Goal: Information Seeking & Learning: Check status

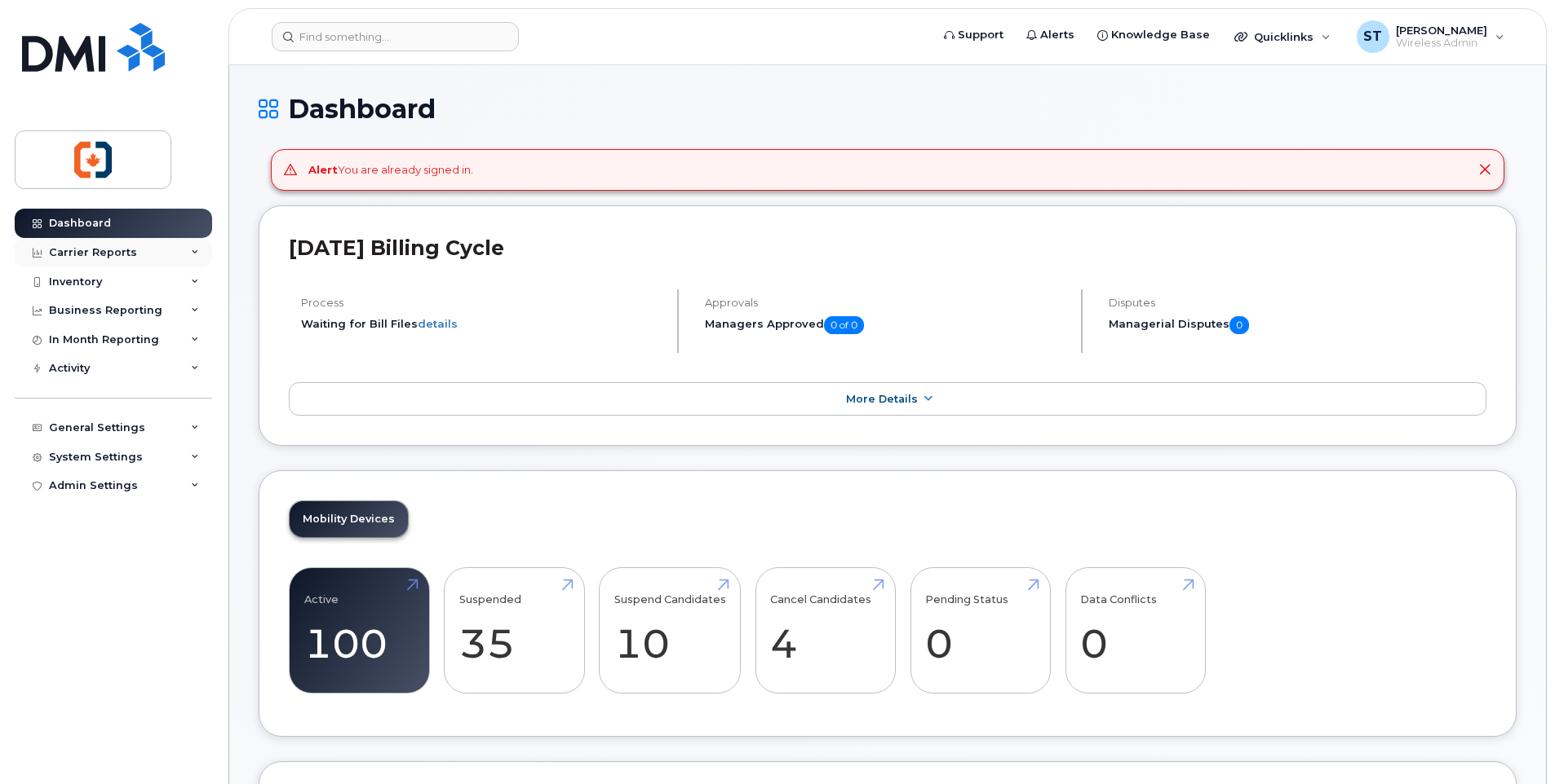
click at [91, 256] on div "Carrier Reports" at bounding box center [93, 252] width 88 height 13
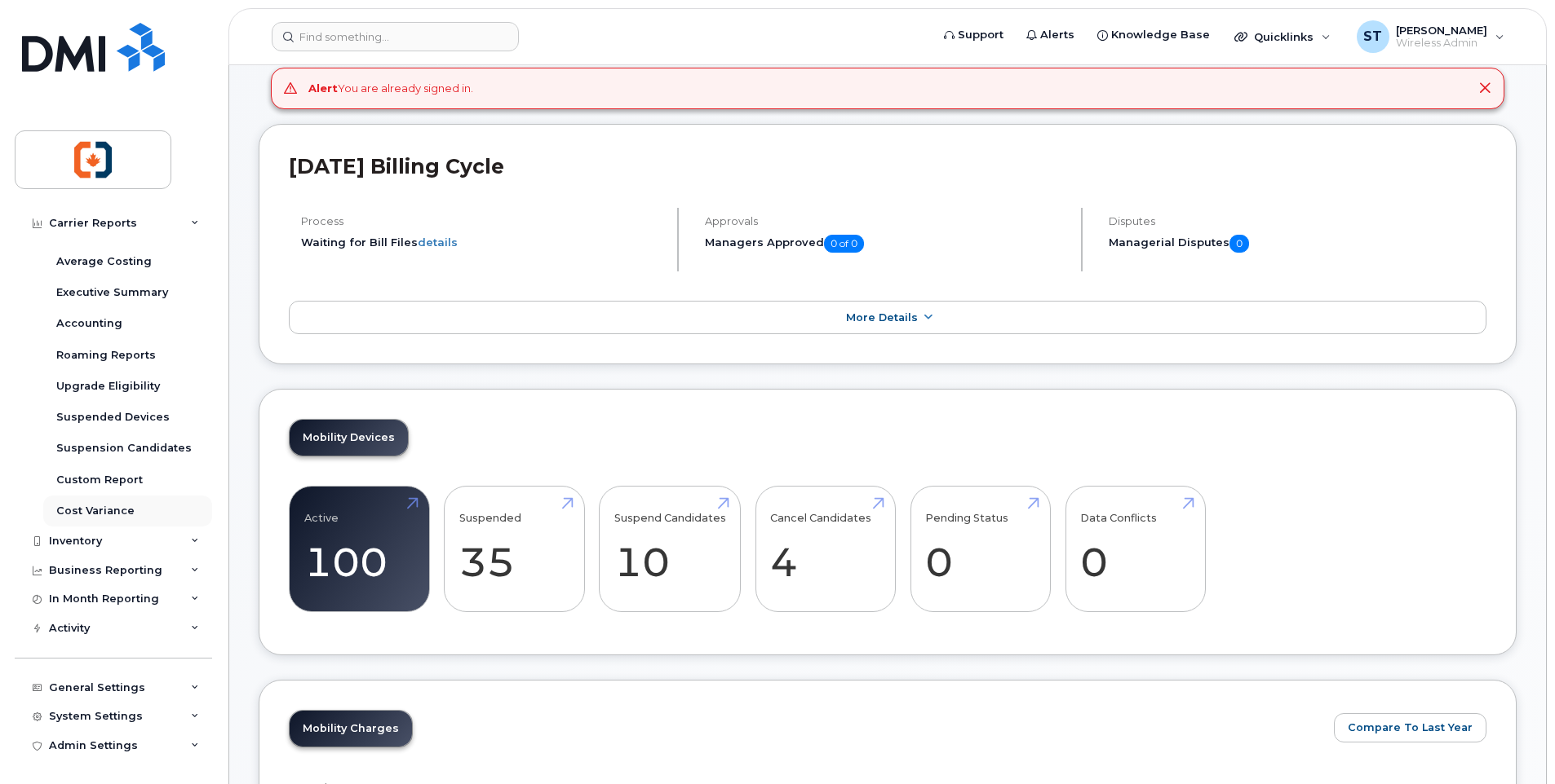
scroll to position [163, 0]
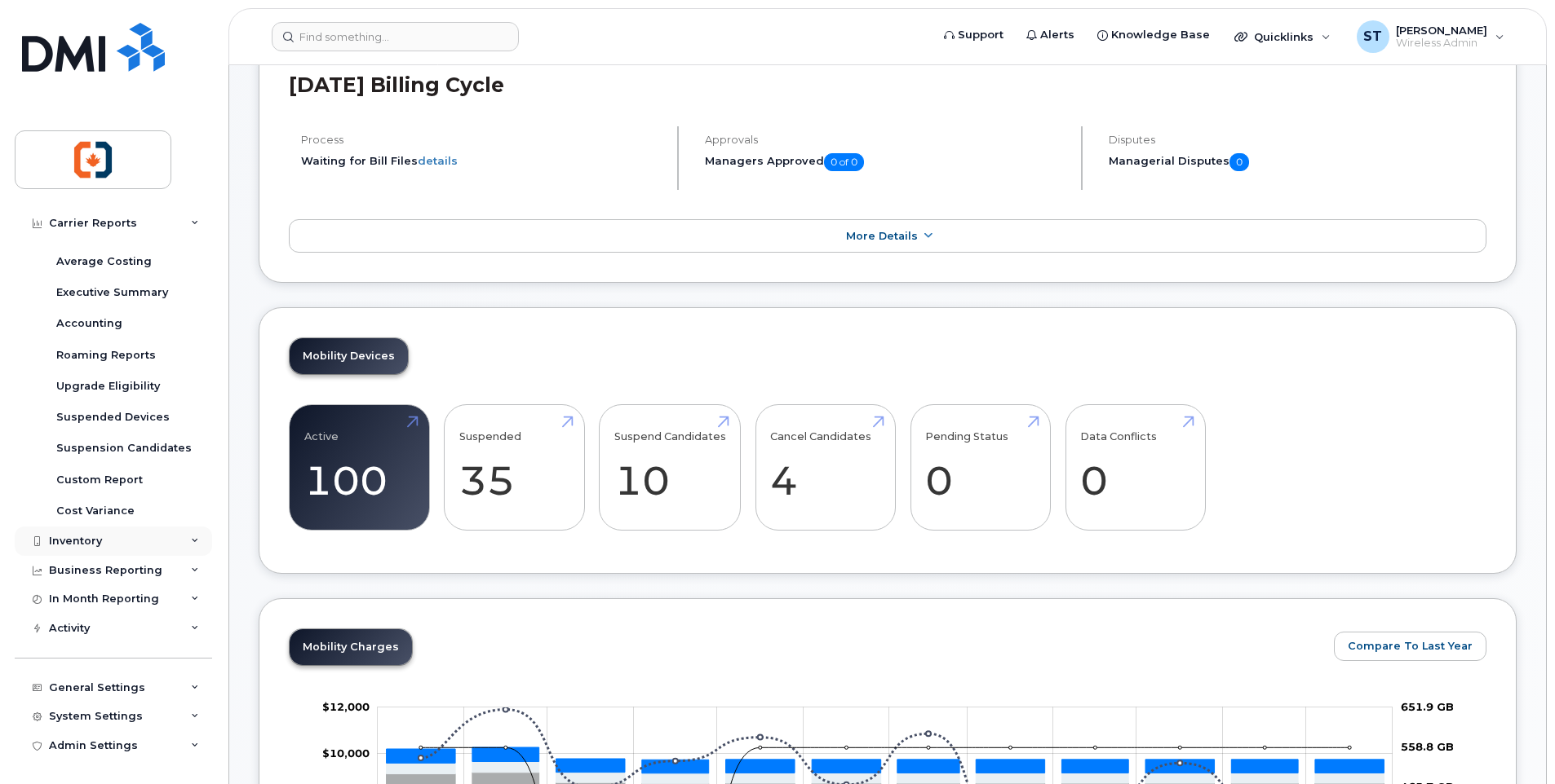
click at [191, 543] on icon at bounding box center [194, 541] width 8 height 8
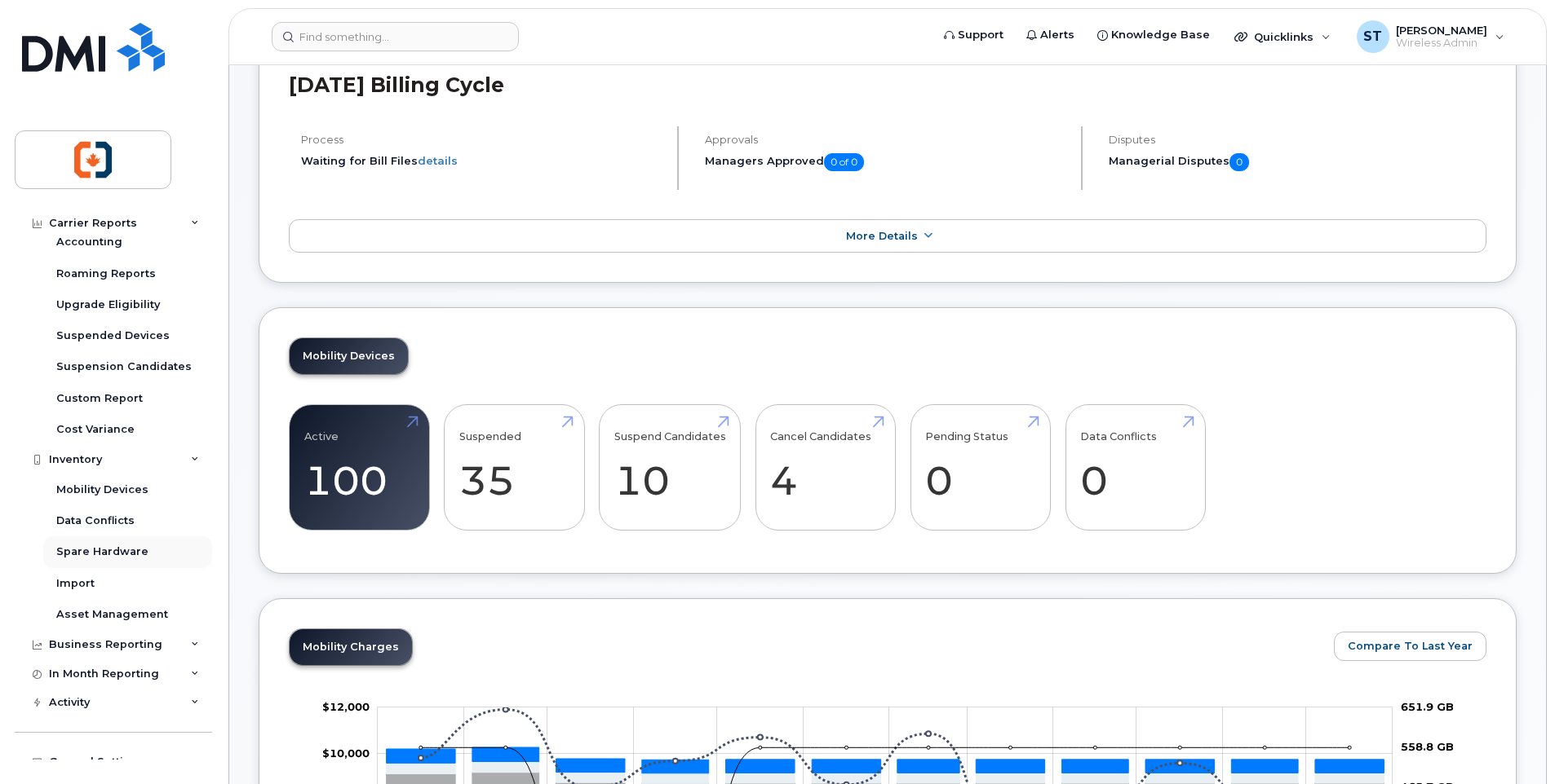
scroll to position [301, 0]
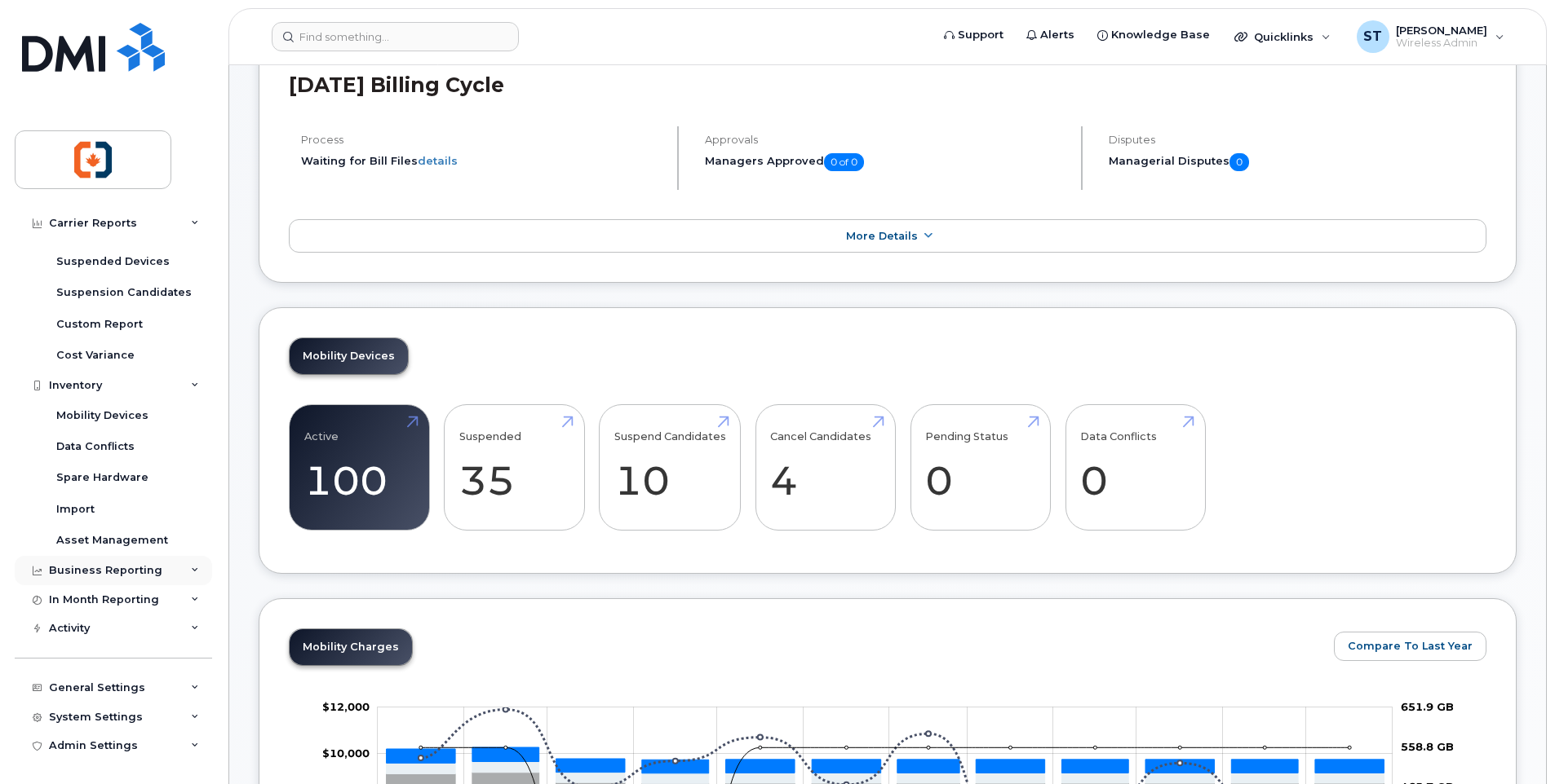
click at [100, 566] on div "Business Reporting" at bounding box center [105, 570] width 114 height 13
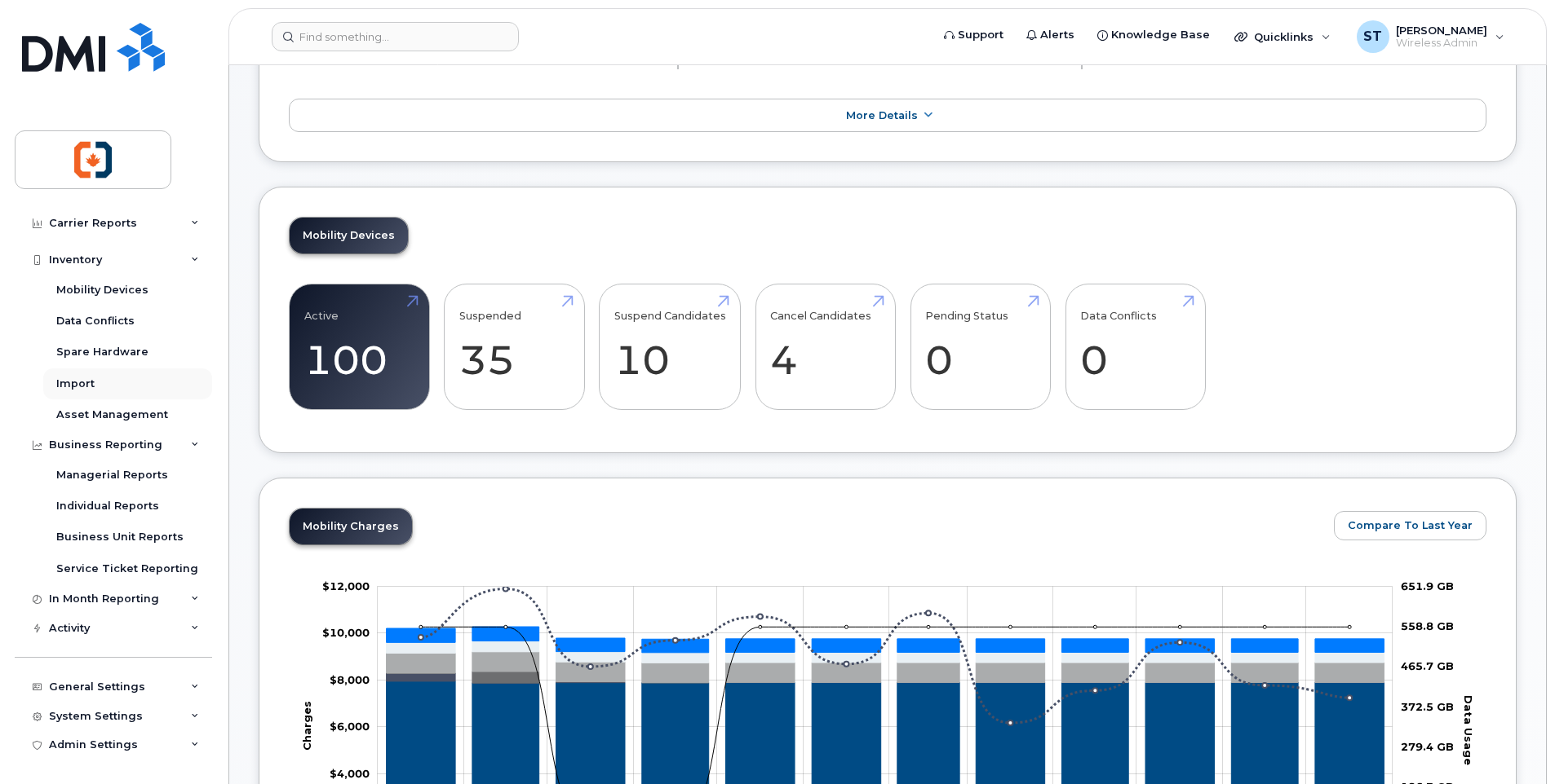
scroll to position [326, 0]
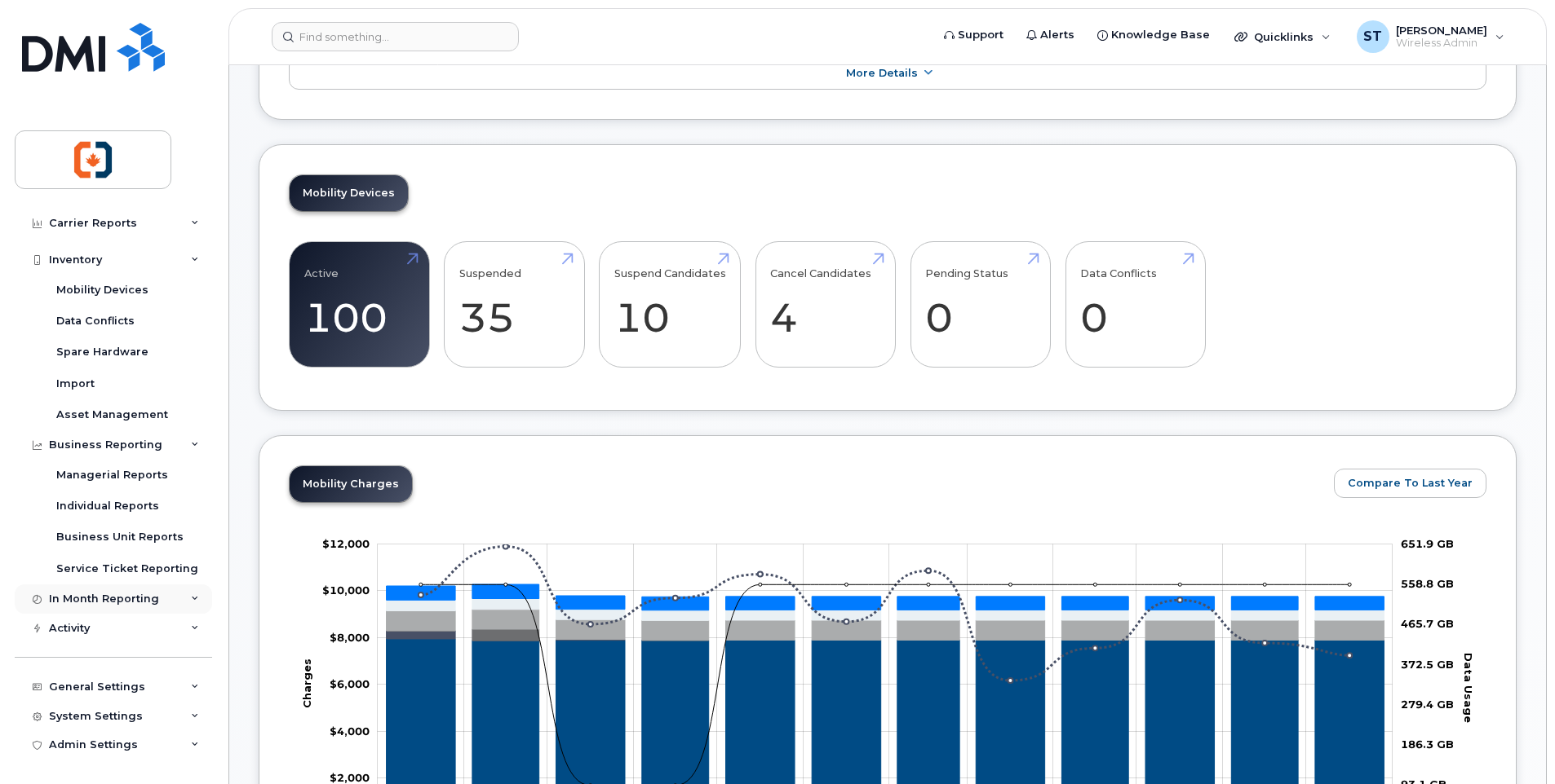
click at [100, 596] on div "In Month Reporting" at bounding box center [104, 599] width 110 height 13
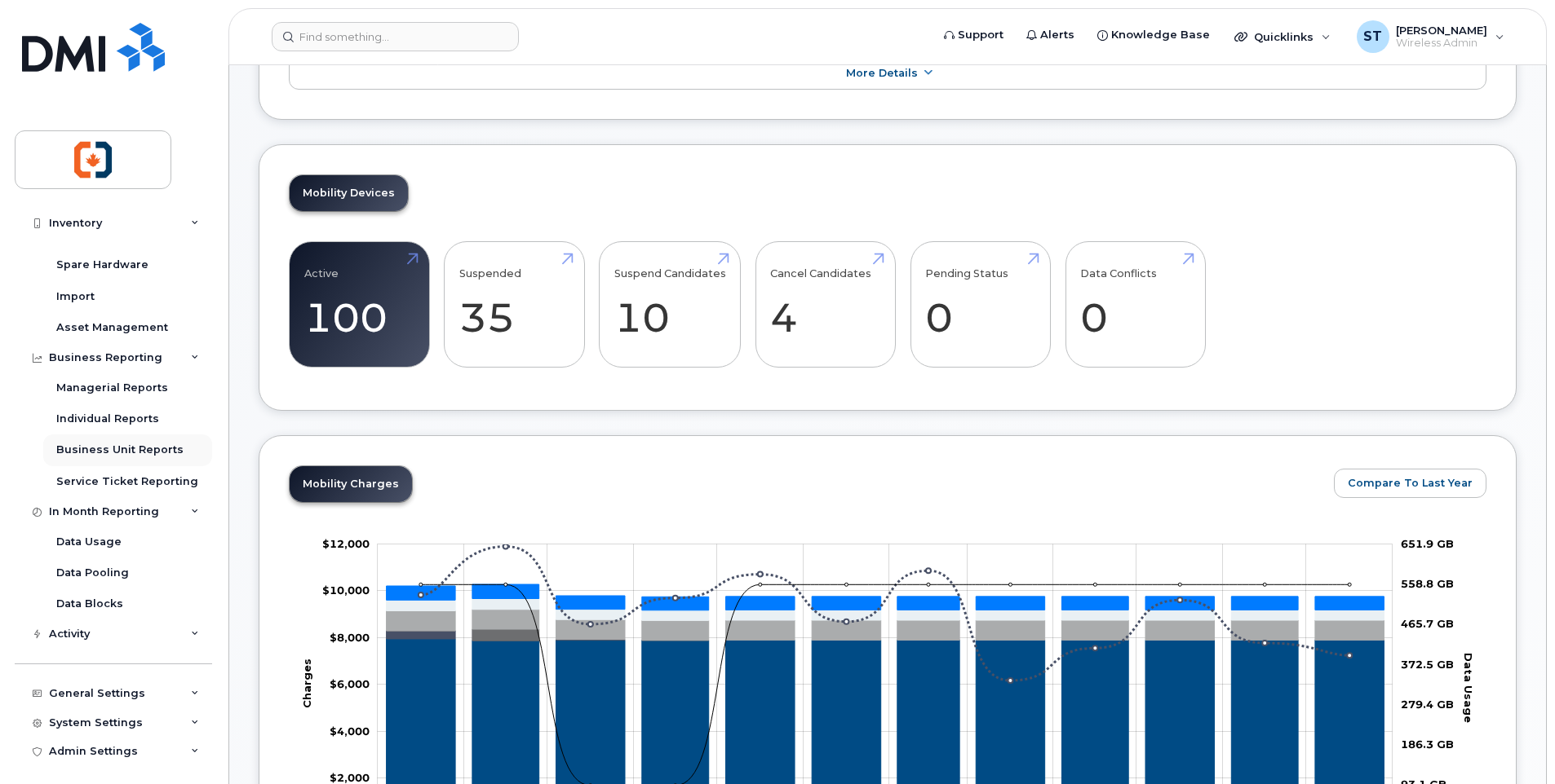
scroll to position [521, 0]
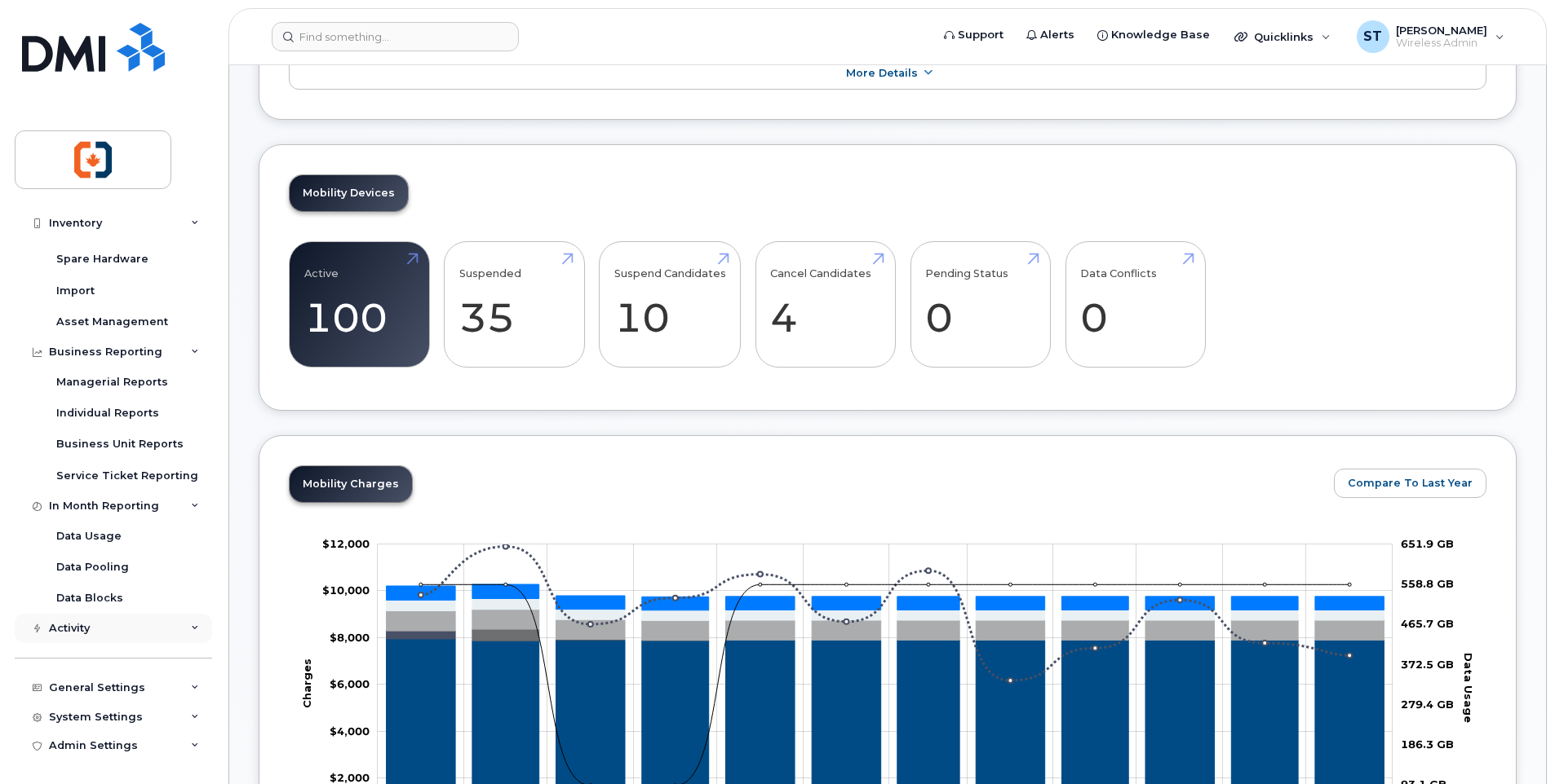
click at [77, 630] on div "Activity" at bounding box center [69, 629] width 41 height 13
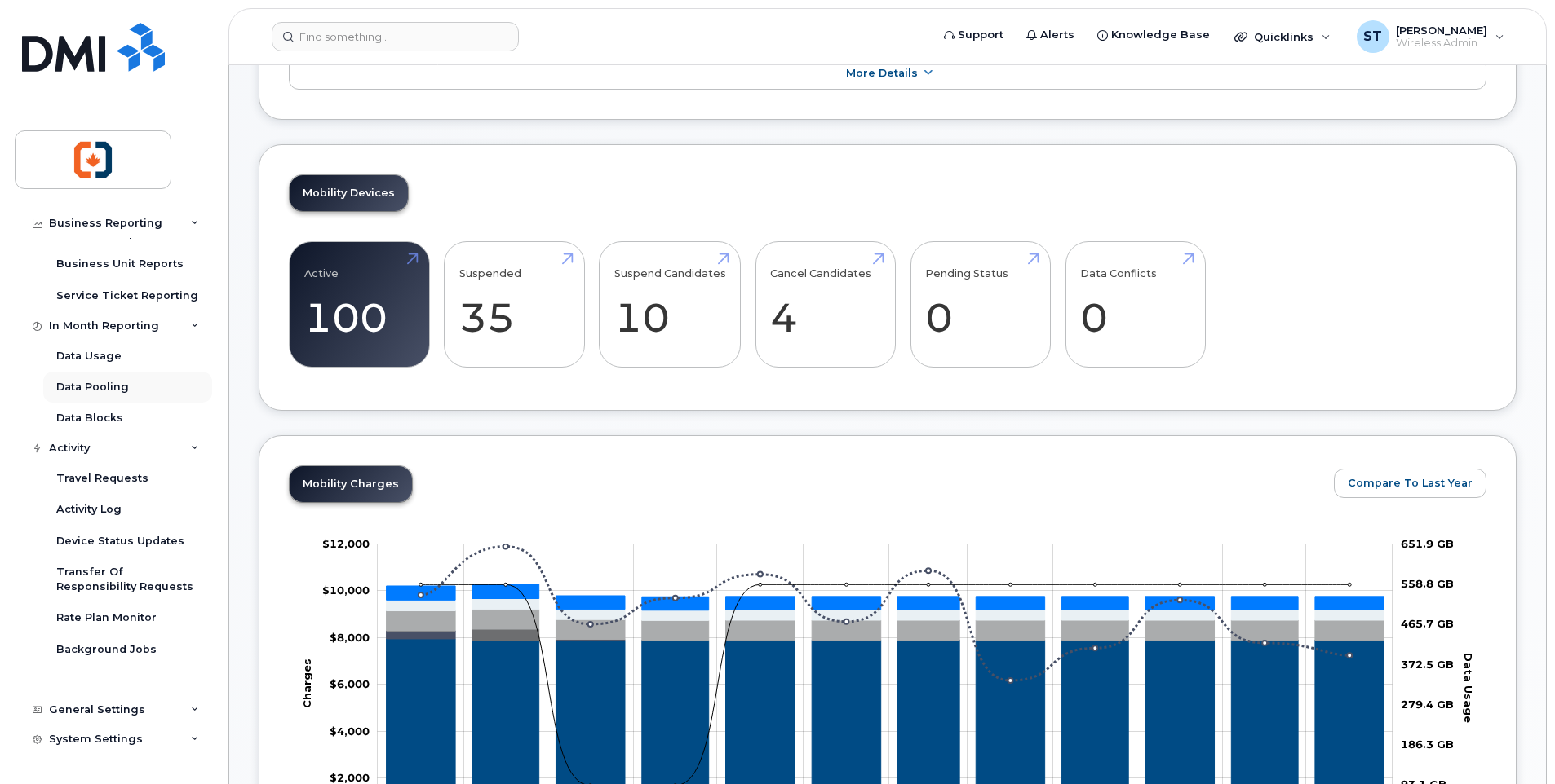
scroll to position [722, 0]
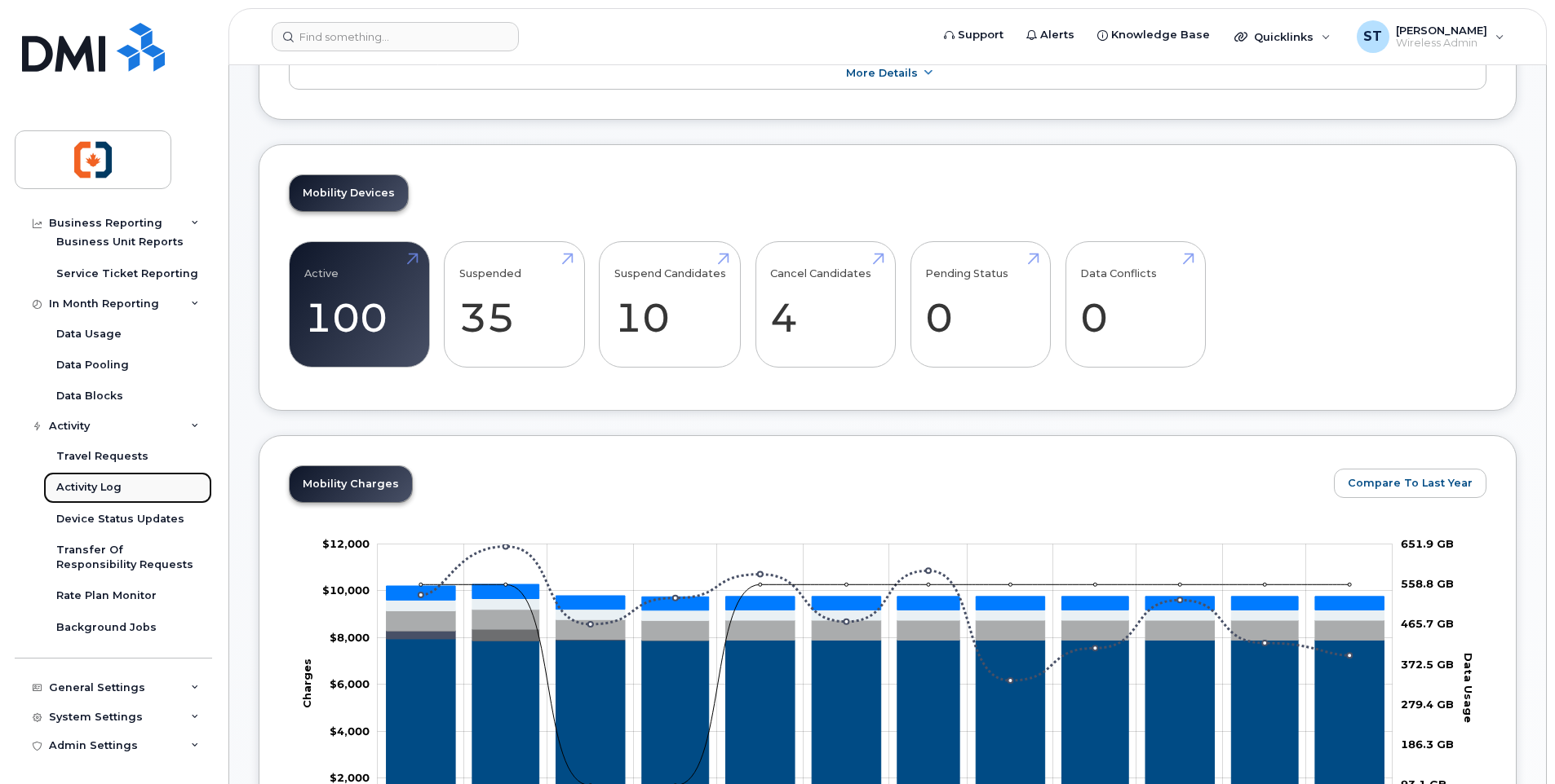
click at [113, 486] on div "Activity Log" at bounding box center [89, 487] width 66 height 15
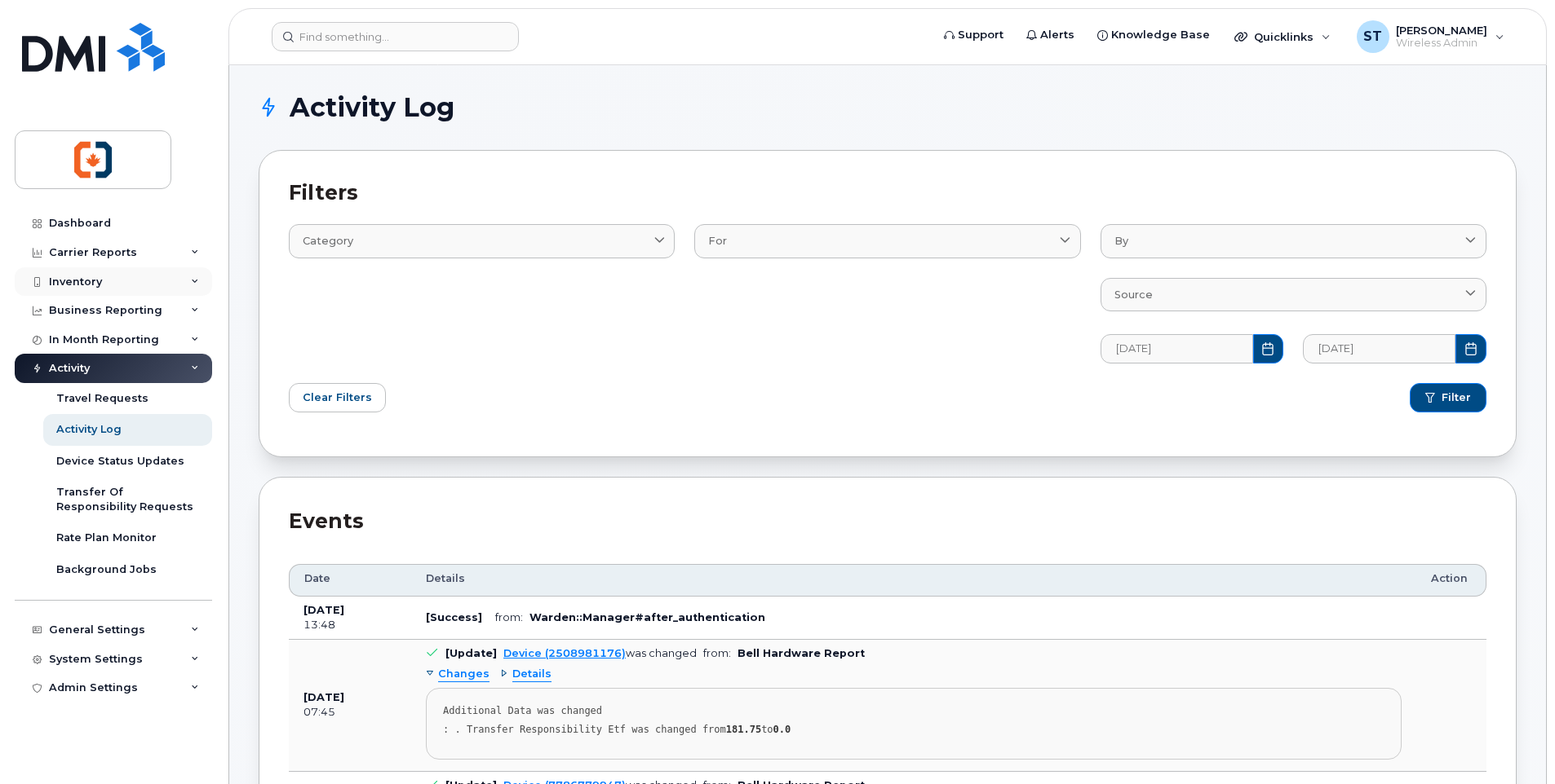
click at [84, 281] on div "Inventory" at bounding box center [75, 282] width 53 height 13
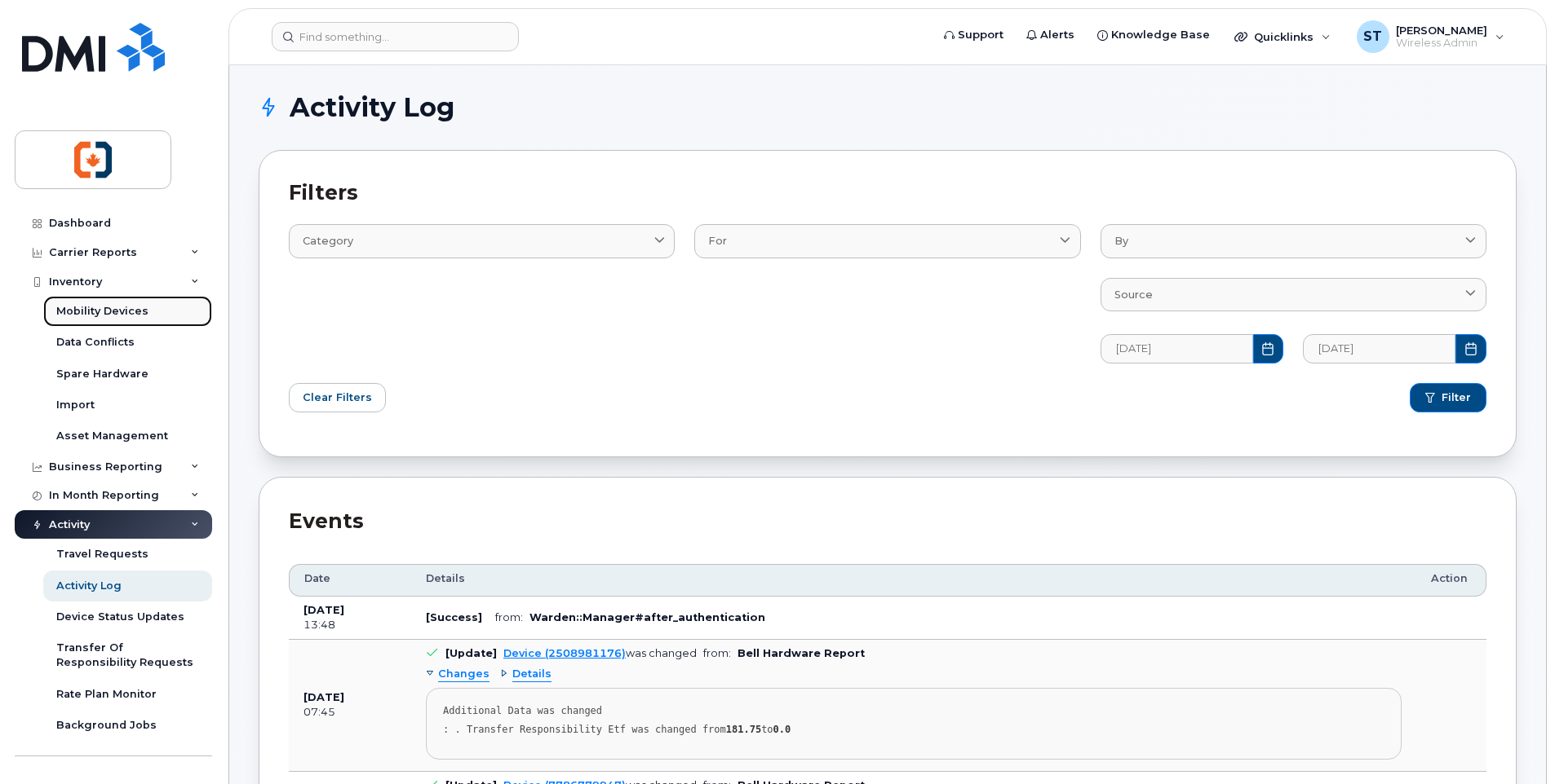
click at [86, 307] on div "Mobility Devices" at bounding box center [103, 312] width 93 height 15
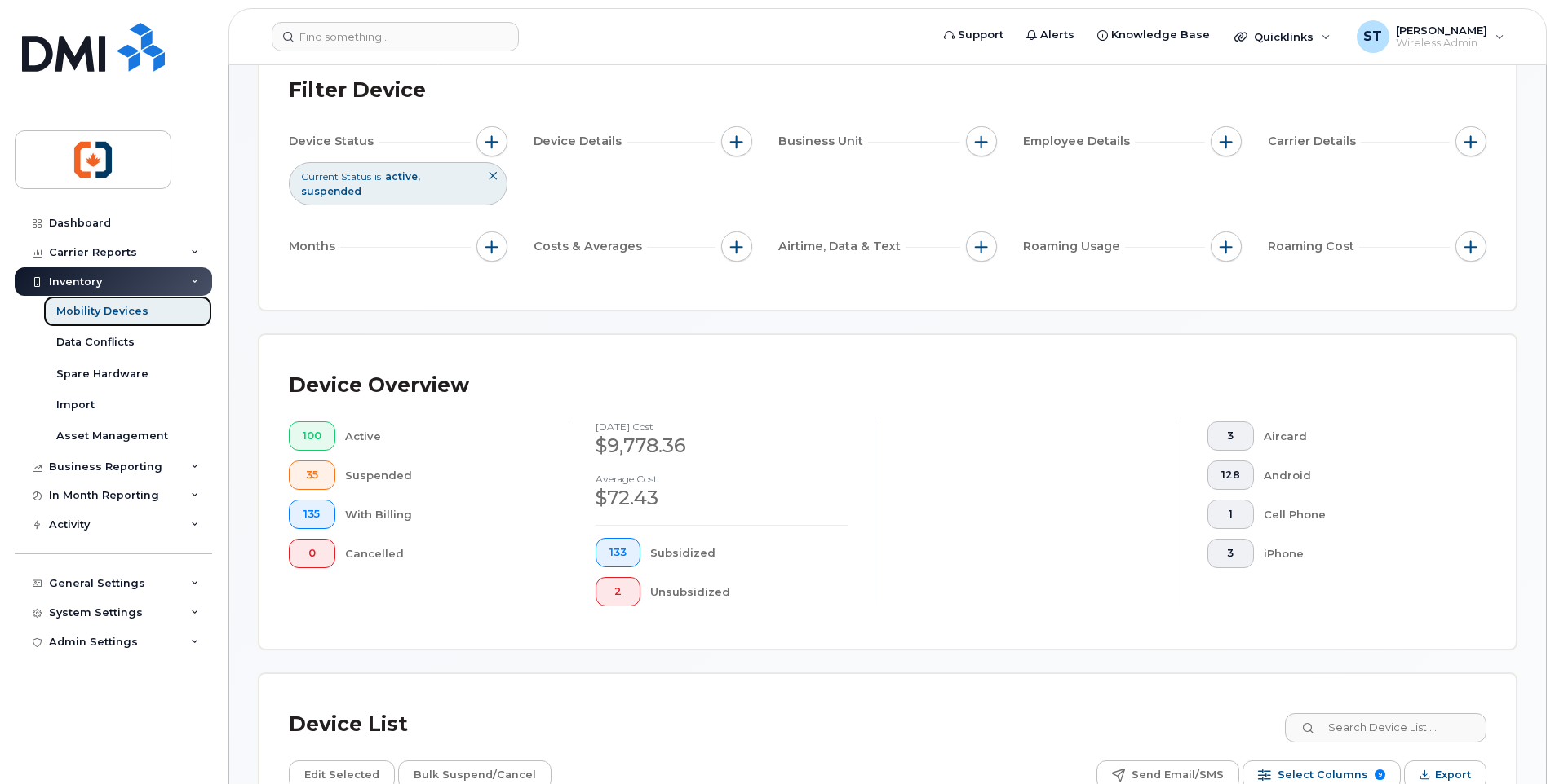
scroll to position [408, 0]
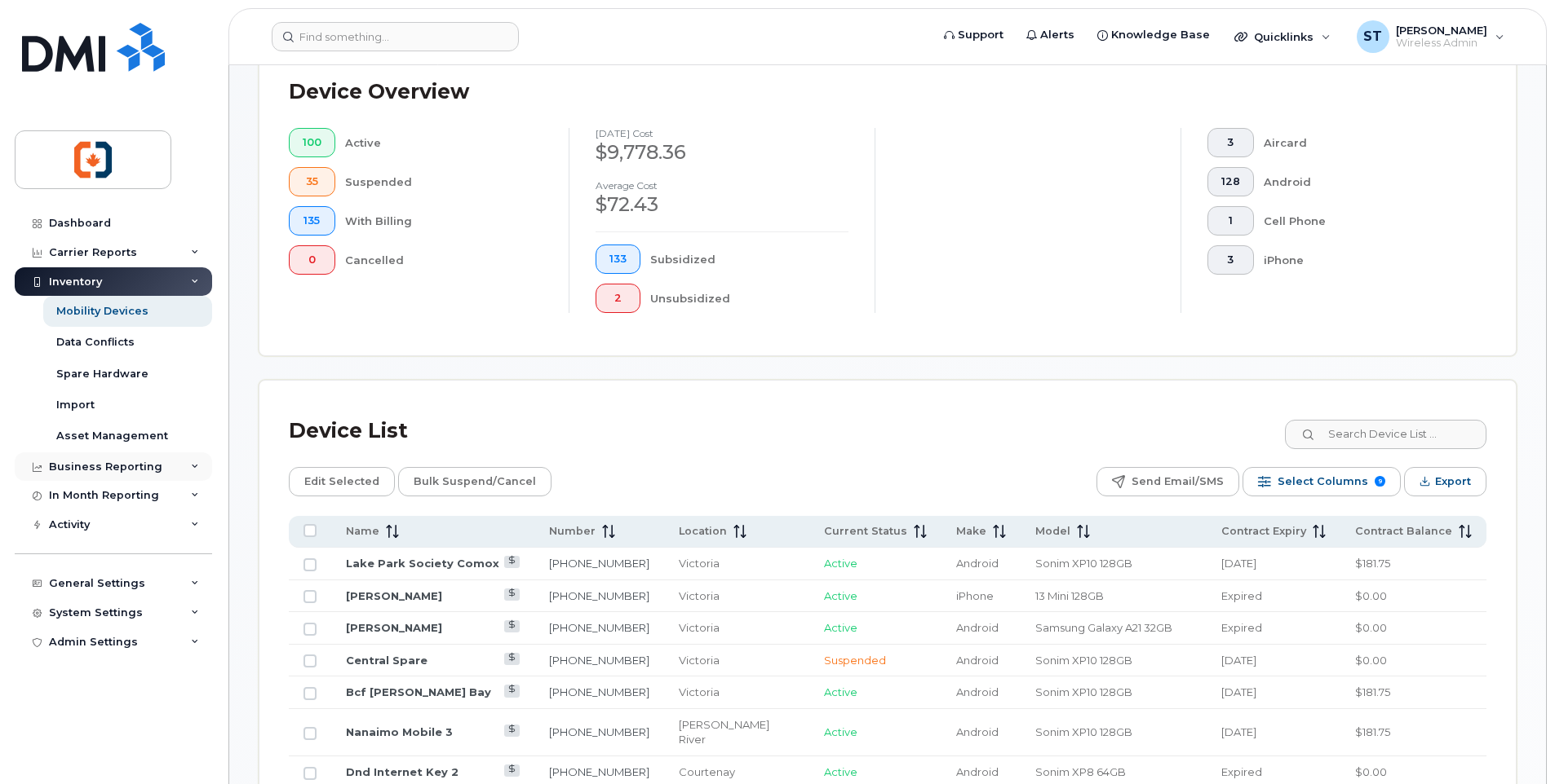
click at [91, 466] on div "Business Reporting" at bounding box center [105, 467] width 114 height 13
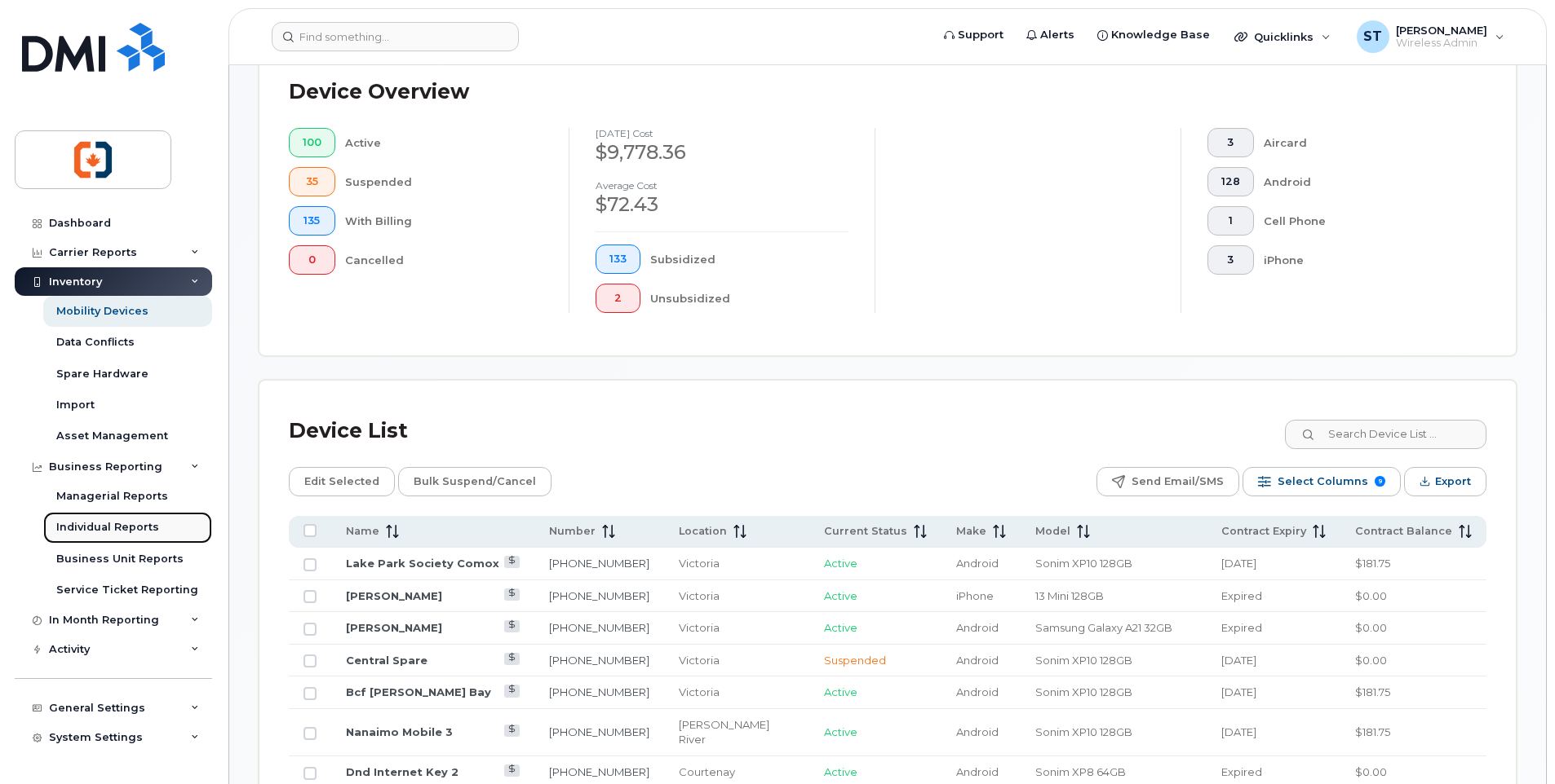
click at [76, 526] on div "Individual Reports" at bounding box center [107, 528] width 103 height 15
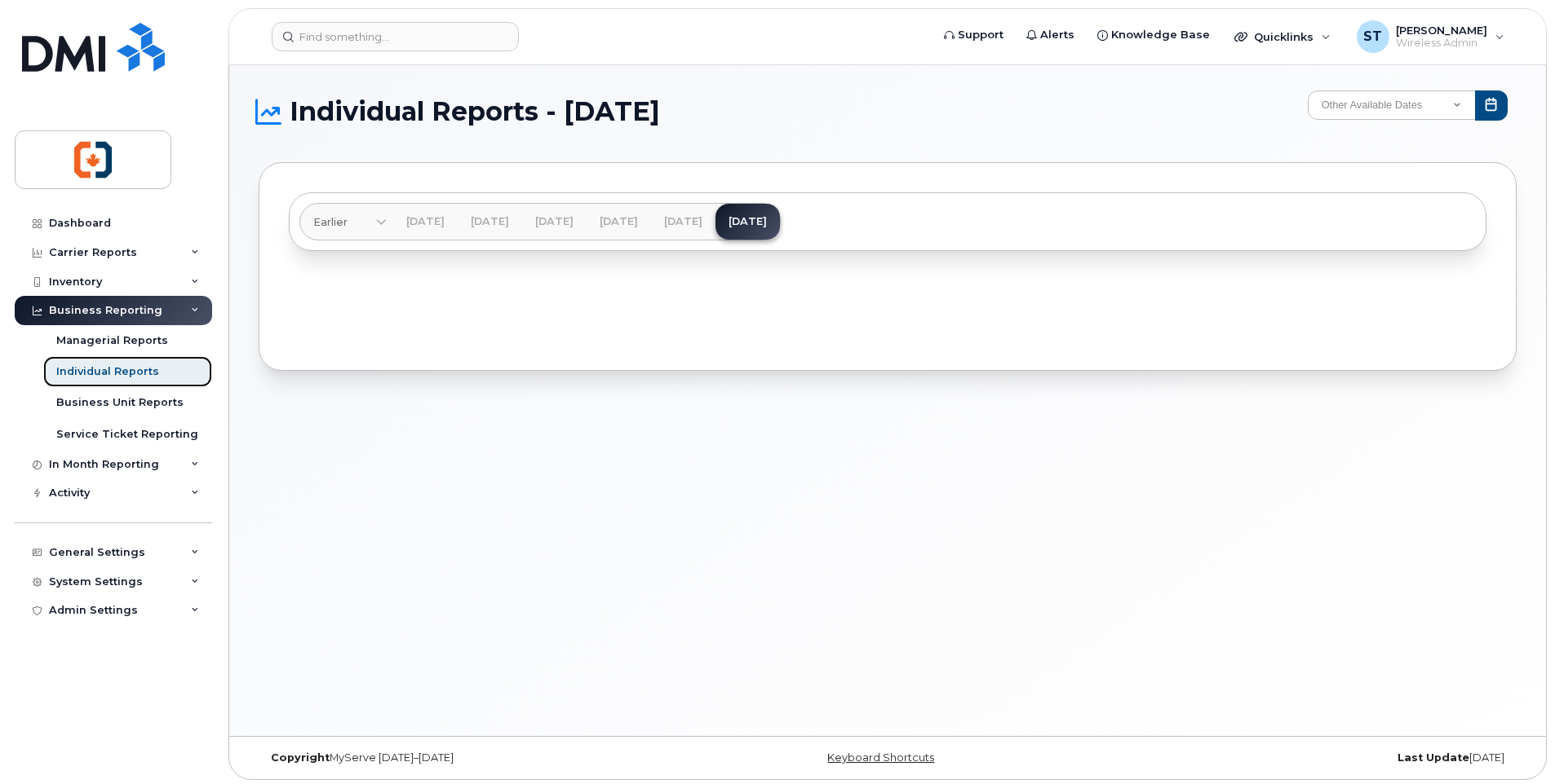
scroll to position [8, 0]
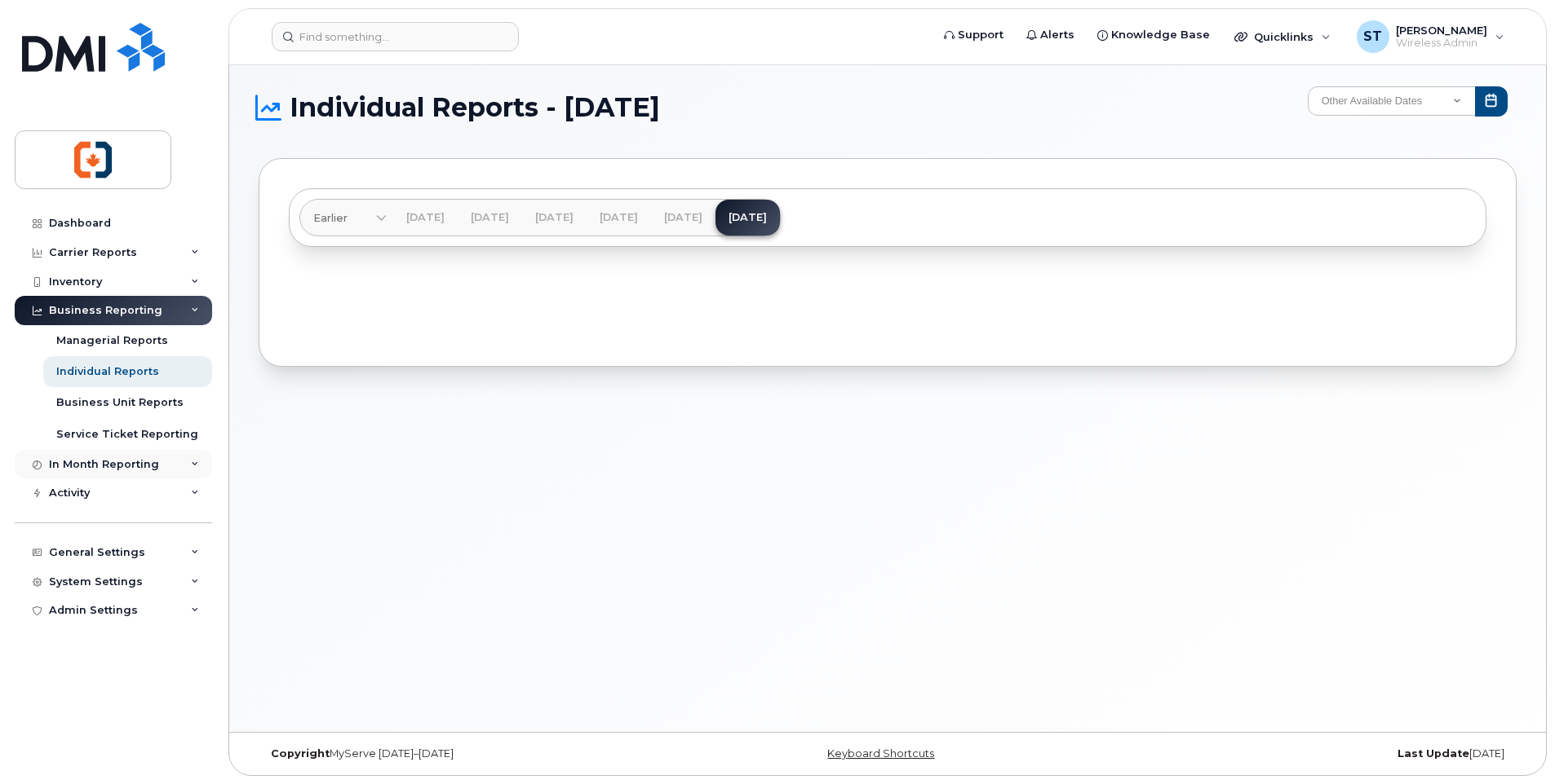
click at [102, 465] on div "In Month Reporting" at bounding box center [104, 465] width 110 height 13
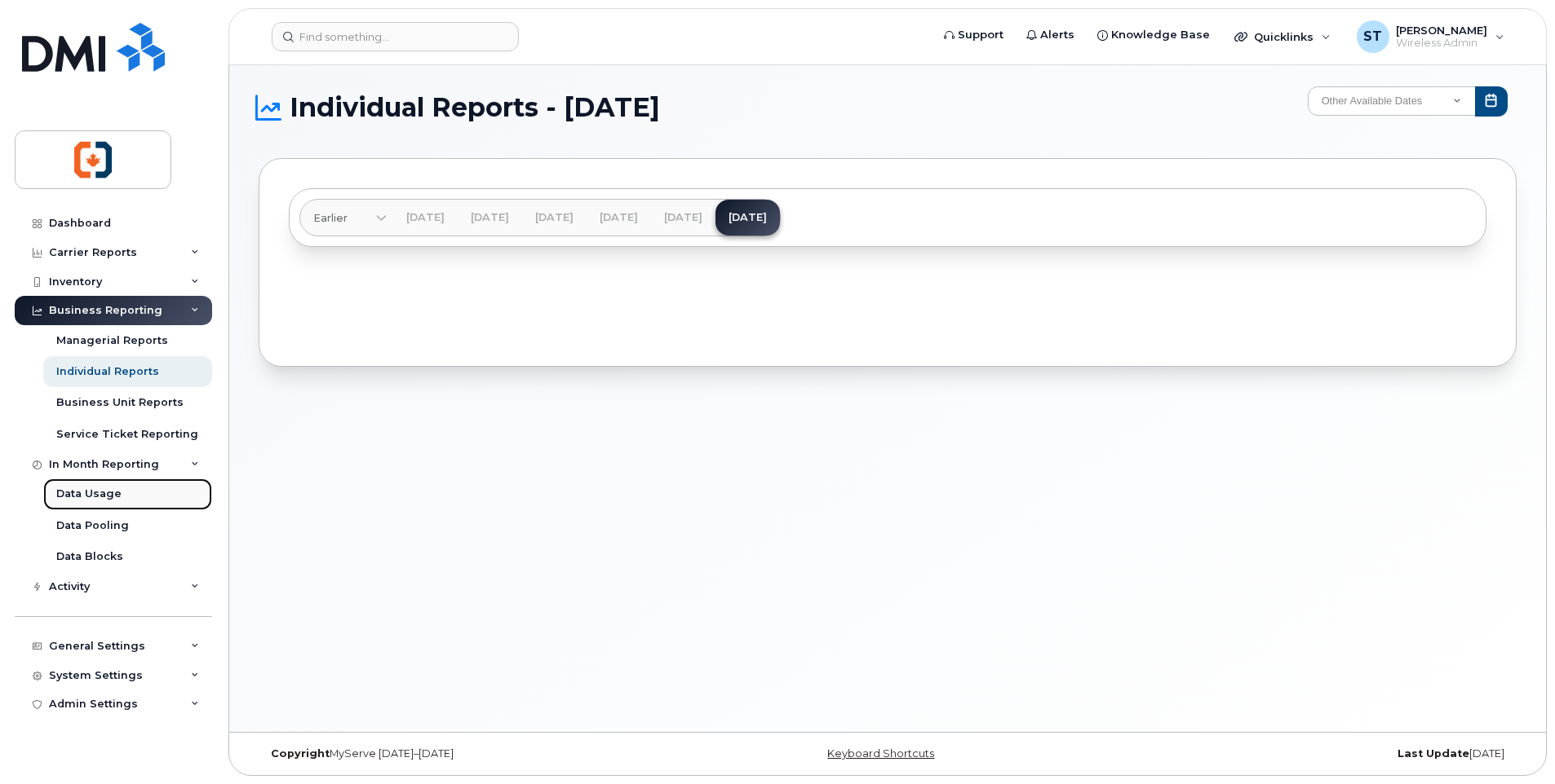
click at [91, 490] on div "Data Usage" at bounding box center [89, 494] width 66 height 15
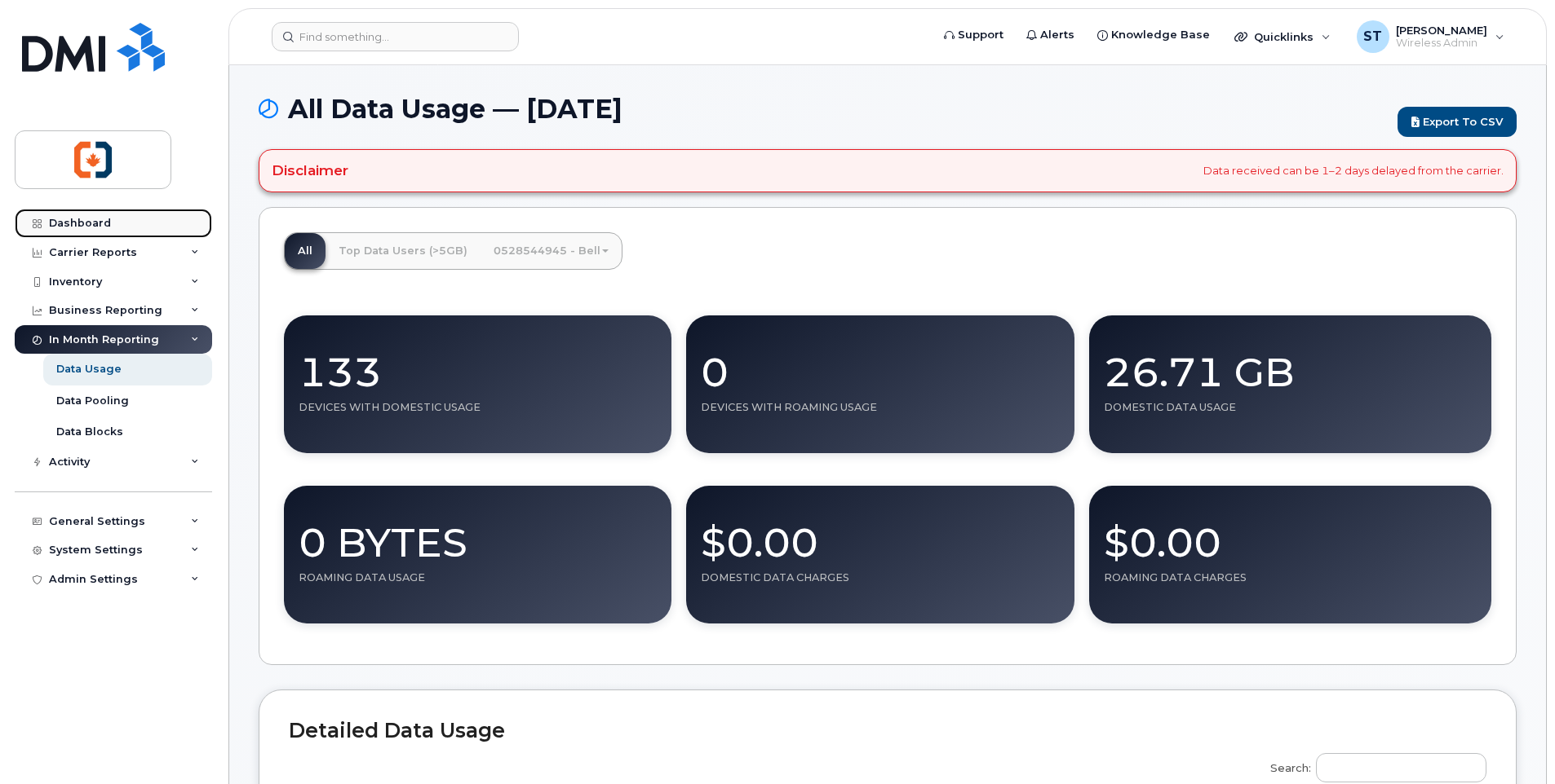
click at [76, 227] on div "Dashboard" at bounding box center [80, 224] width 62 height 13
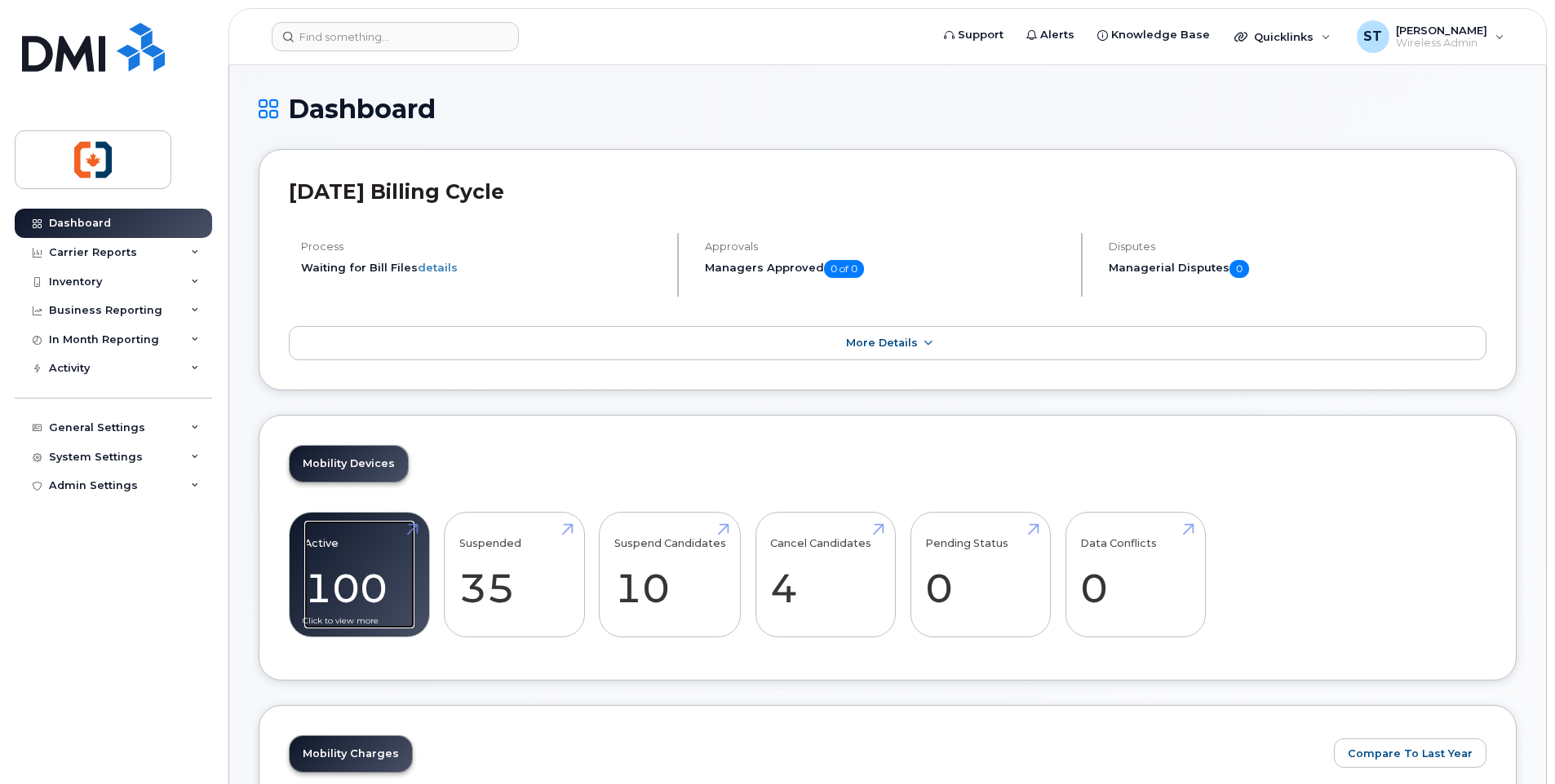
click at [386, 546] on link "Active 100" at bounding box center [359, 575] width 110 height 107
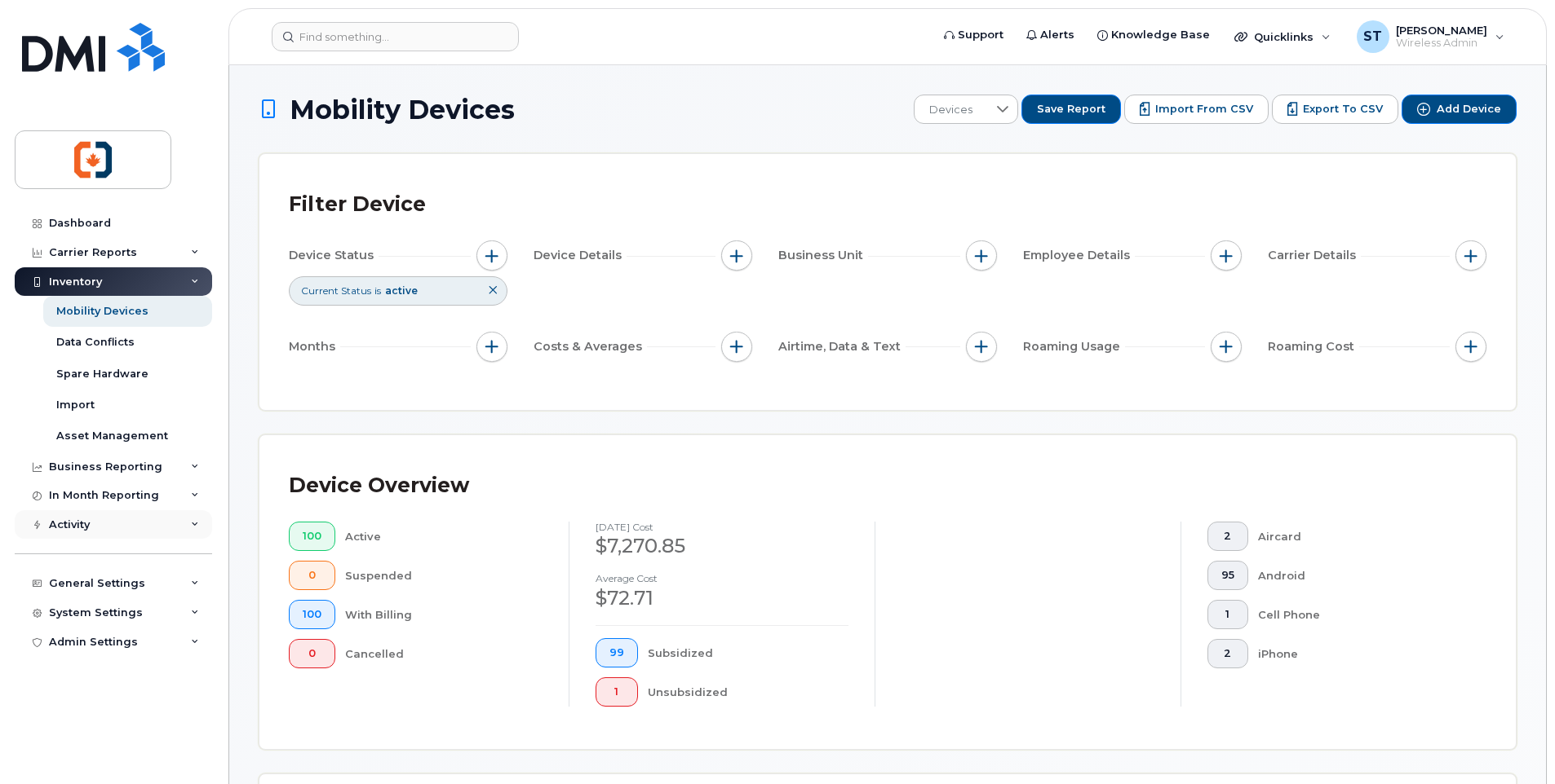
click at [64, 527] on div "Activity" at bounding box center [69, 525] width 41 height 13
click at [85, 496] on div "In Month Reporting" at bounding box center [104, 496] width 110 height 13
click at [99, 467] on div "Business Reporting" at bounding box center [105, 467] width 114 height 13
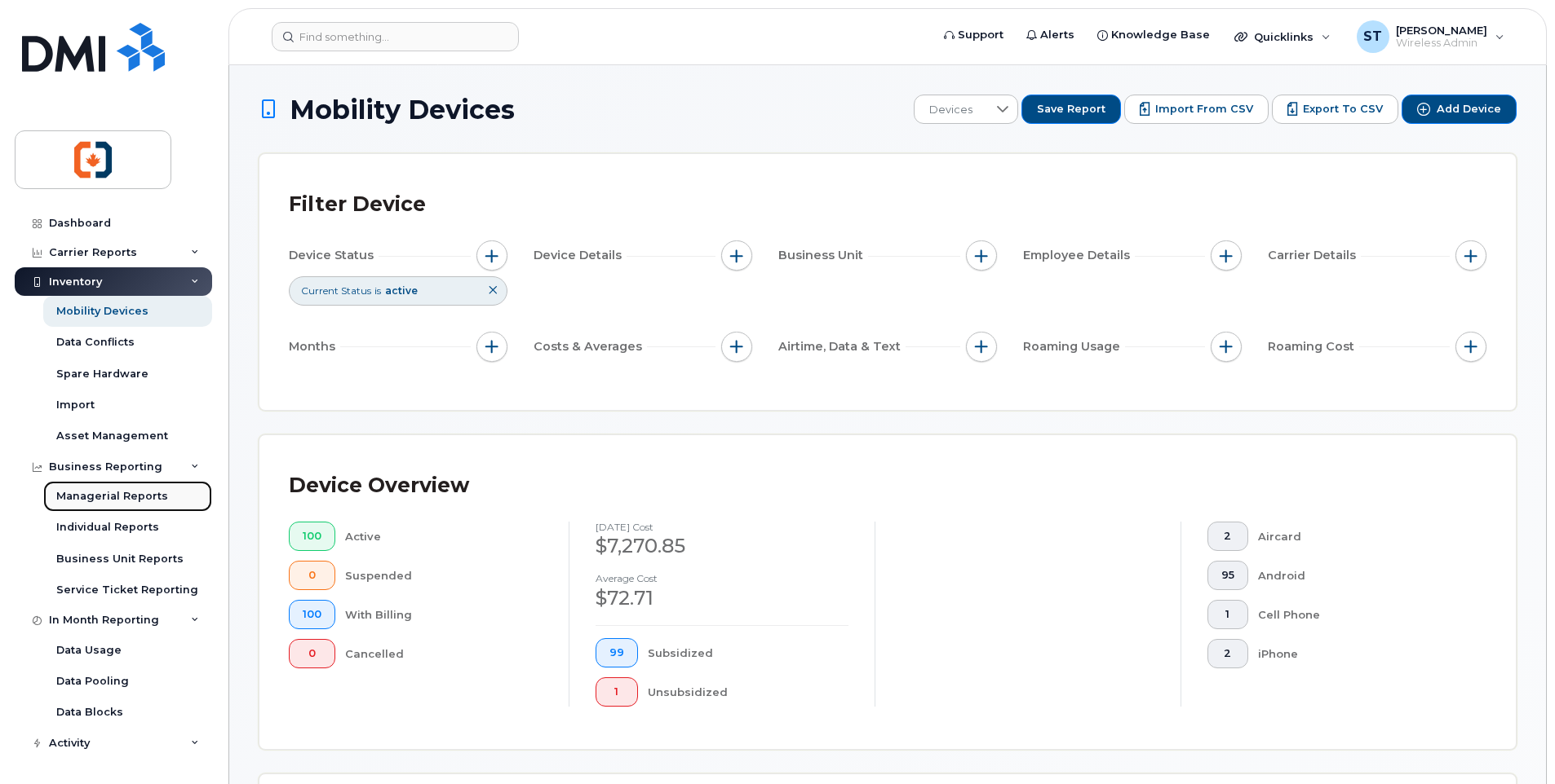
click at [91, 496] on div "Managerial Reports" at bounding box center [112, 496] width 112 height 15
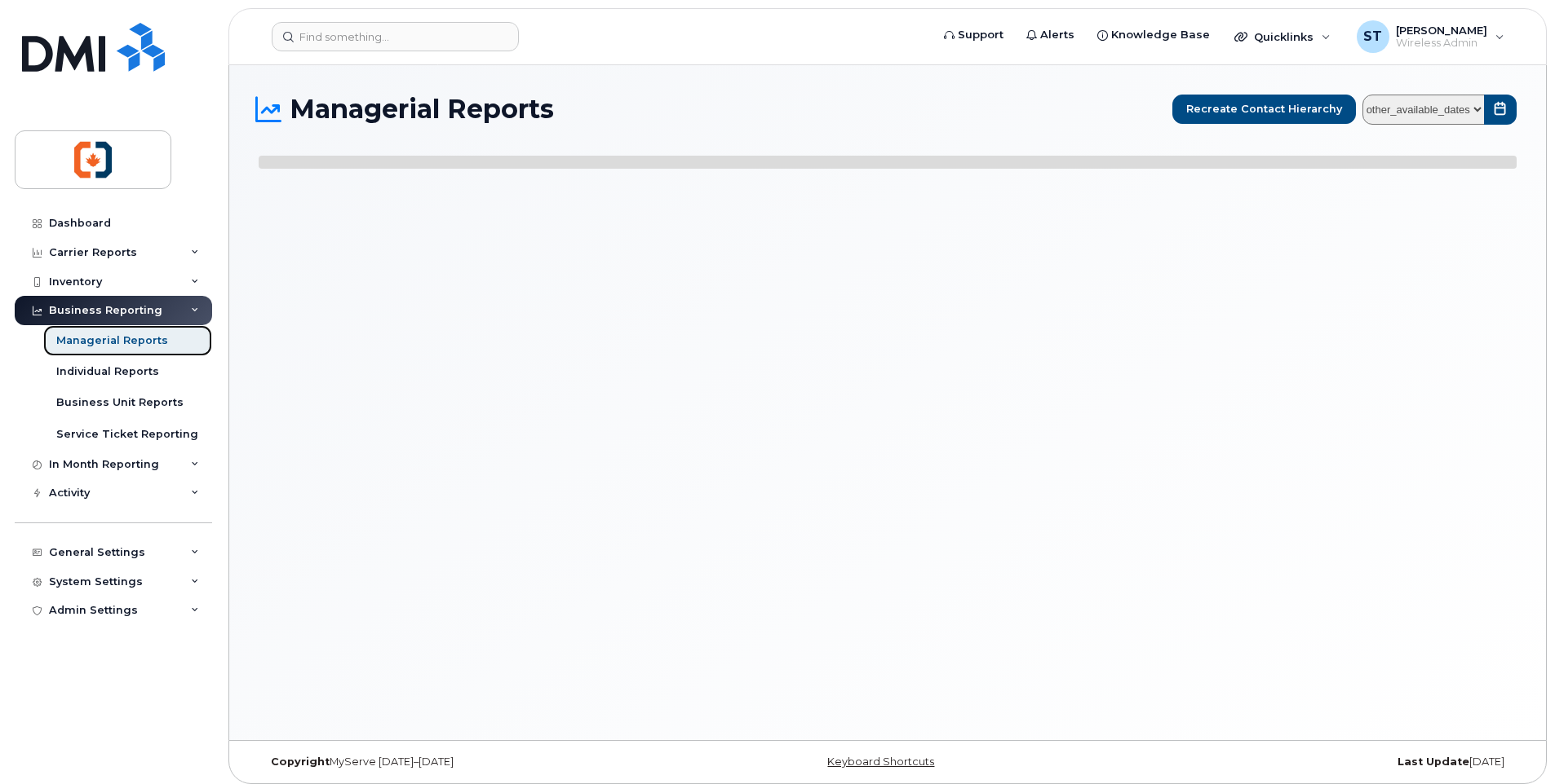
select select
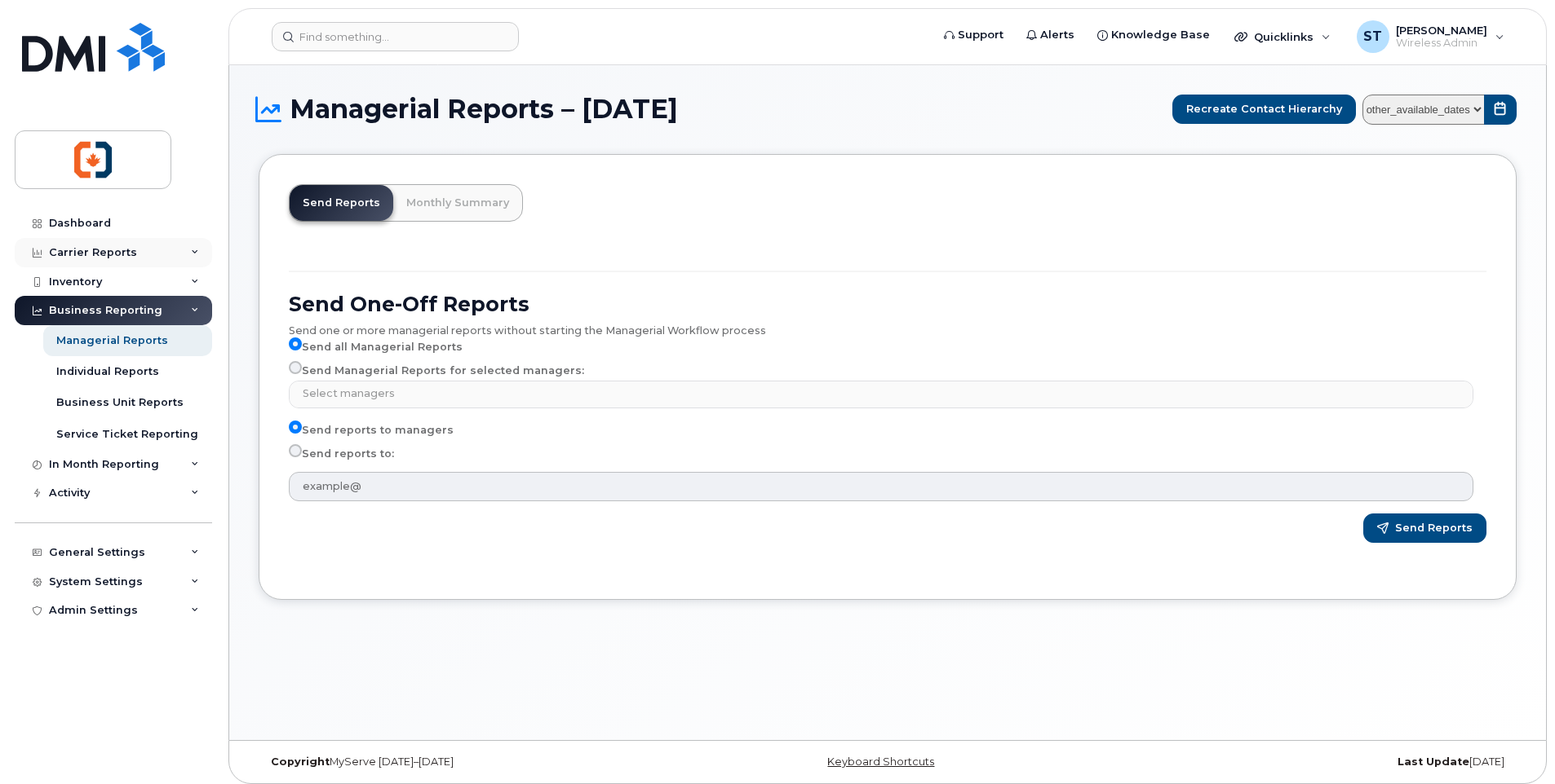
click at [88, 252] on div "Carrier Reports" at bounding box center [93, 252] width 88 height 13
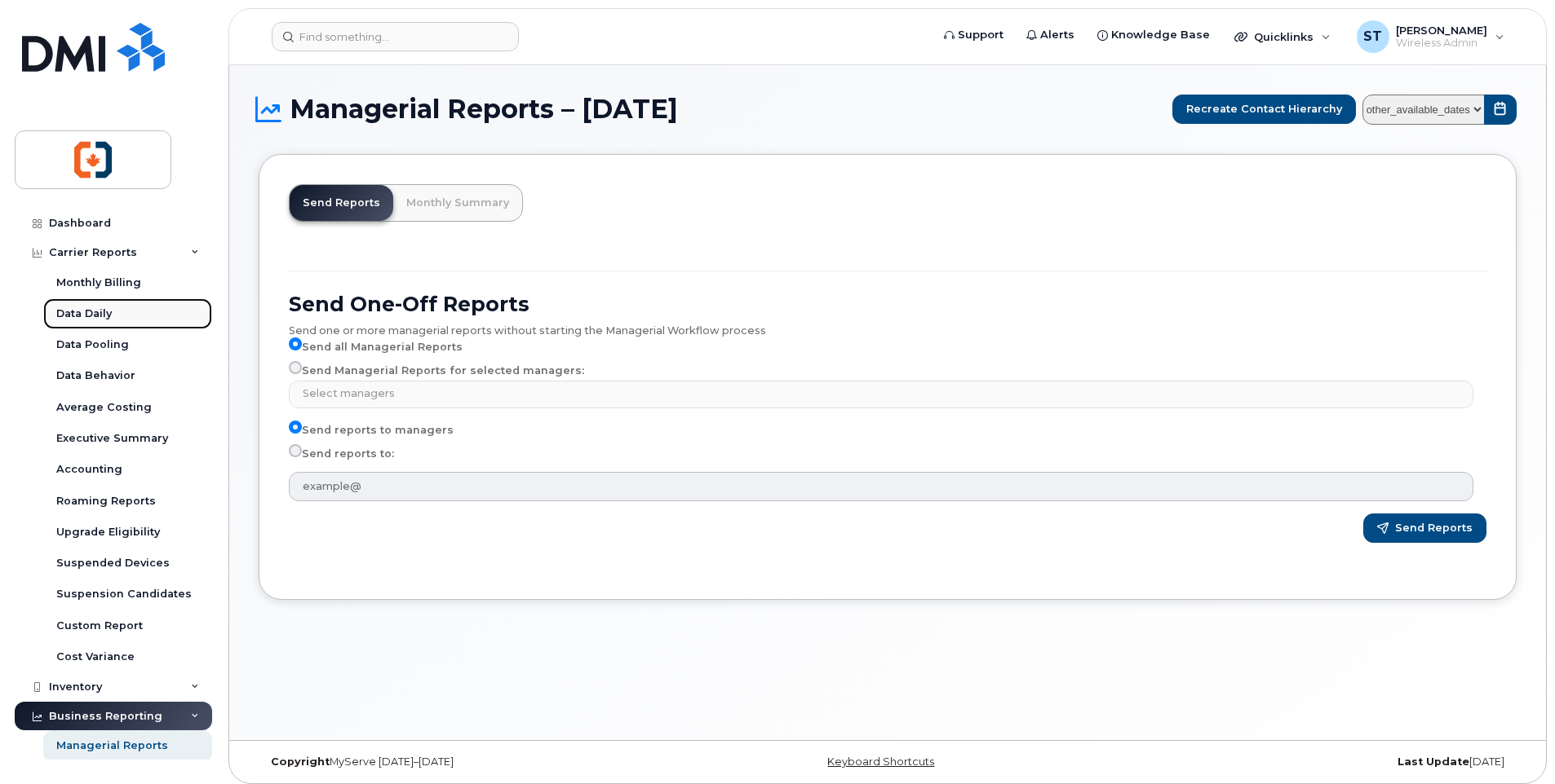
click at [88, 310] on div "Data Daily" at bounding box center [84, 314] width 56 height 15
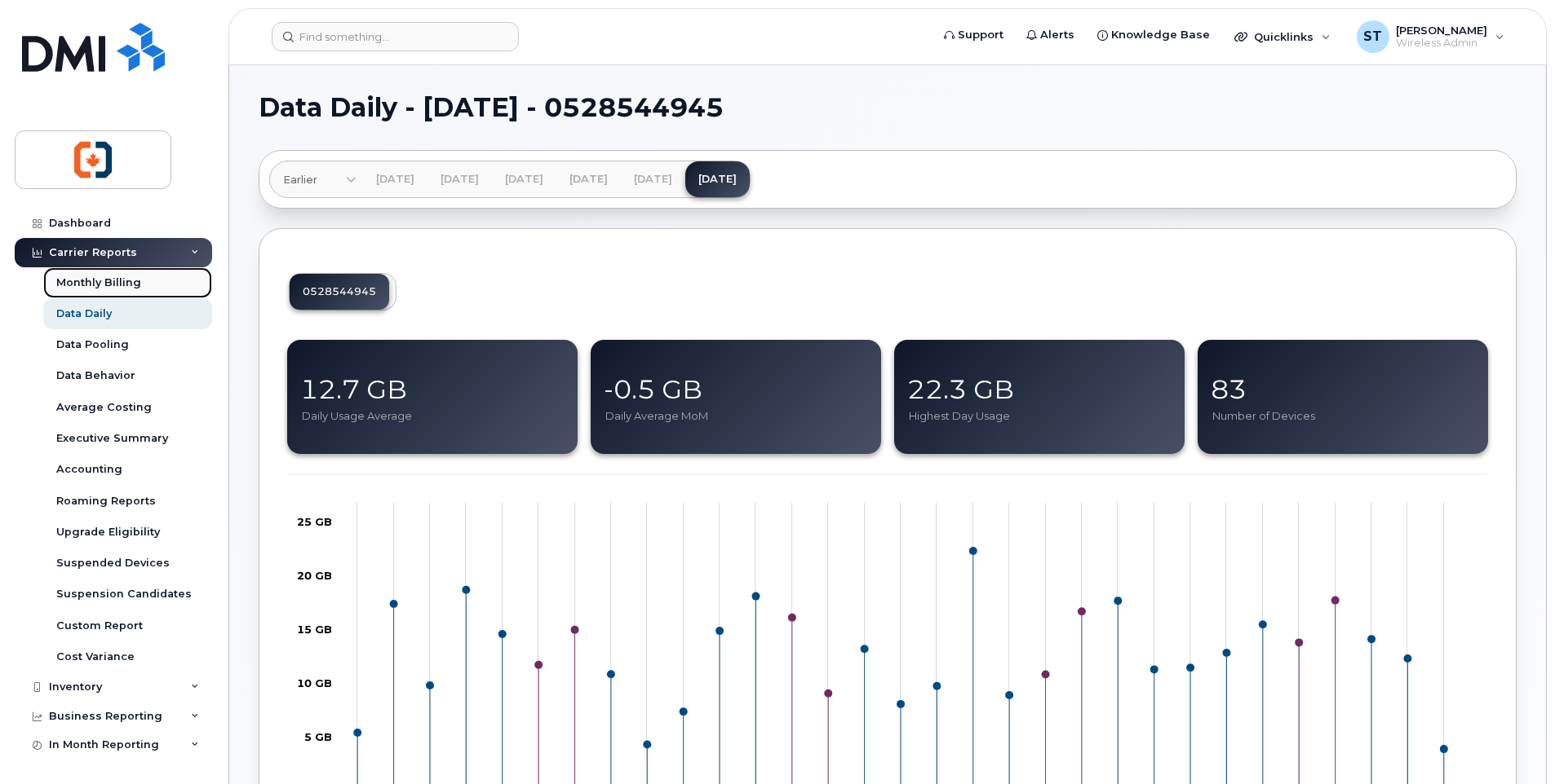
click at [108, 285] on div "Monthly Billing" at bounding box center [99, 283] width 85 height 15
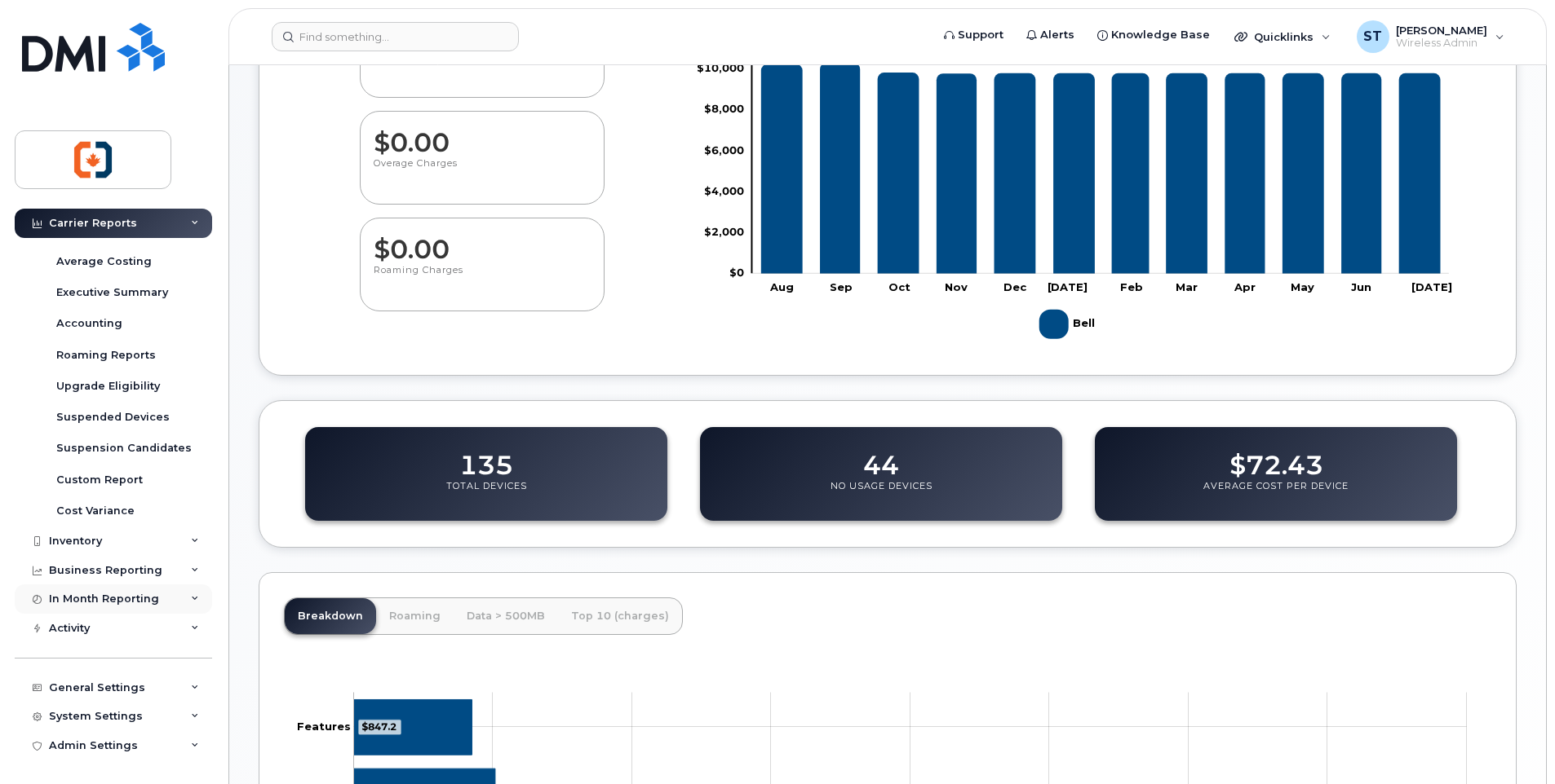
scroll to position [245, 0]
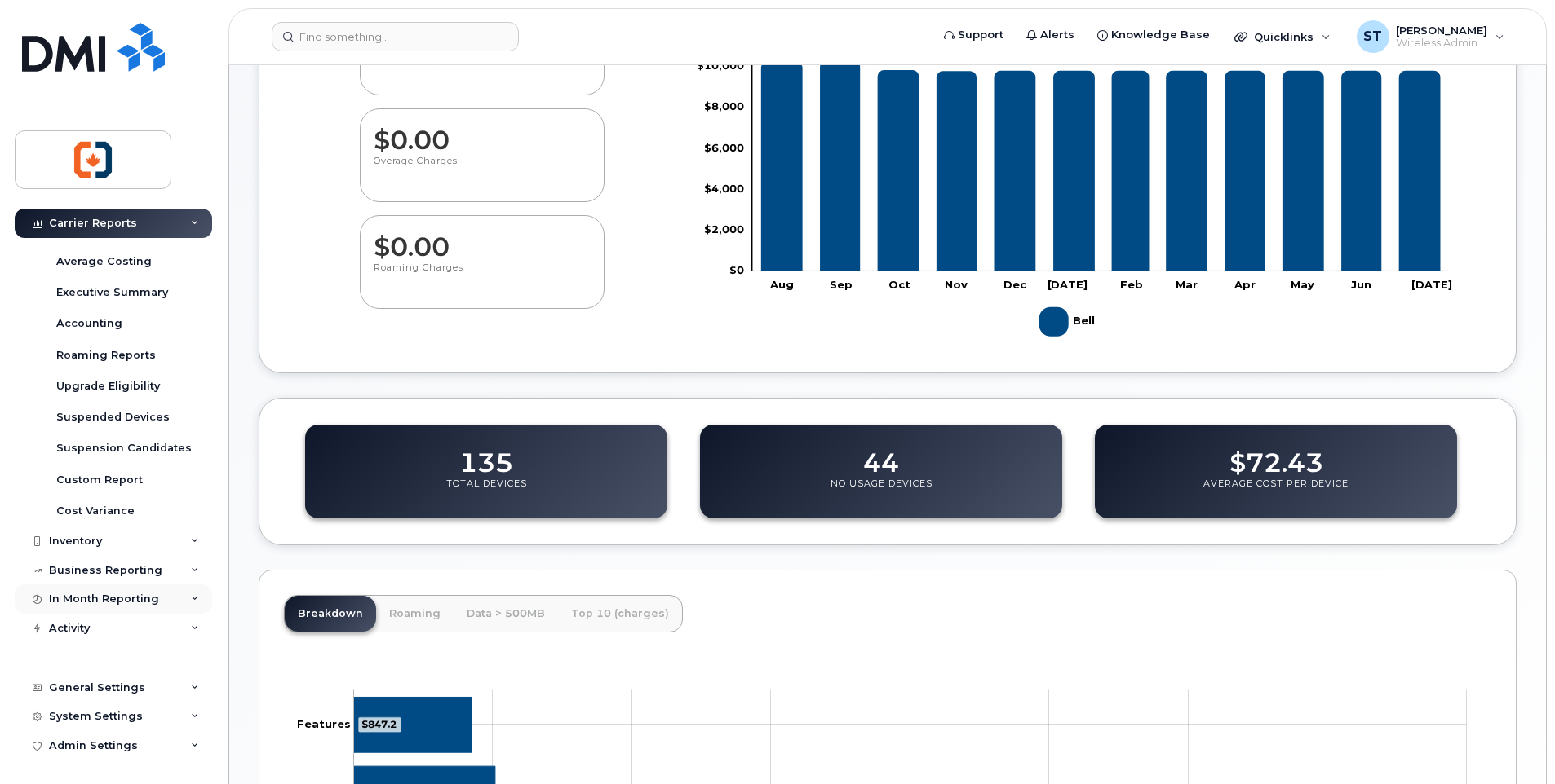
click at [111, 598] on div "In Month Reporting" at bounding box center [104, 599] width 110 height 13
click at [84, 575] on div "Business Reporting" at bounding box center [105, 570] width 114 height 13
click at [82, 542] on div "Inventory" at bounding box center [75, 542] width 53 height 13
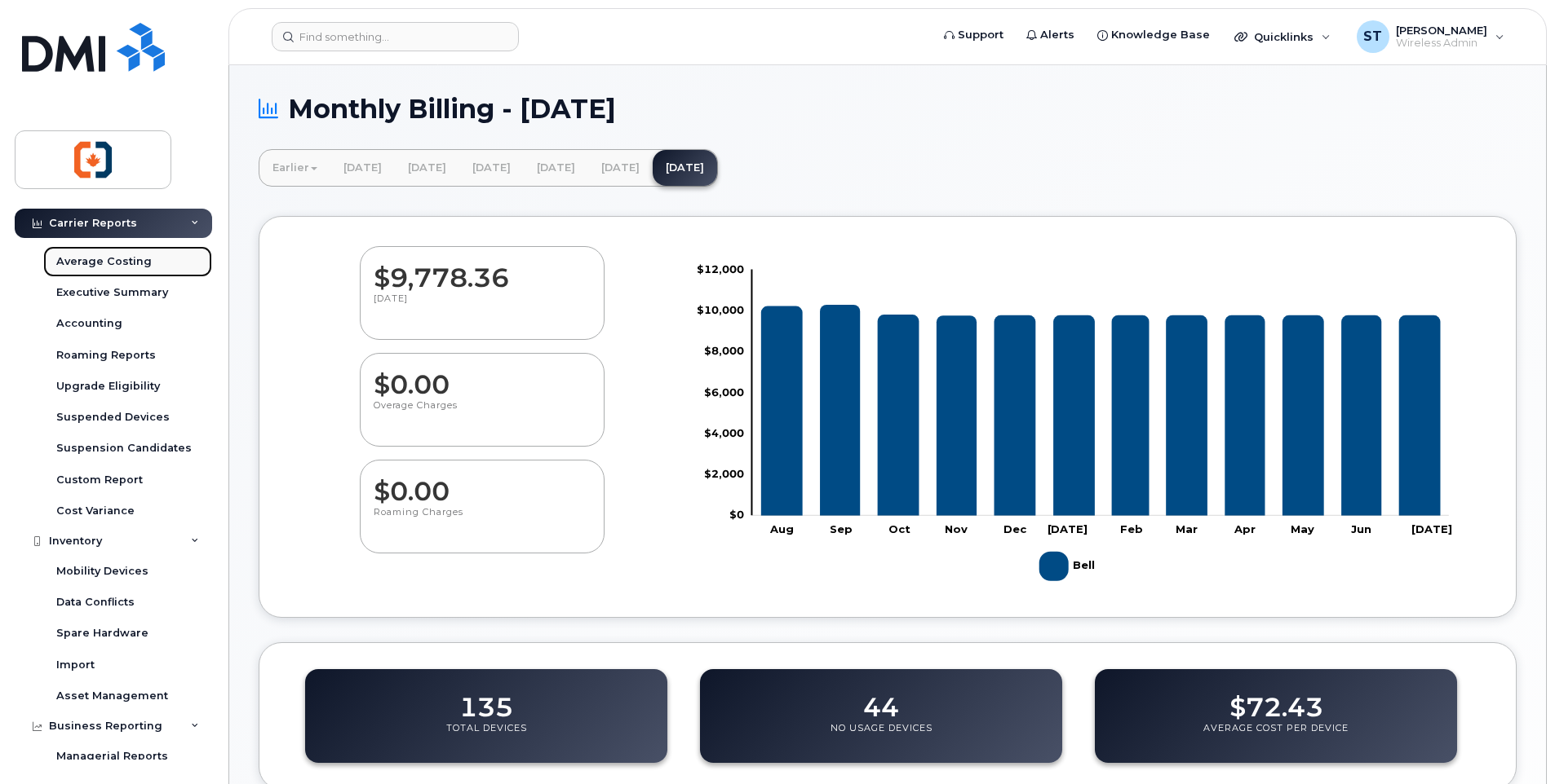
click at [94, 262] on div "Average Costing" at bounding box center [104, 262] width 95 height 15
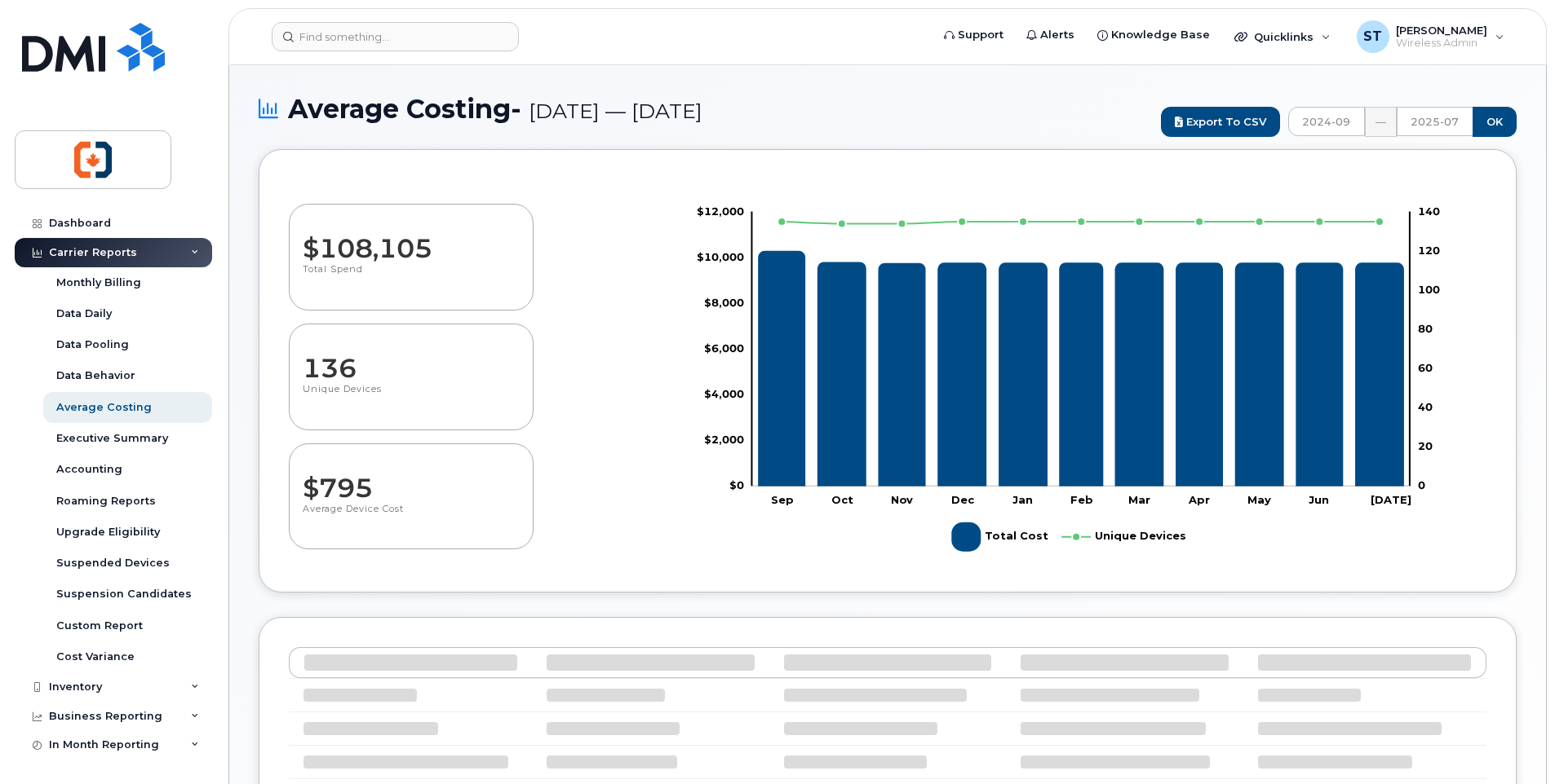
select select "100"
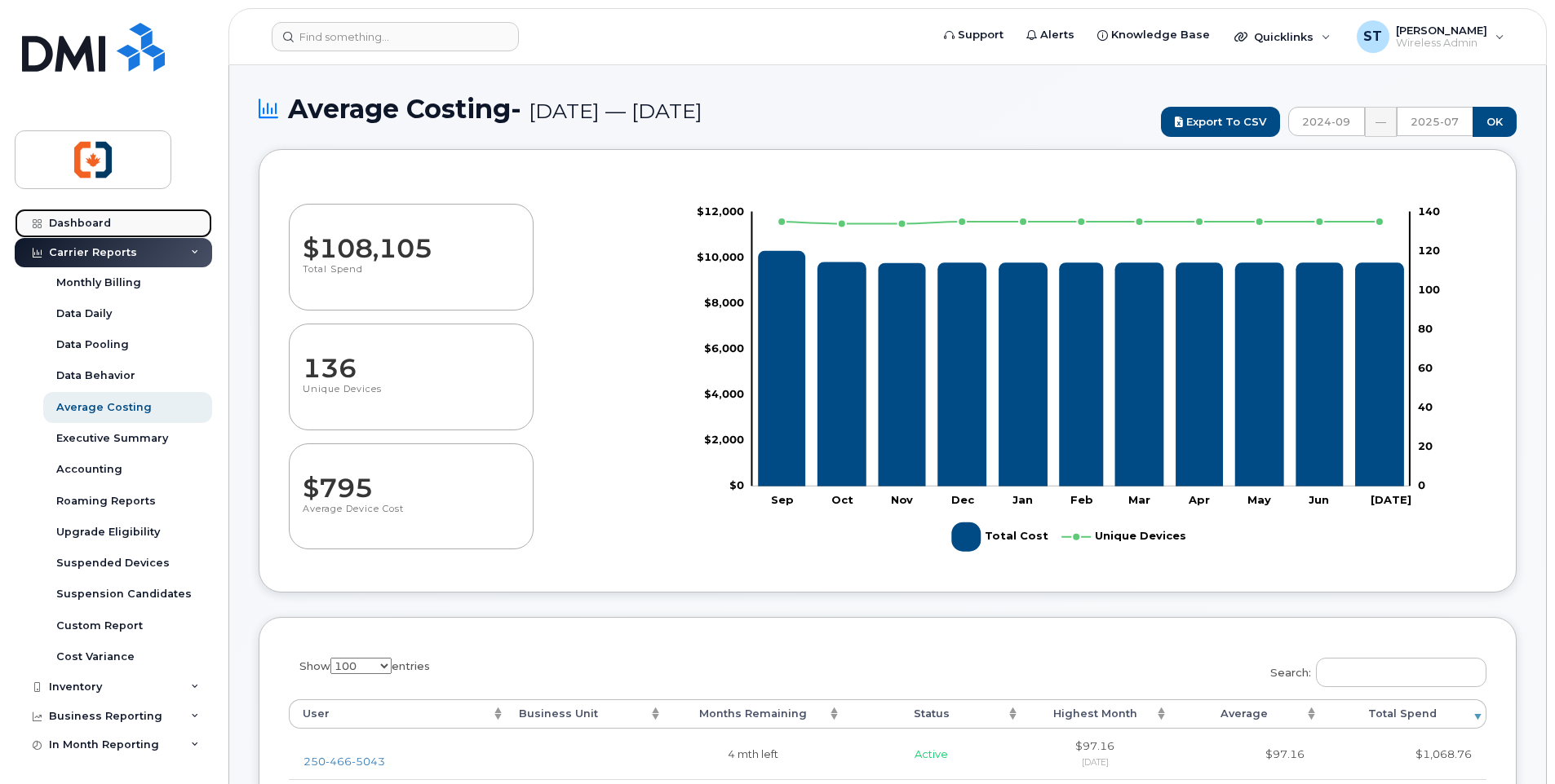
click at [93, 230] on link "Dashboard" at bounding box center [113, 224] width 197 height 30
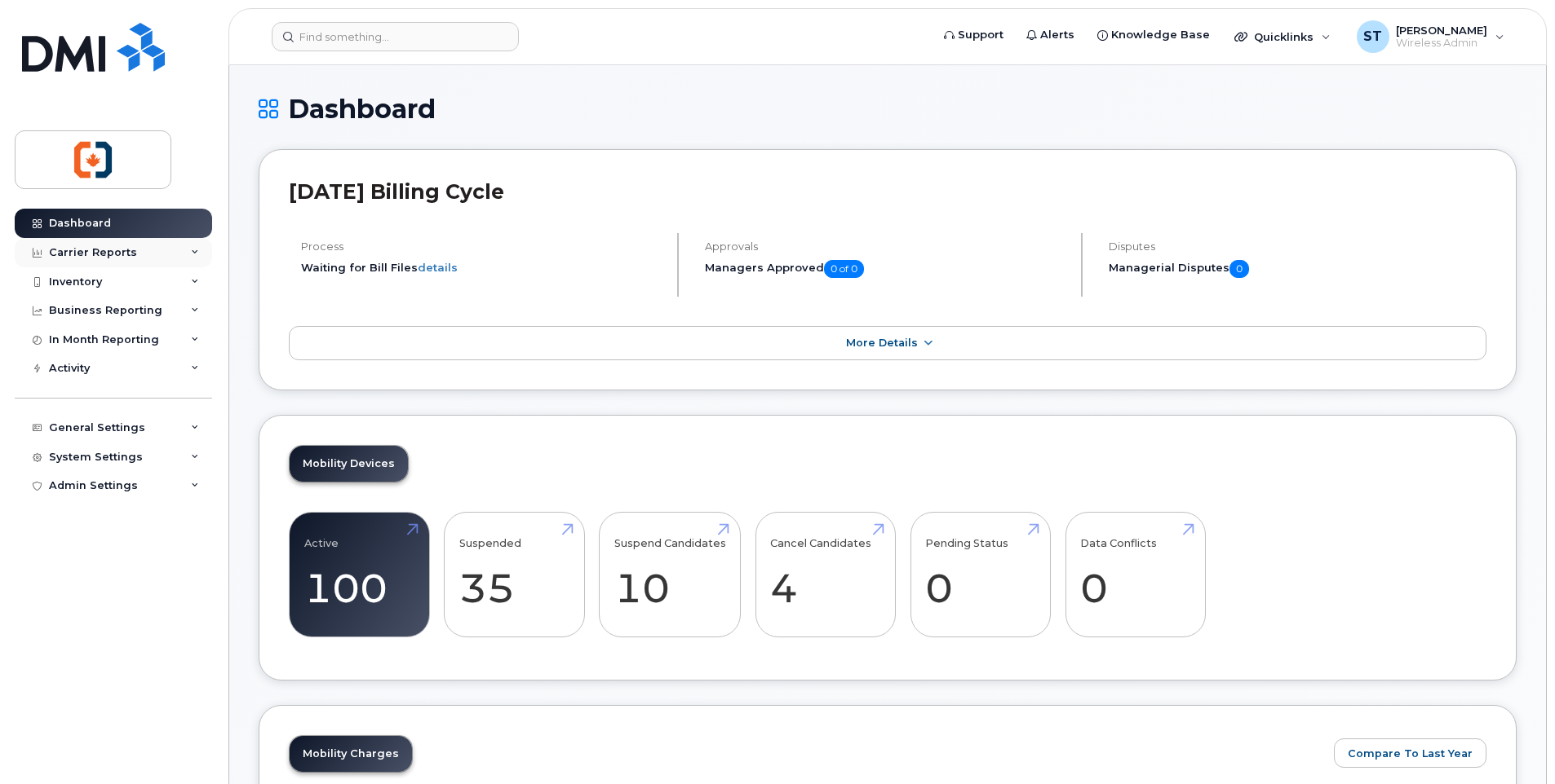
click at [66, 255] on div "Carrier Reports" at bounding box center [93, 252] width 88 height 13
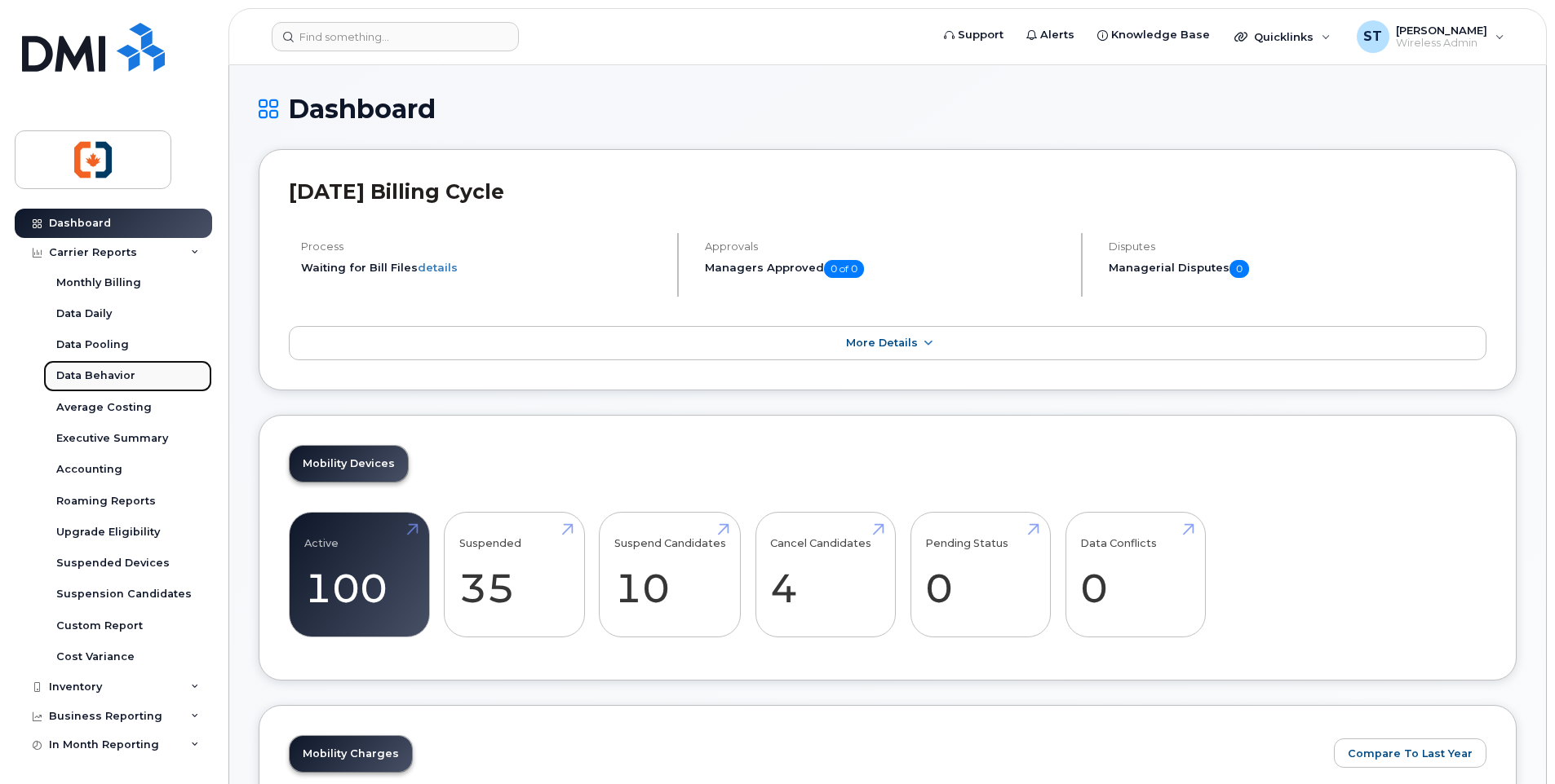
click at [102, 374] on div "Data Behavior" at bounding box center [96, 376] width 80 height 15
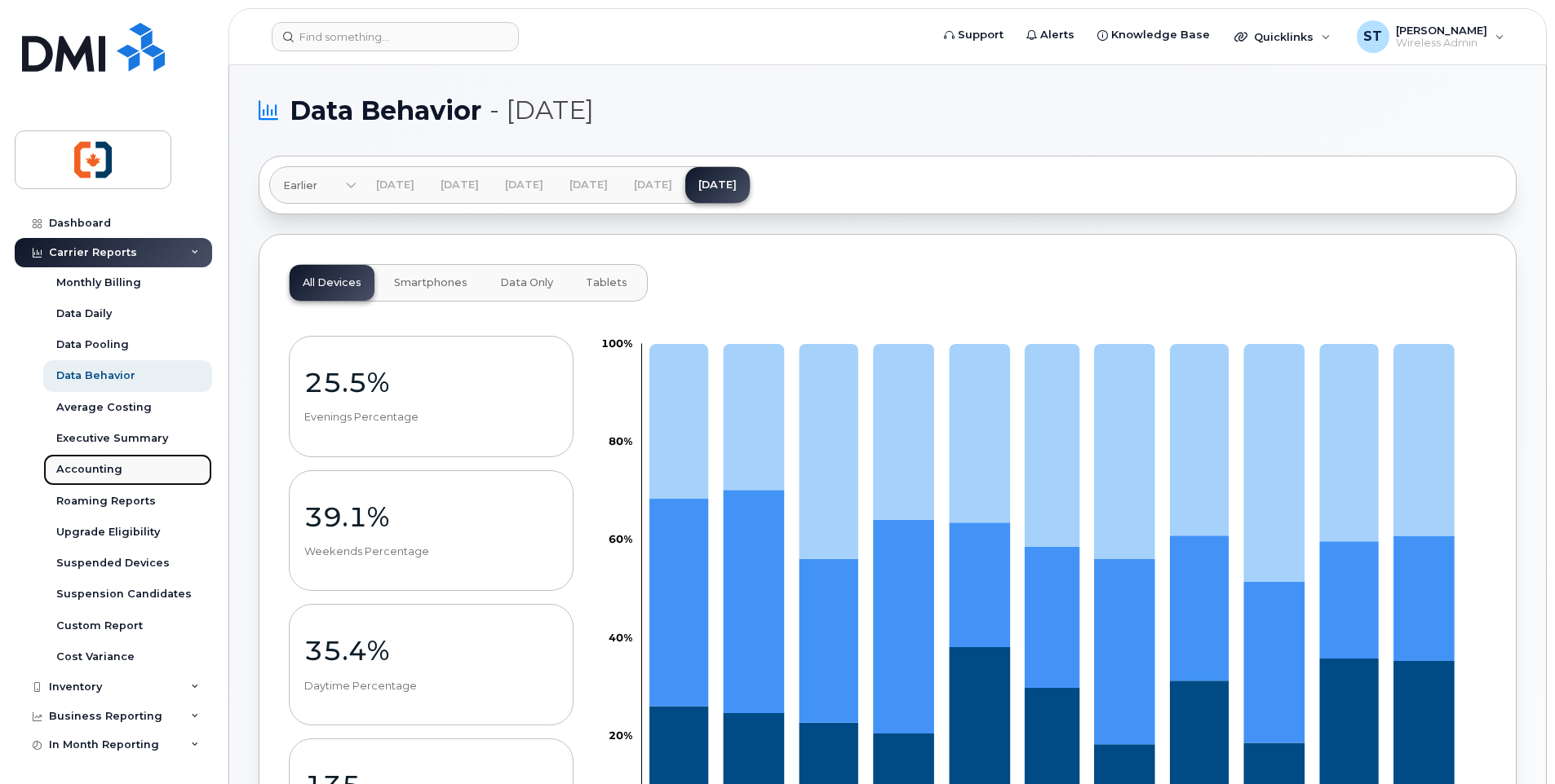
click at [97, 470] on div "Accounting" at bounding box center [89, 470] width 66 height 15
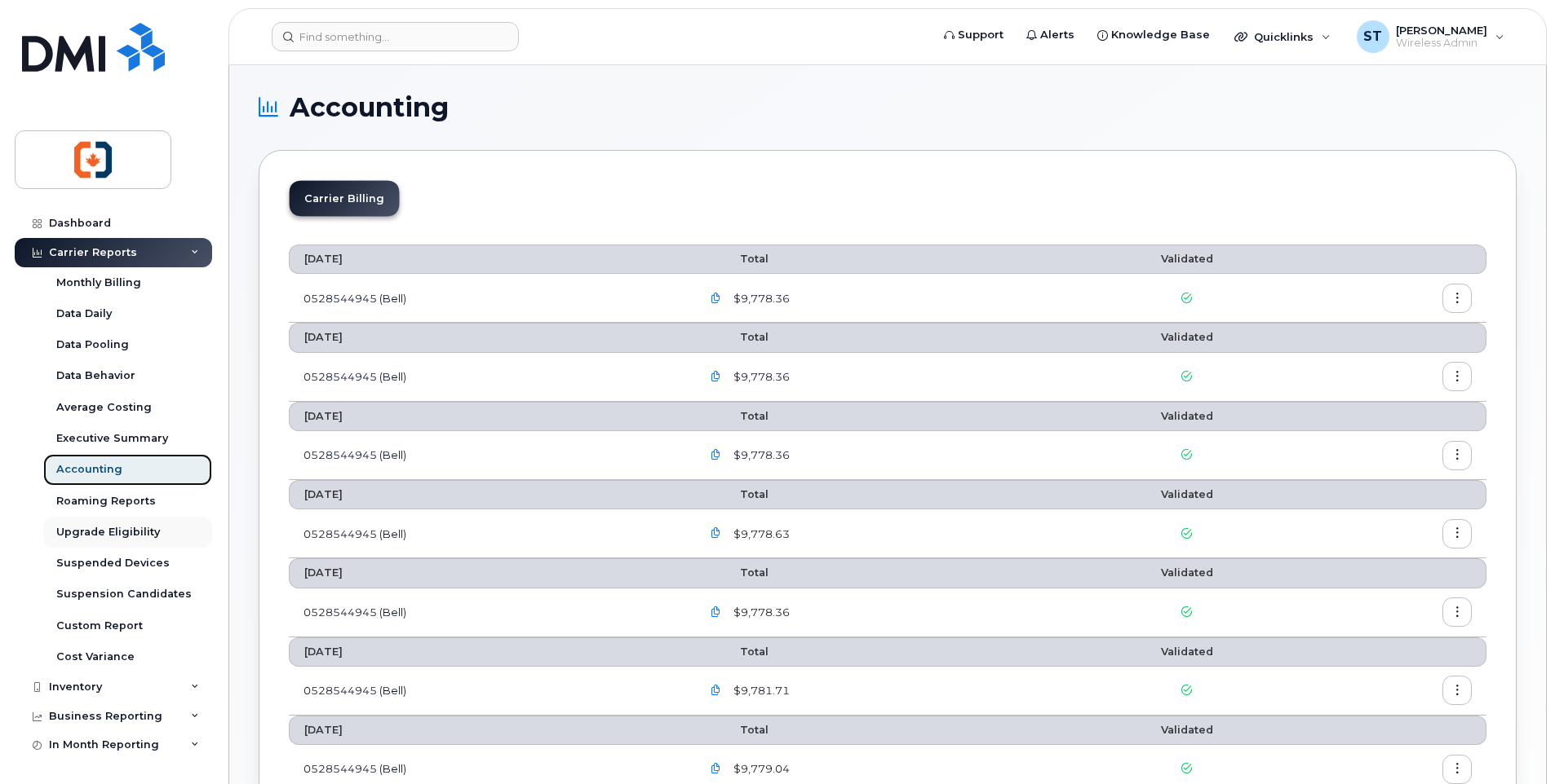
scroll to position [81, 0]
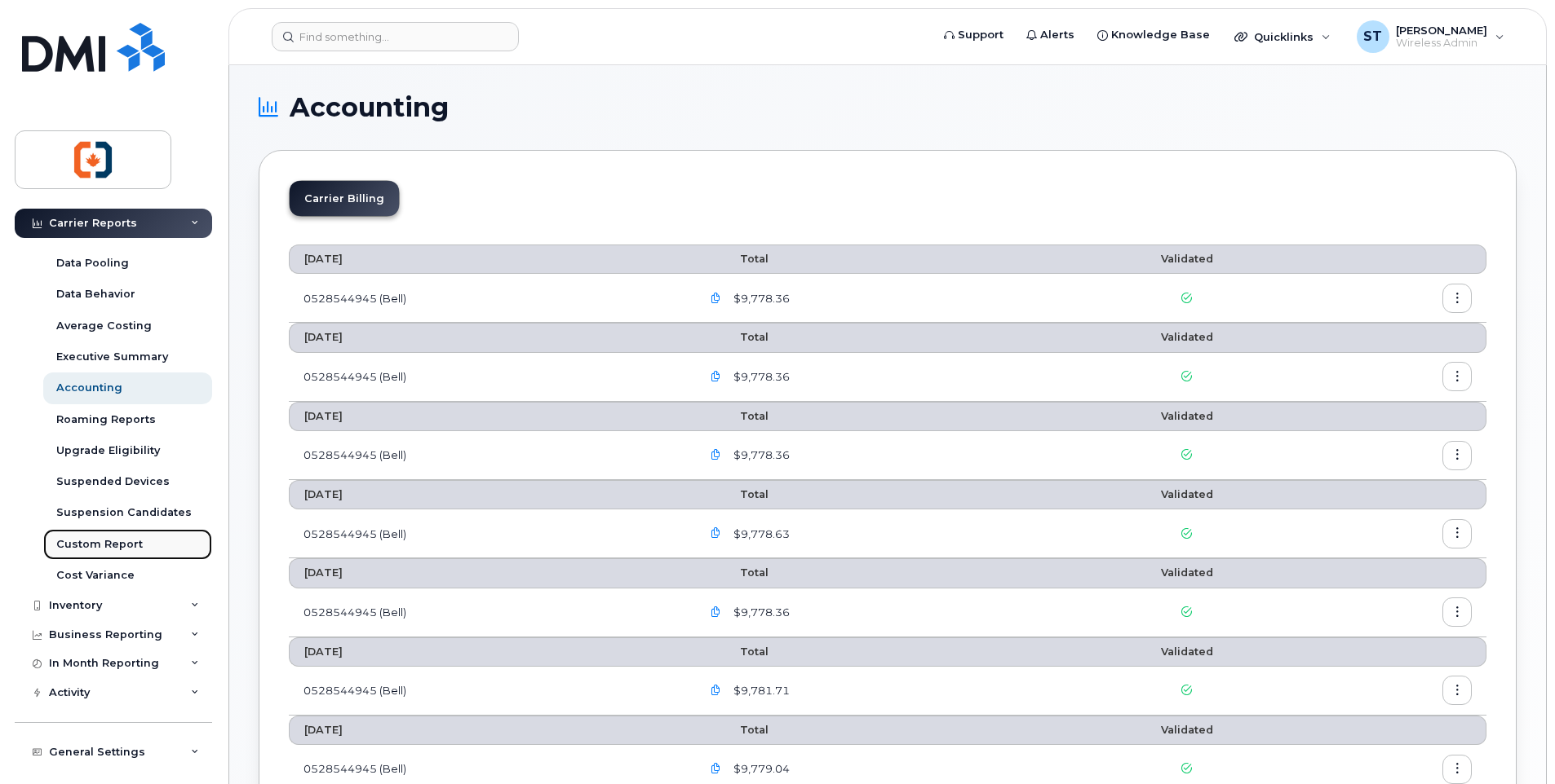
click at [95, 544] on div "Custom Report" at bounding box center [99, 545] width 86 height 15
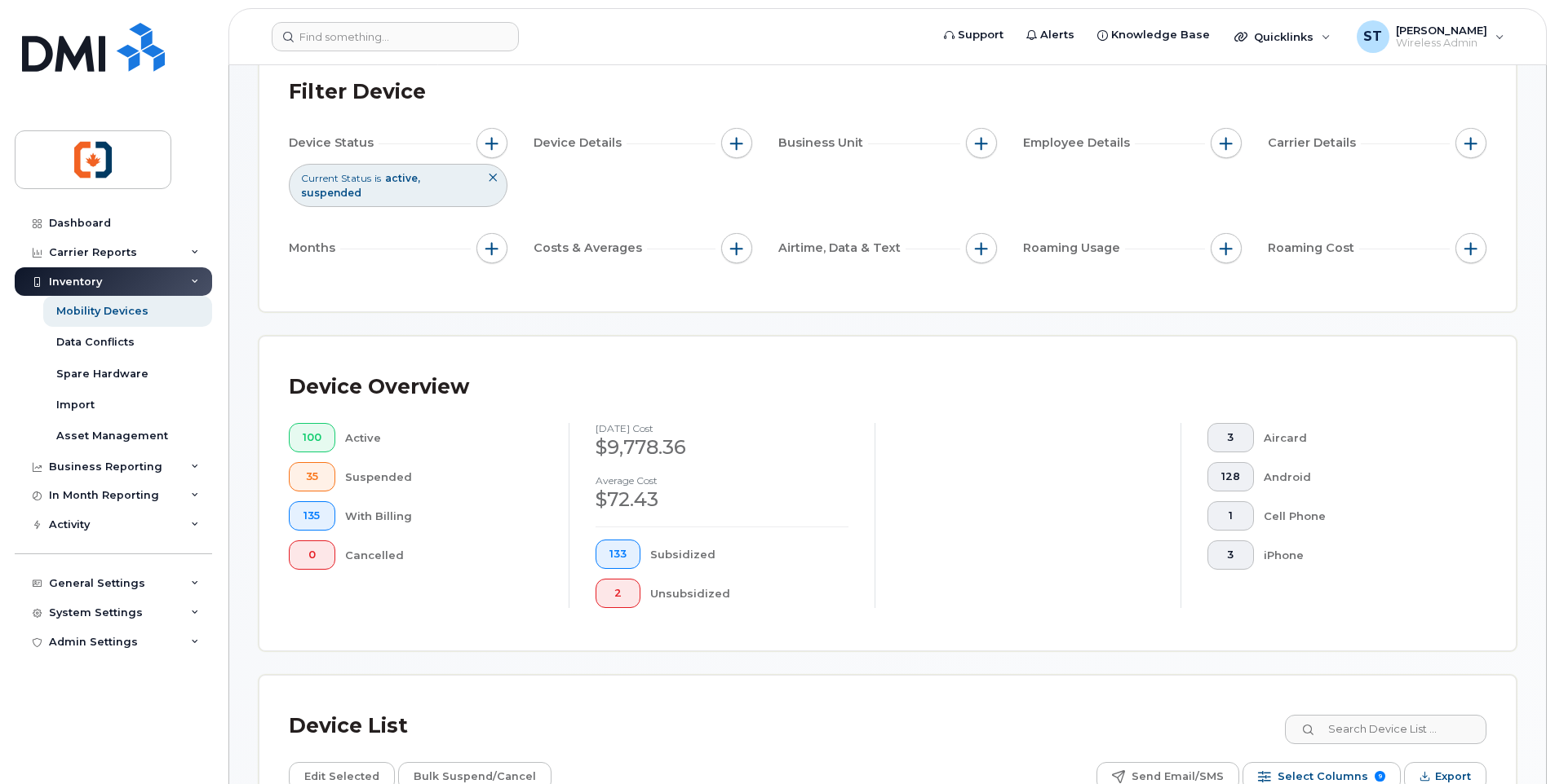
scroll to position [163, 0]
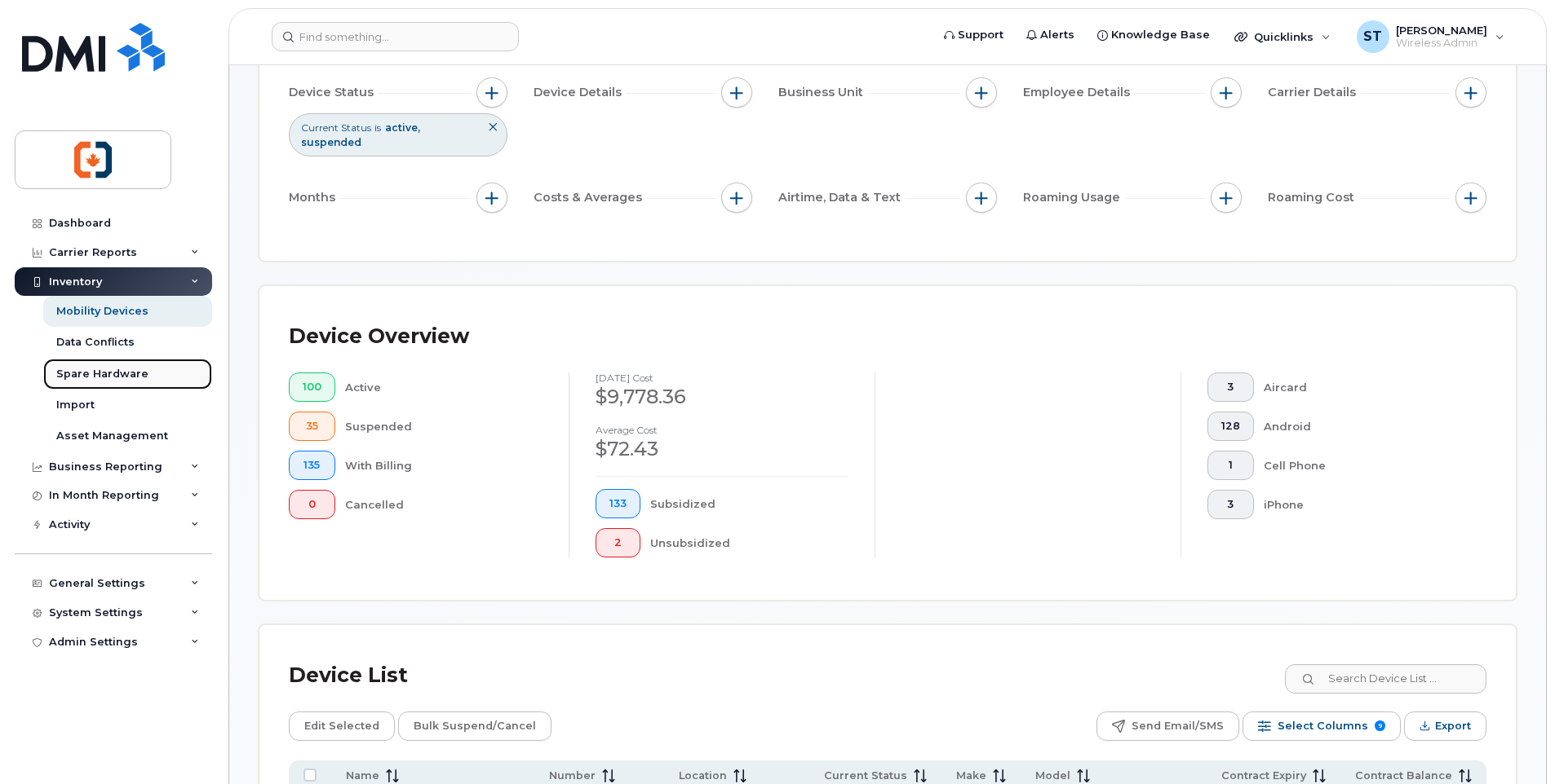
click at [94, 379] on div "Spare Hardware" at bounding box center [103, 374] width 93 height 15
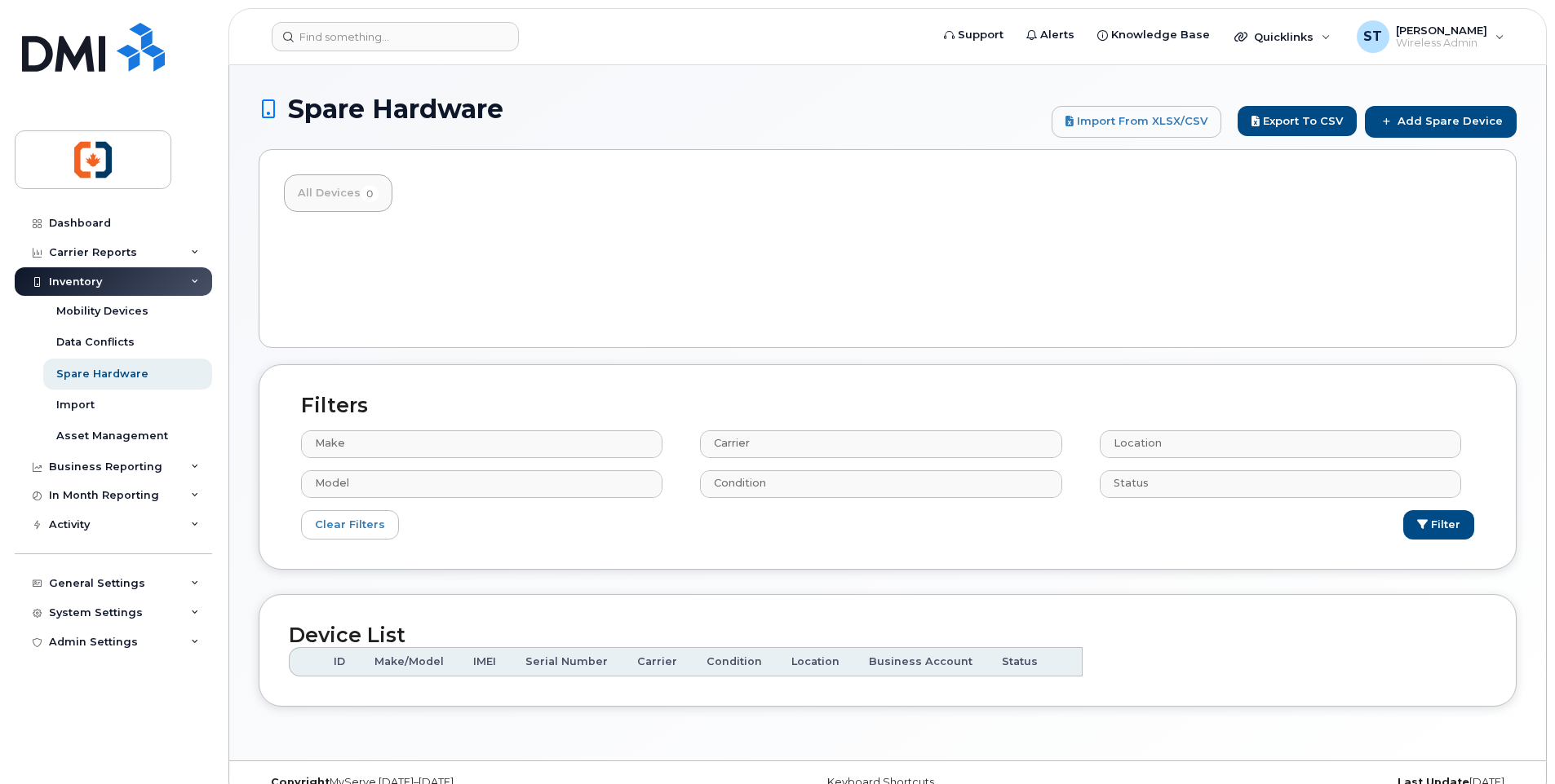
select select
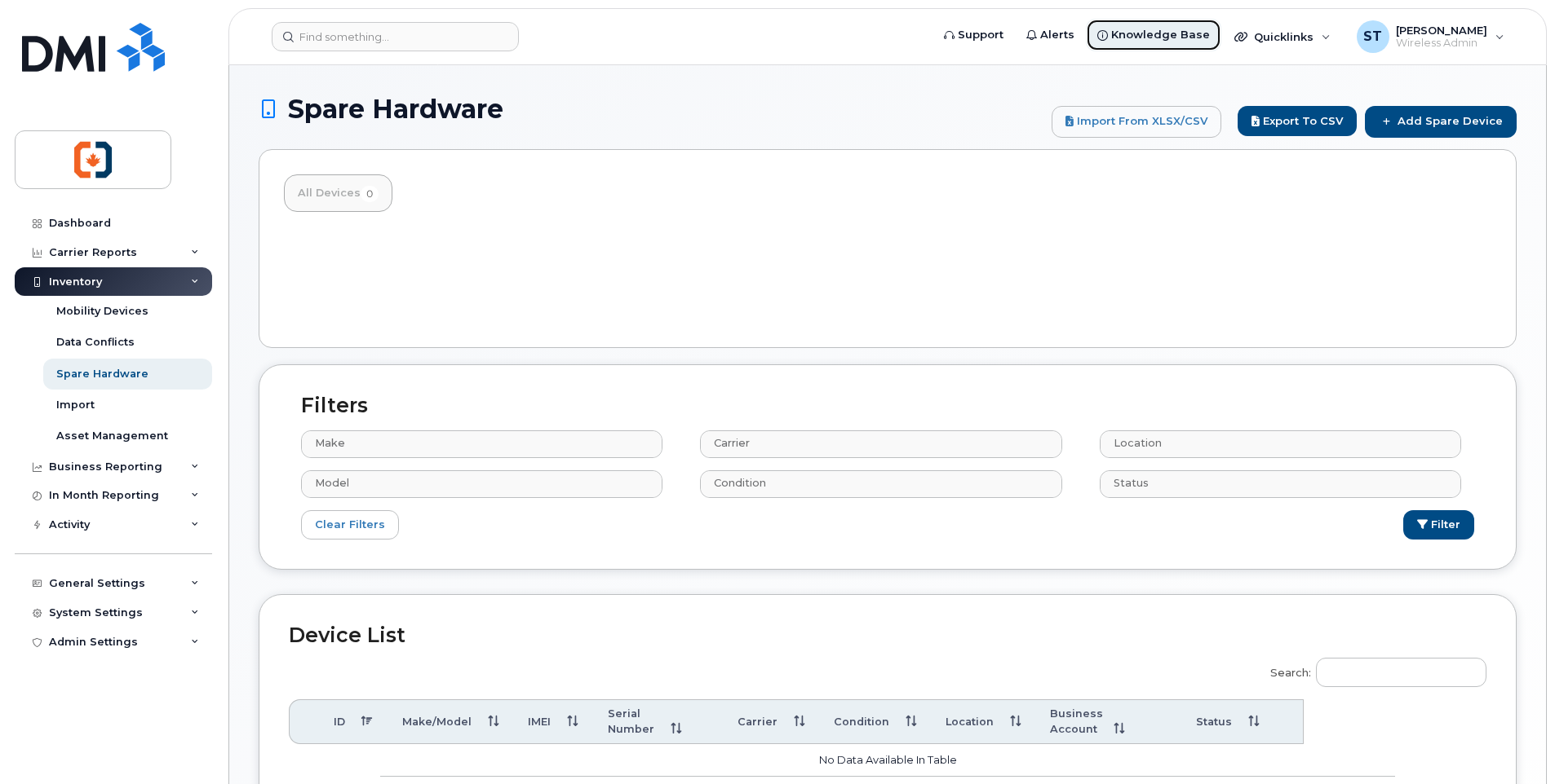
click at [1133, 36] on span "Knowledge Base" at bounding box center [1160, 35] width 99 height 17
click at [62, 252] on div "Carrier Reports" at bounding box center [93, 252] width 88 height 13
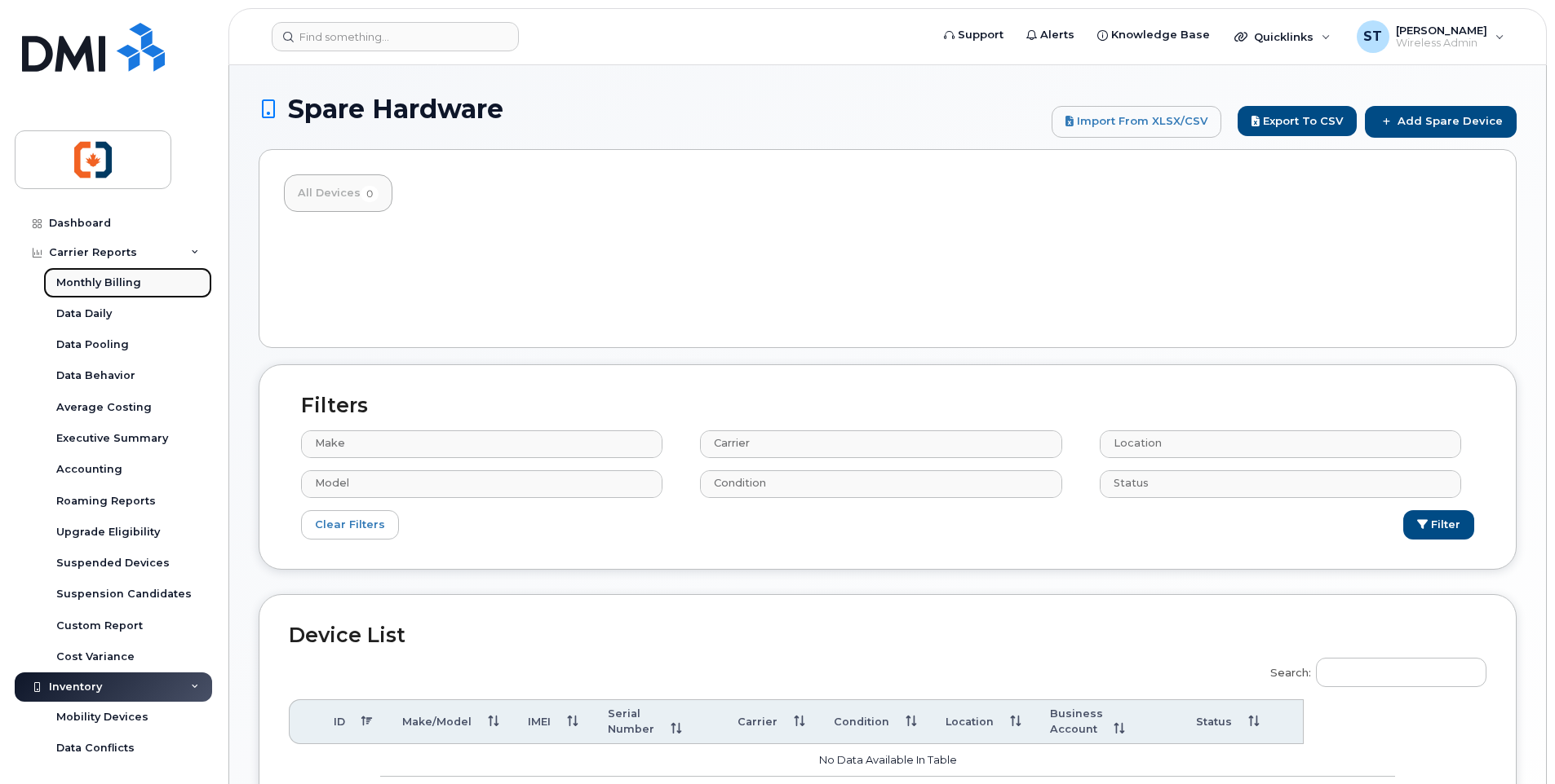
click at [86, 279] on div "Monthly Billing" at bounding box center [99, 283] width 85 height 15
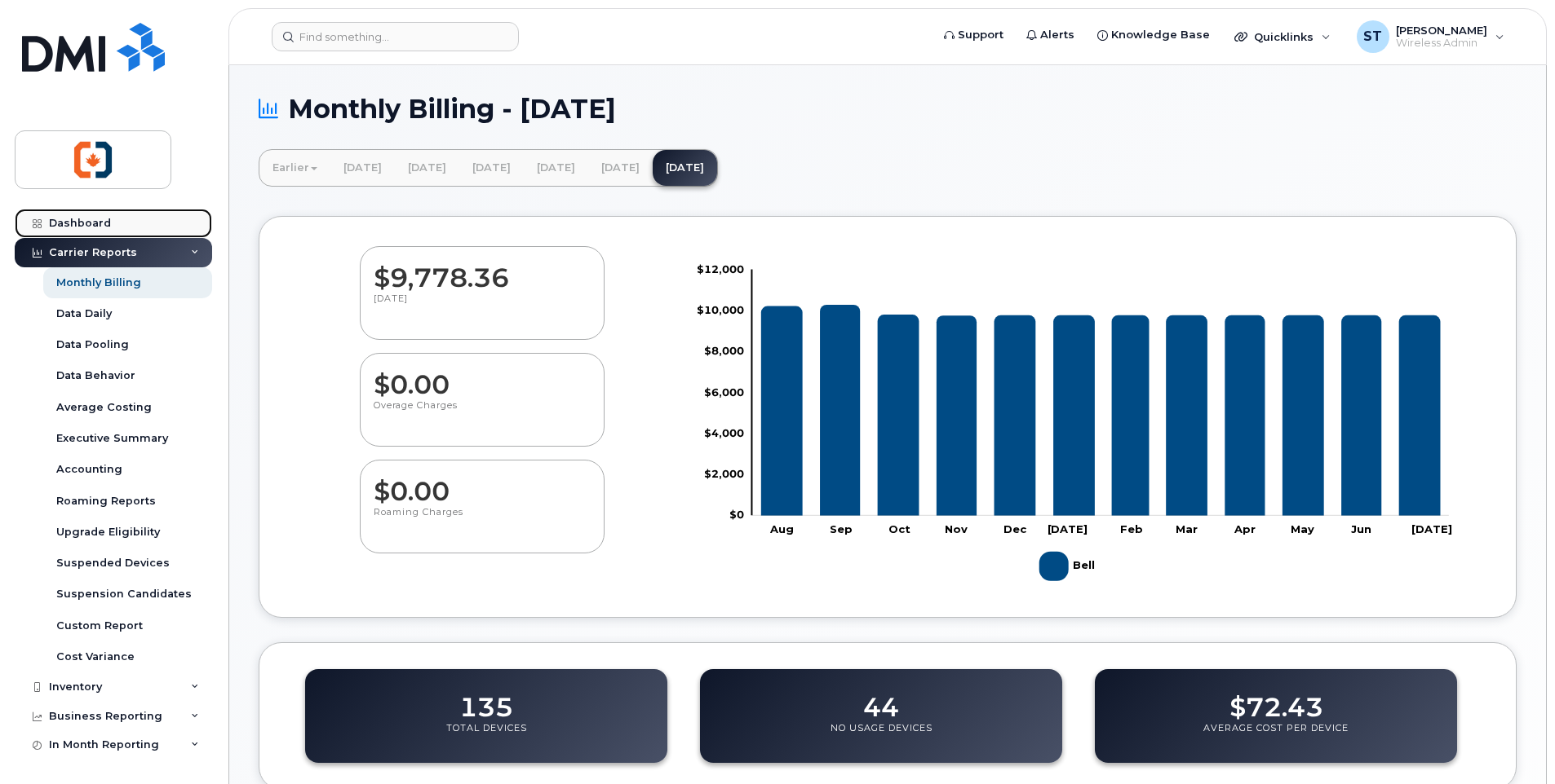
click at [66, 220] on div "Dashboard" at bounding box center [80, 224] width 62 height 13
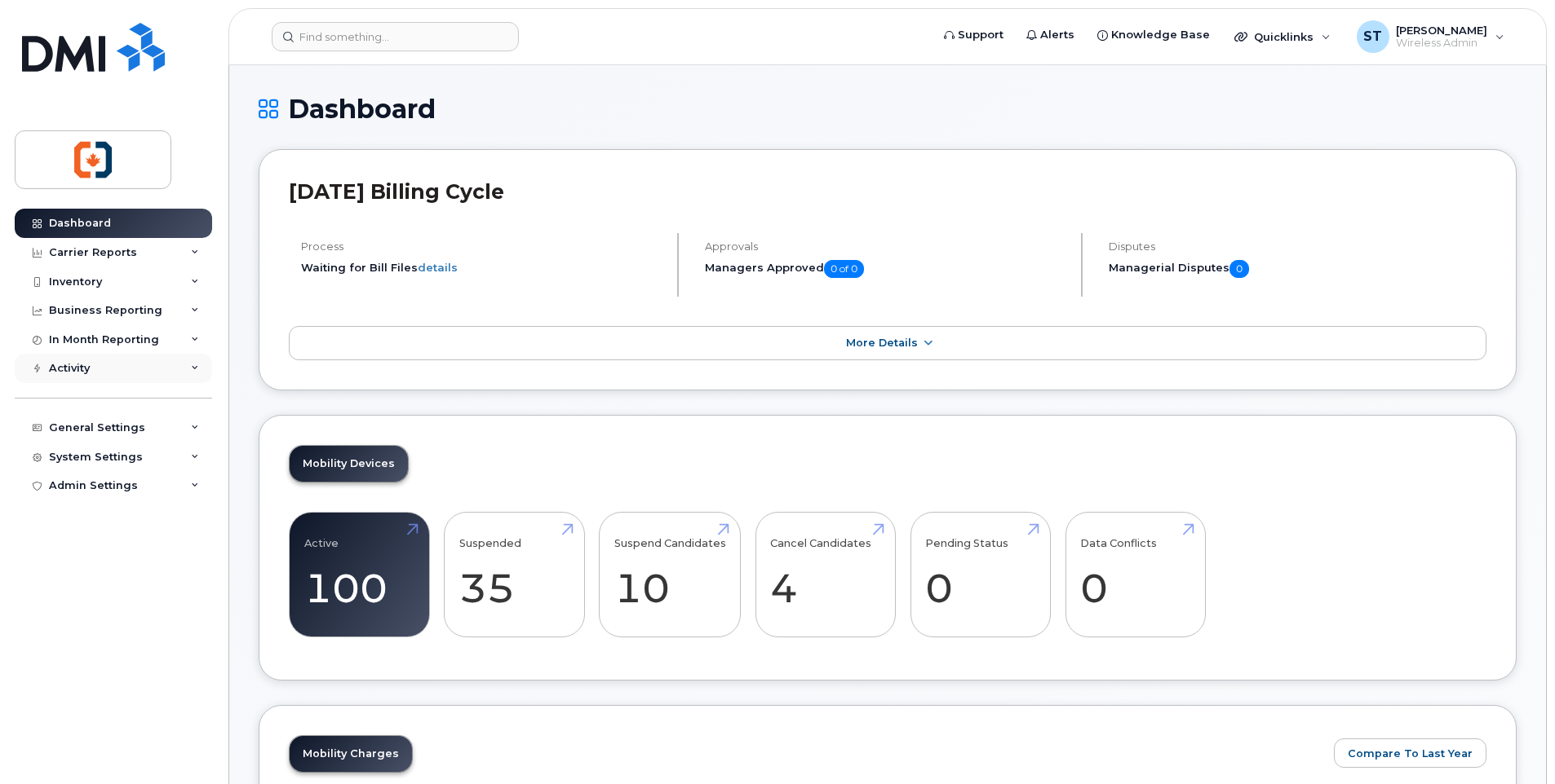
click at [66, 366] on div "Activity" at bounding box center [69, 369] width 41 height 13
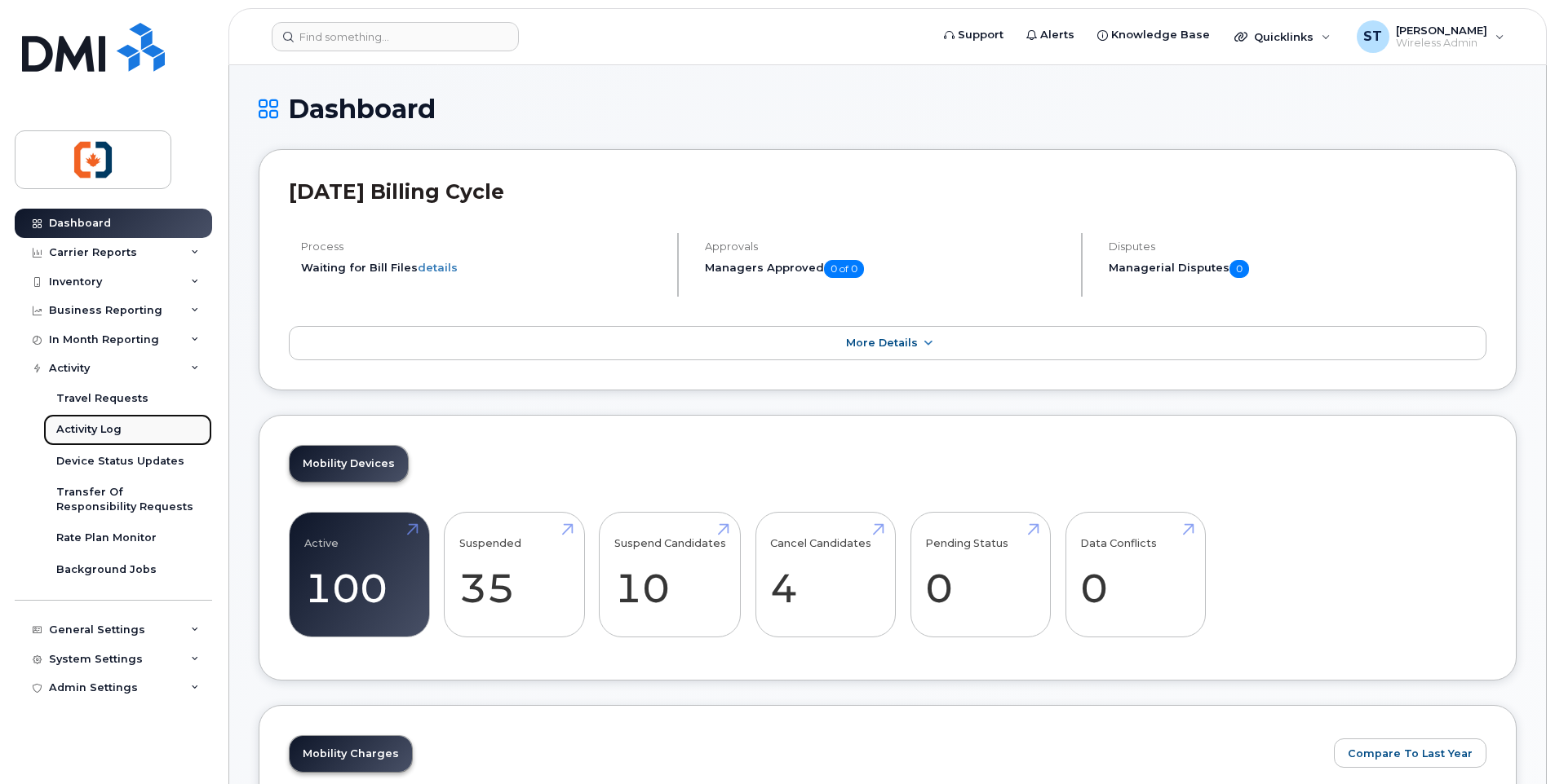
click at [94, 427] on div "Activity Log" at bounding box center [89, 430] width 66 height 15
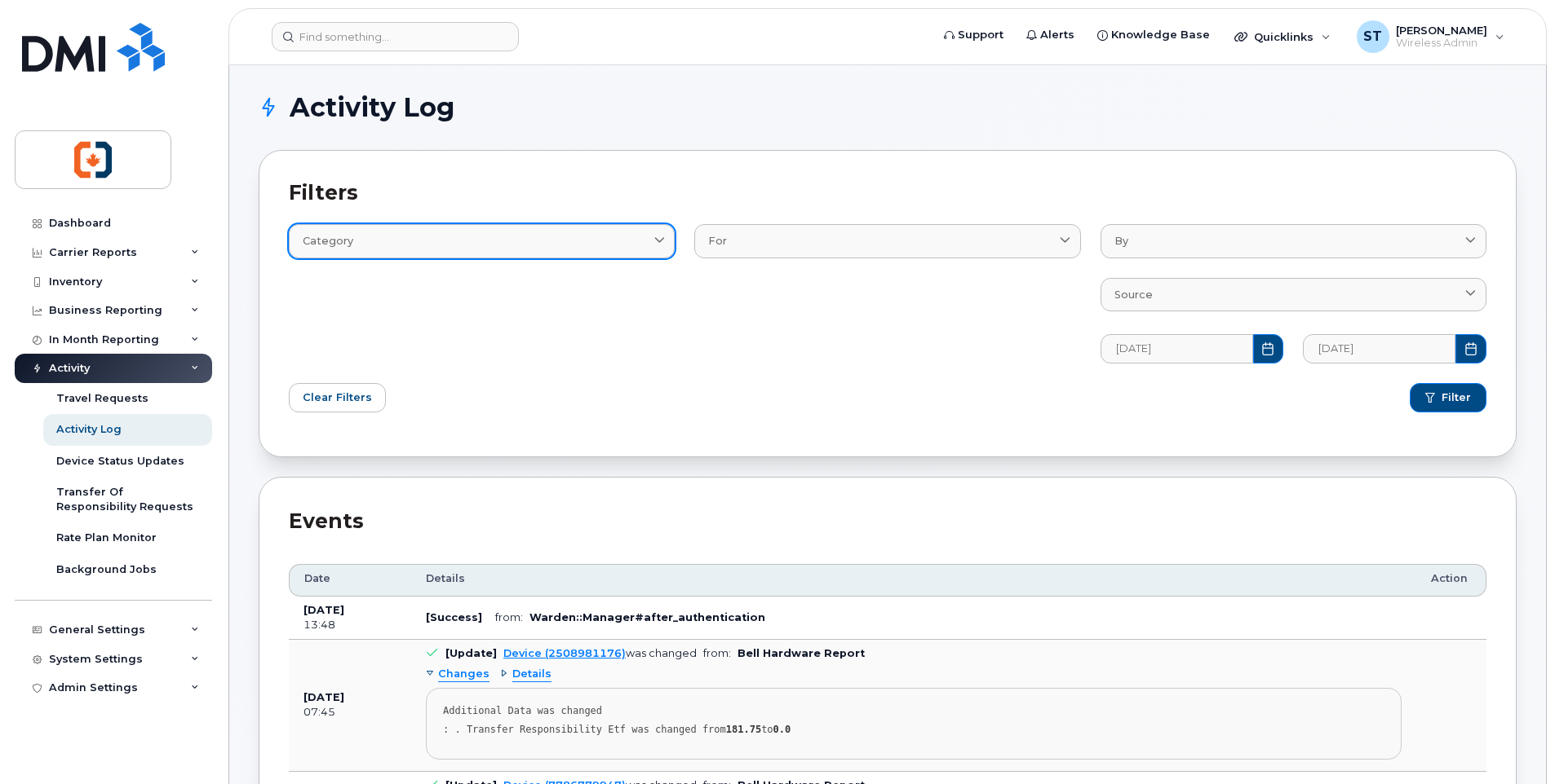
click at [413, 239] on div "Category" at bounding box center [481, 240] width 358 height 16
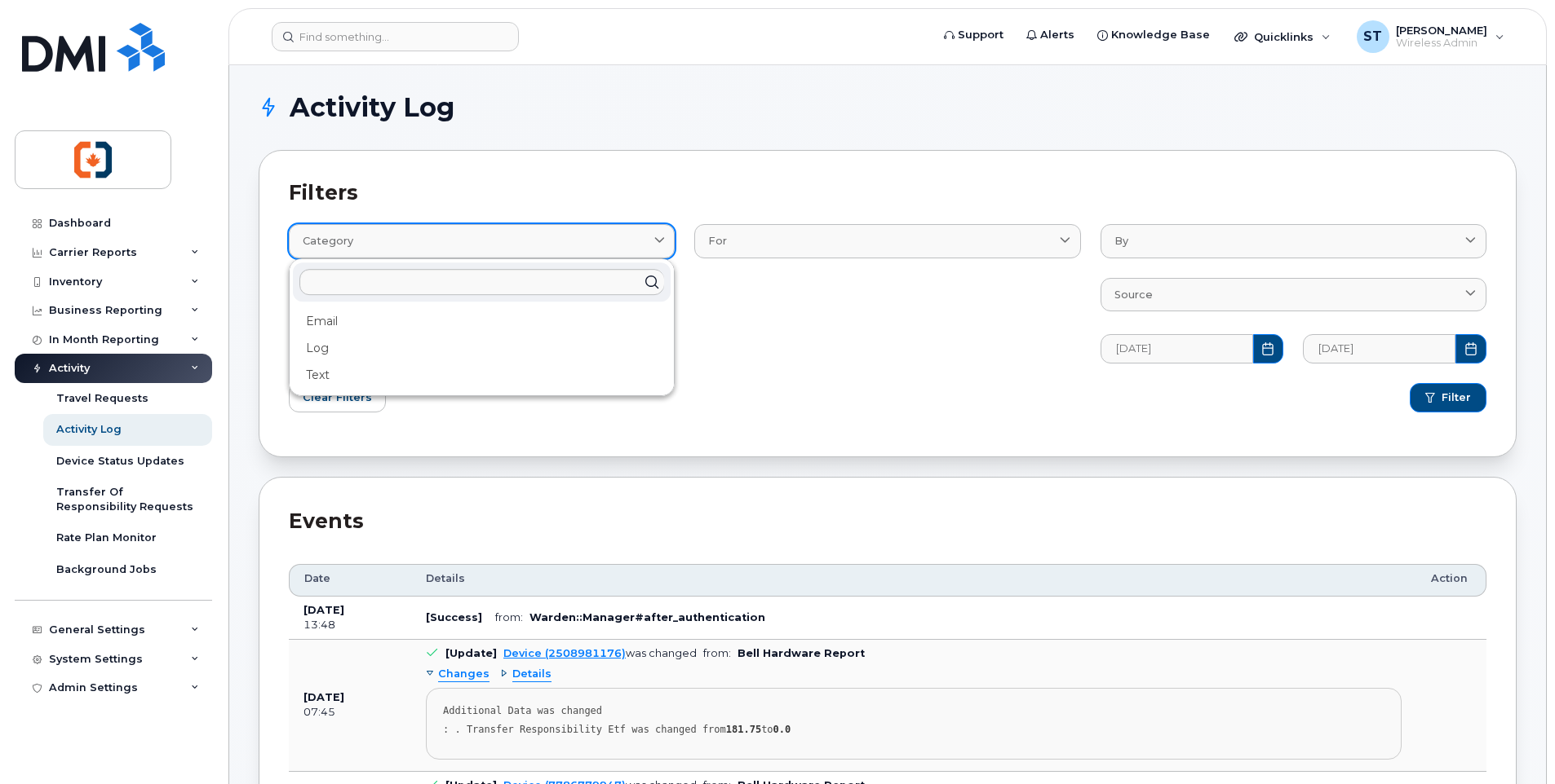
click at [413, 239] on div "Category" at bounding box center [481, 240] width 358 height 16
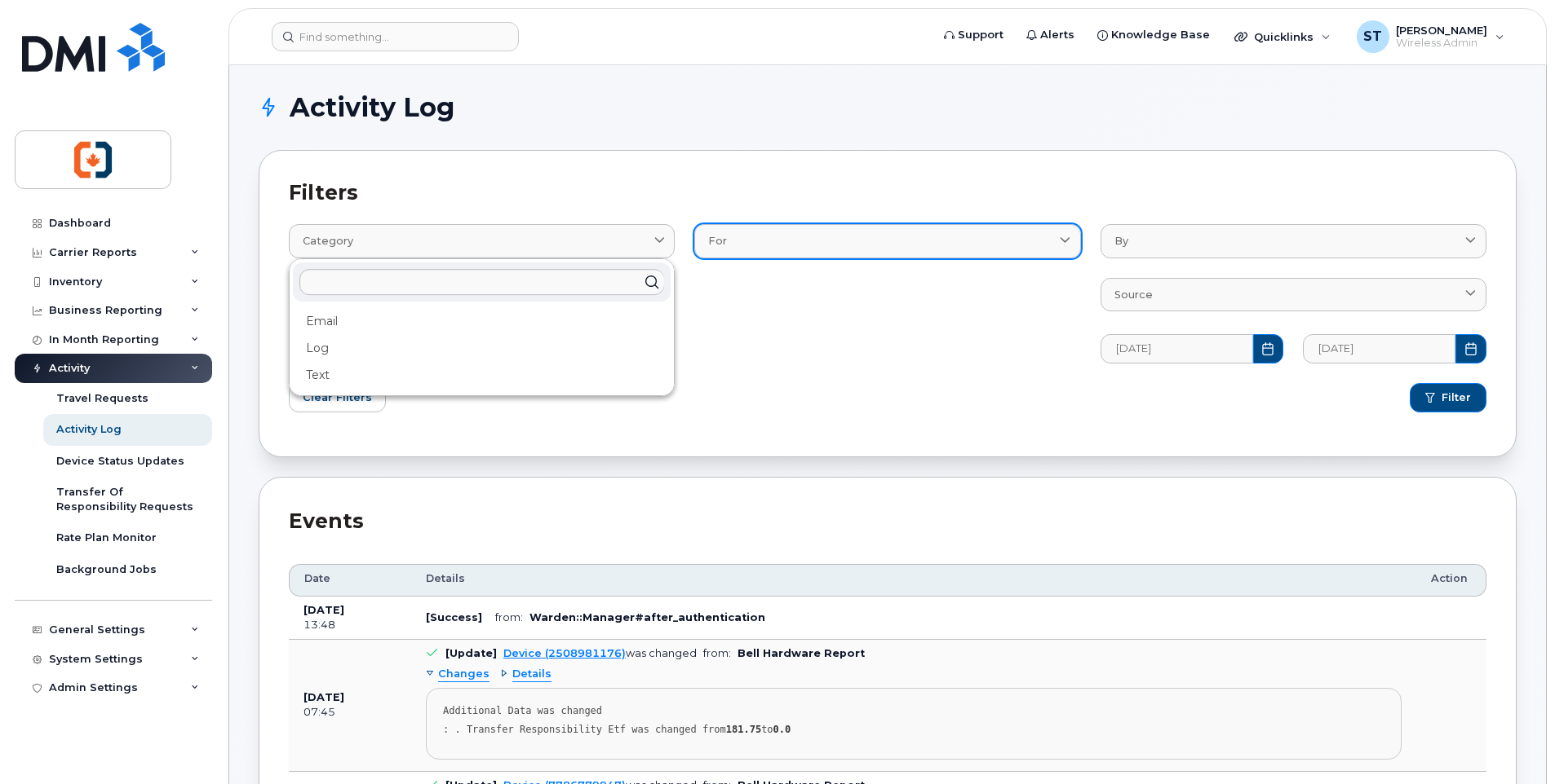
click at [733, 252] on link "For" at bounding box center [887, 241] width 386 height 33
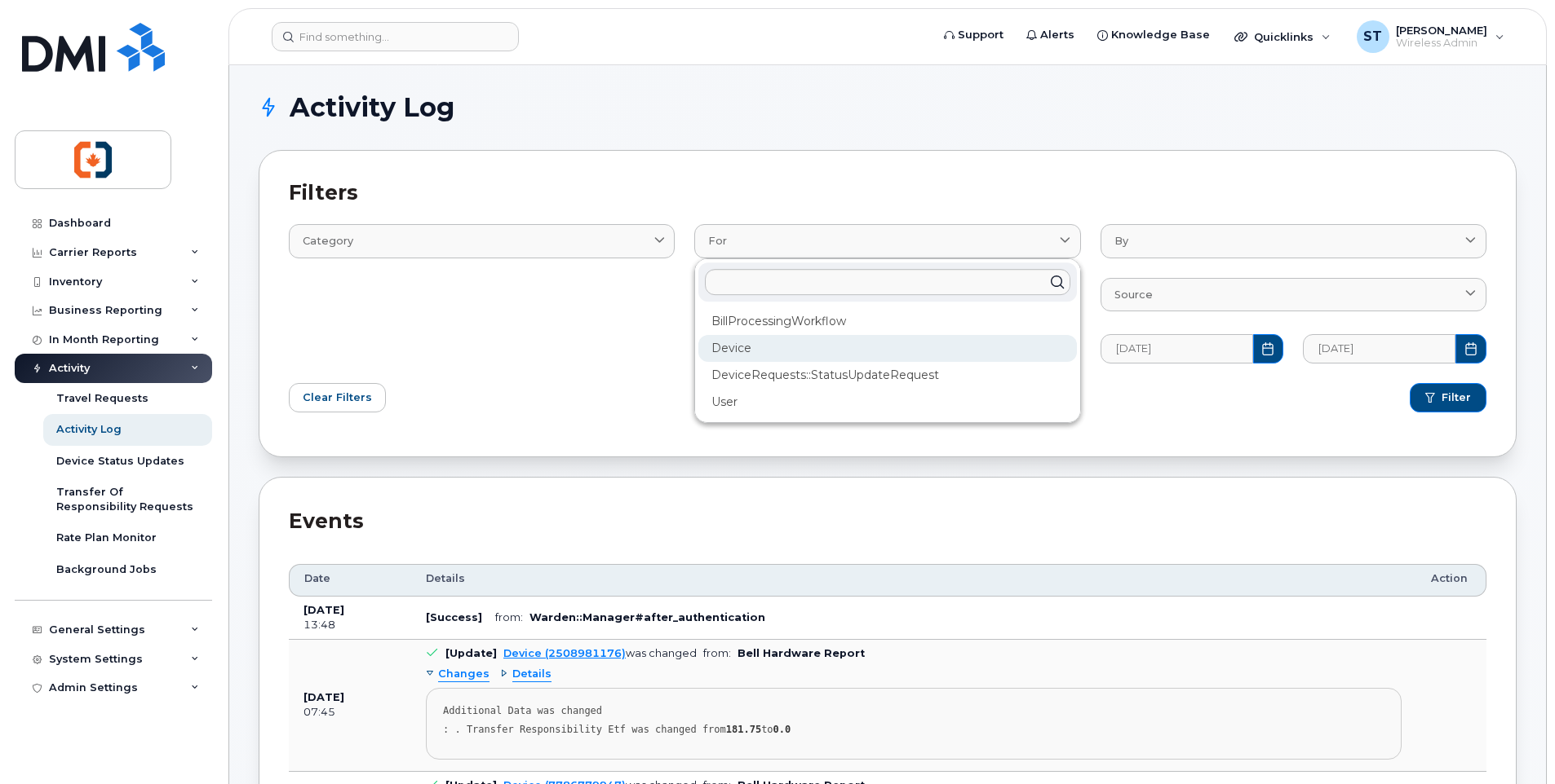
click at [739, 344] on div "Device" at bounding box center [887, 348] width 377 height 27
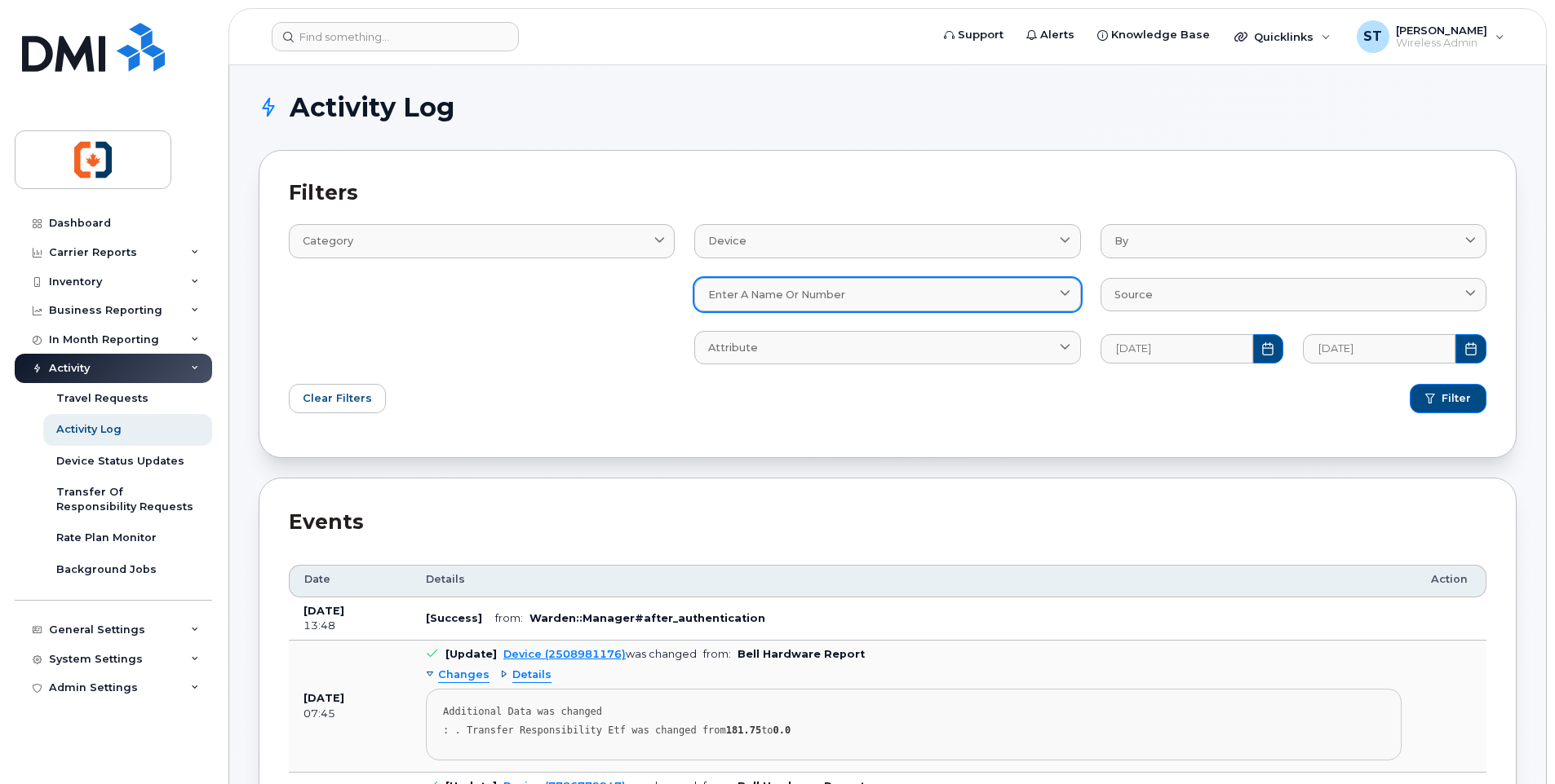
click at [905, 295] on div "Enter a name or number" at bounding box center [886, 294] width 358 height 16
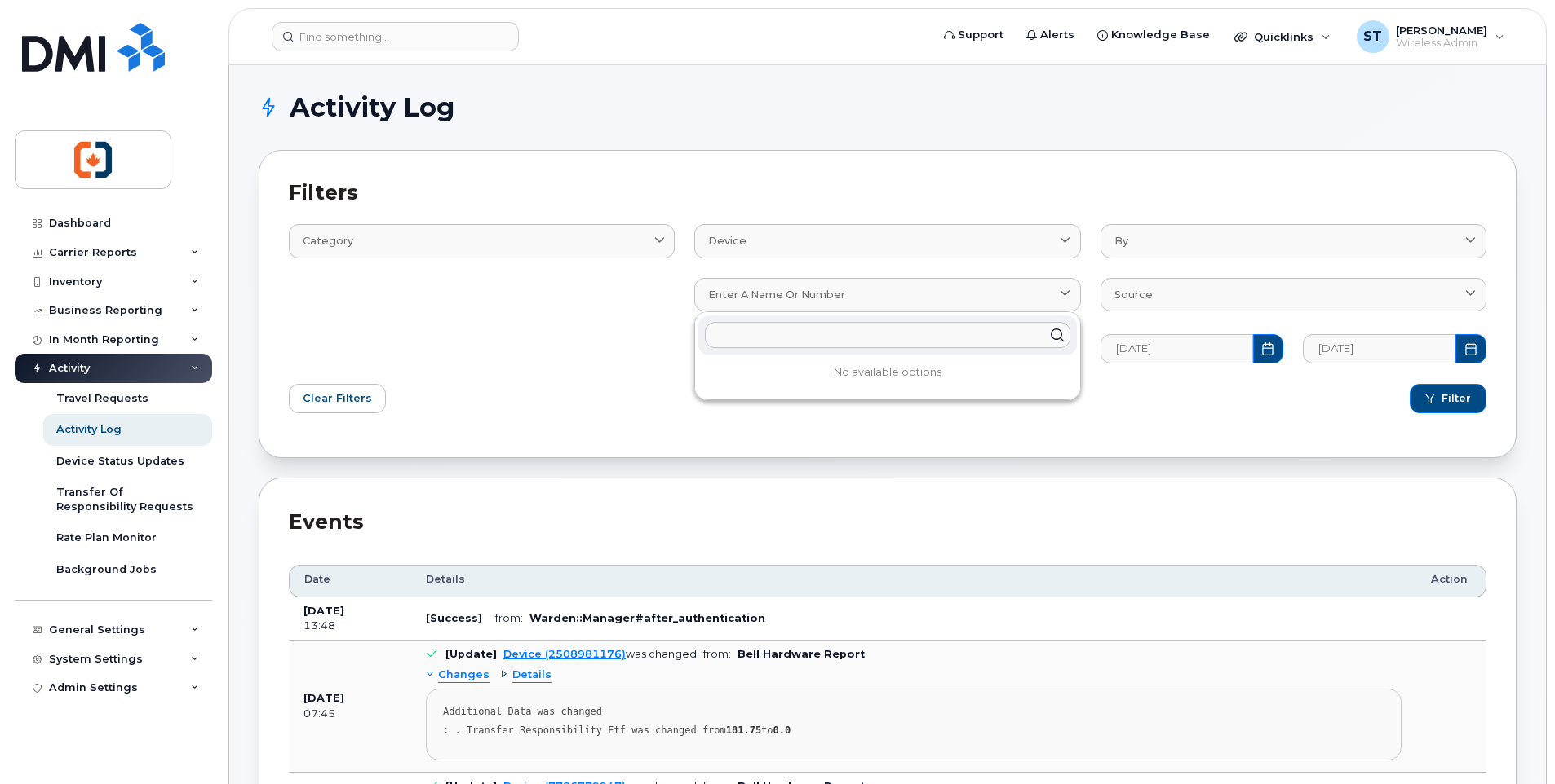
paste input "2507407950"
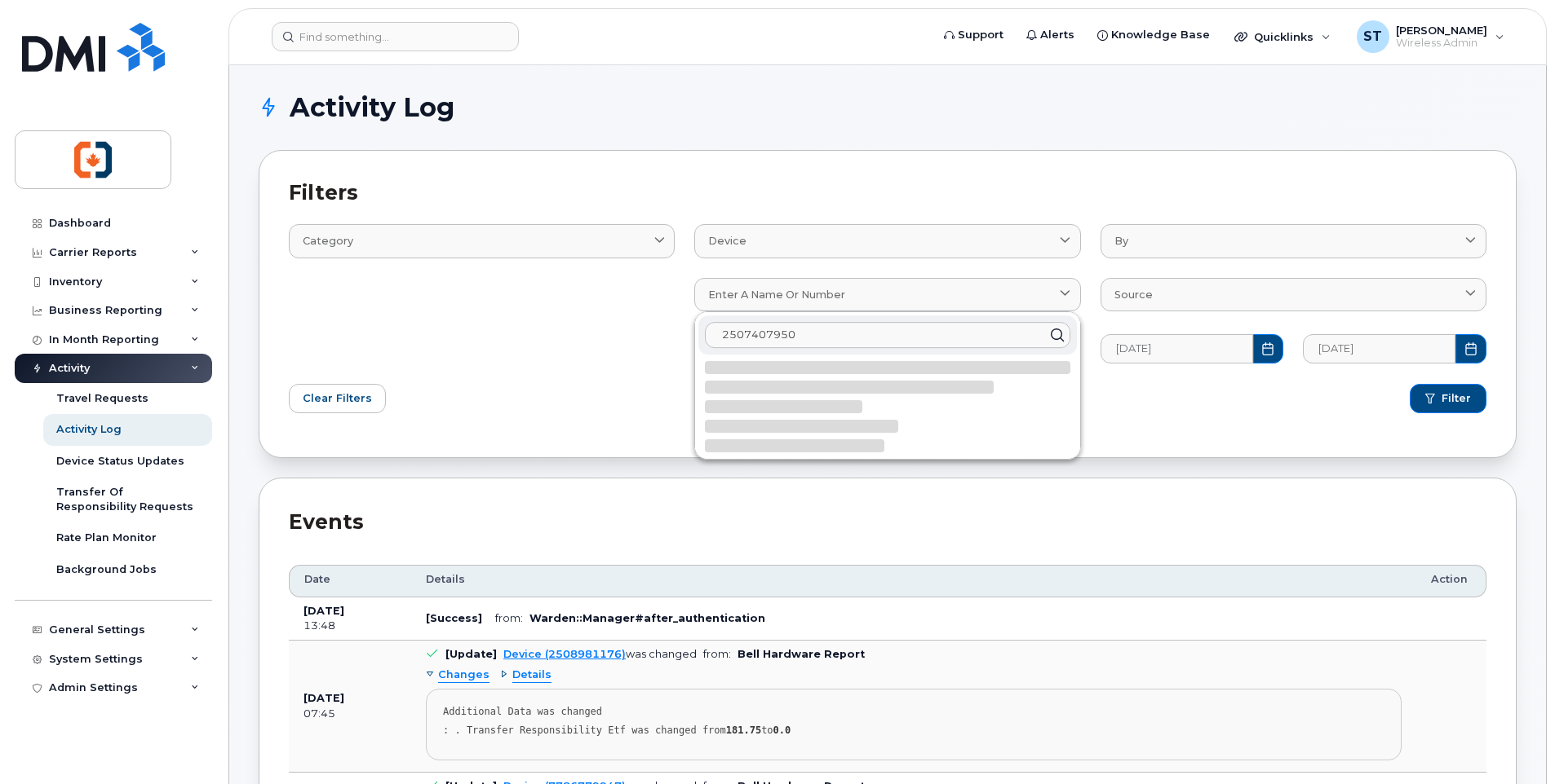
type input "2507407950"
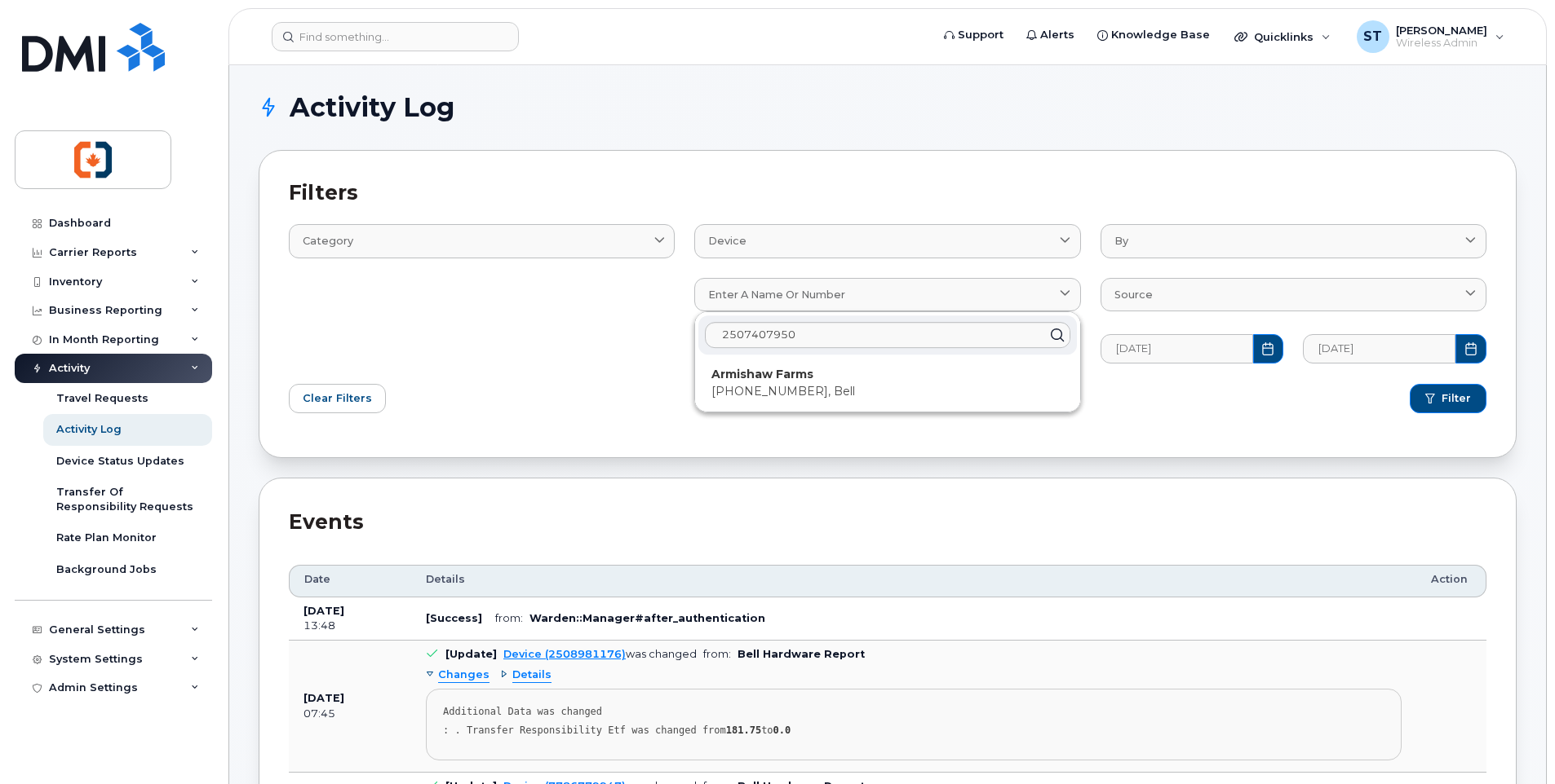
click at [936, 432] on div "Filters Category Email Log Text Device BillProcessingWorkflow Device DeviceRequ…" at bounding box center [888, 303] width 1258 height 308
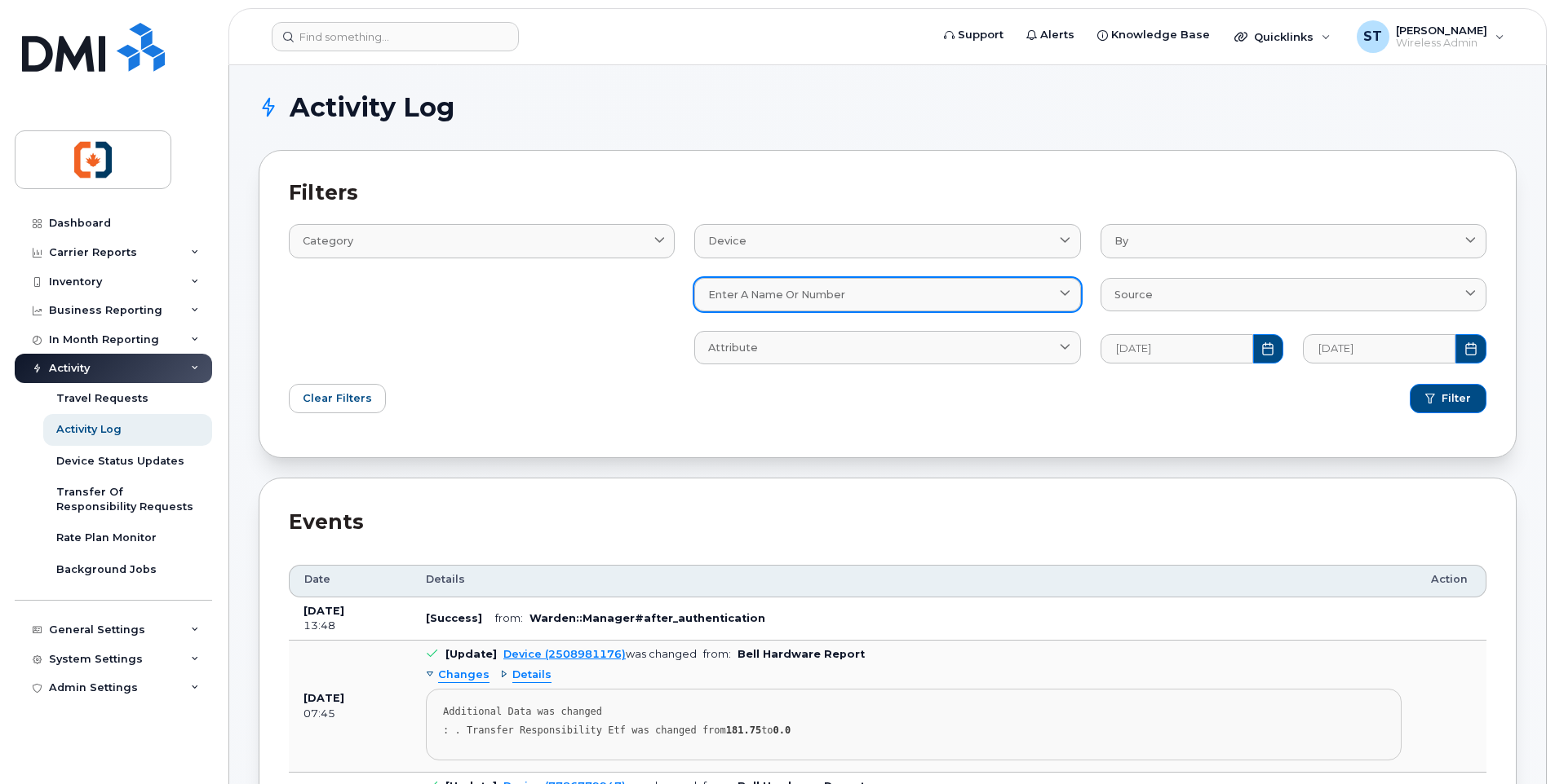
click at [807, 304] on link "Enter a name or number" at bounding box center [887, 295] width 386 height 33
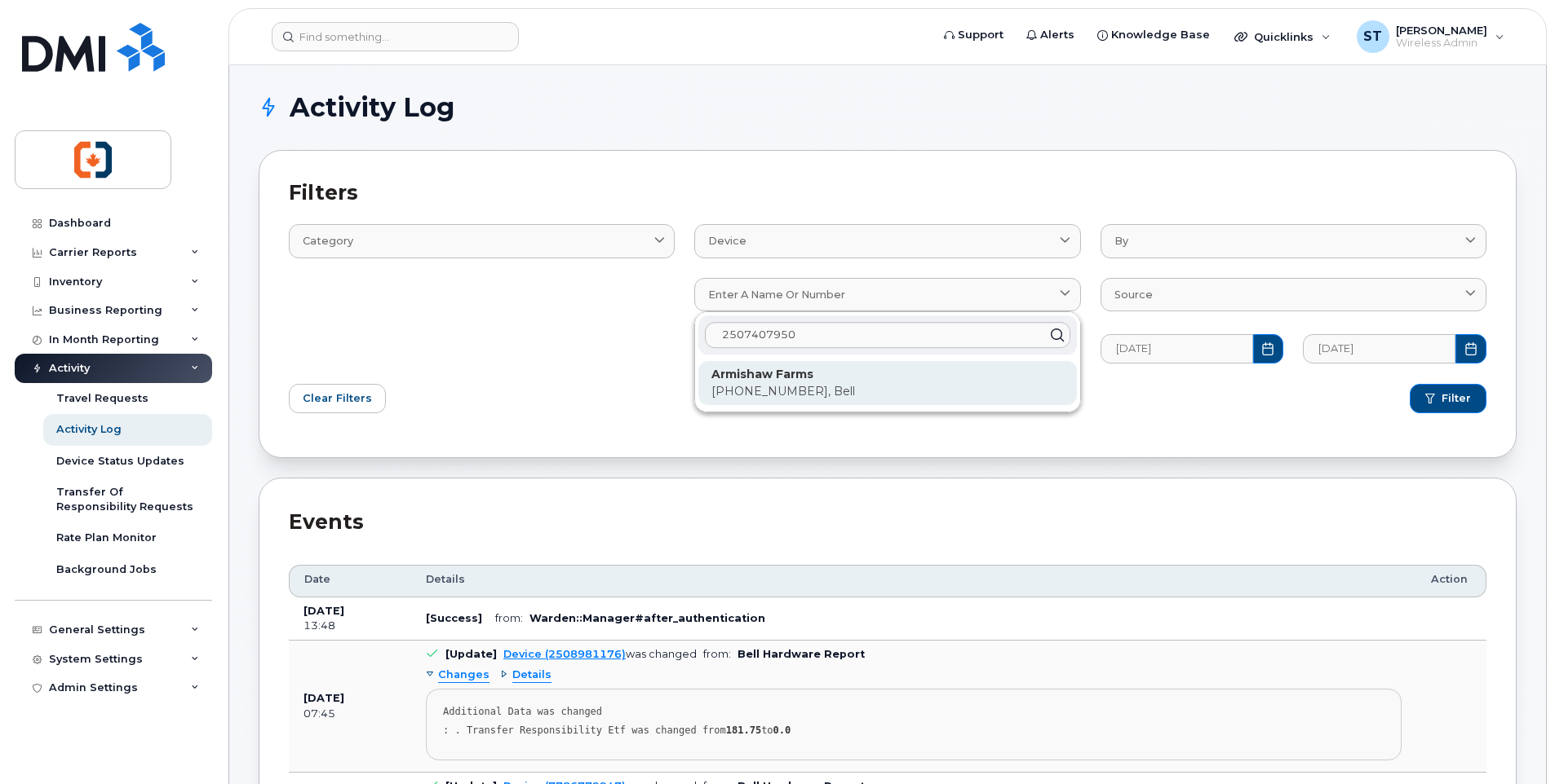
click at [791, 376] on strong "Armishaw Farms" at bounding box center [762, 374] width 102 height 15
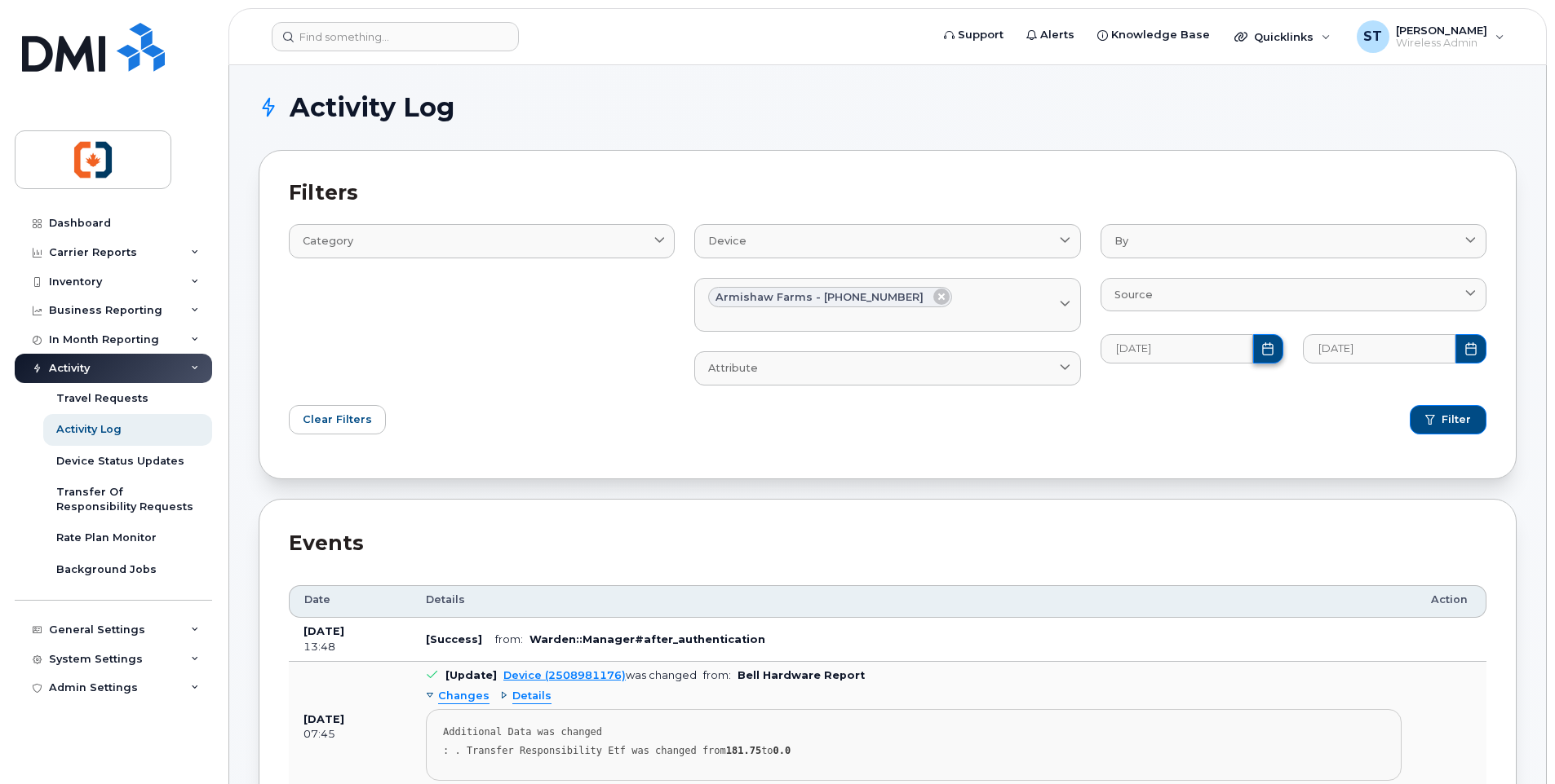
click at [1275, 351] on button "Choose Date" at bounding box center [1269, 349] width 31 height 30
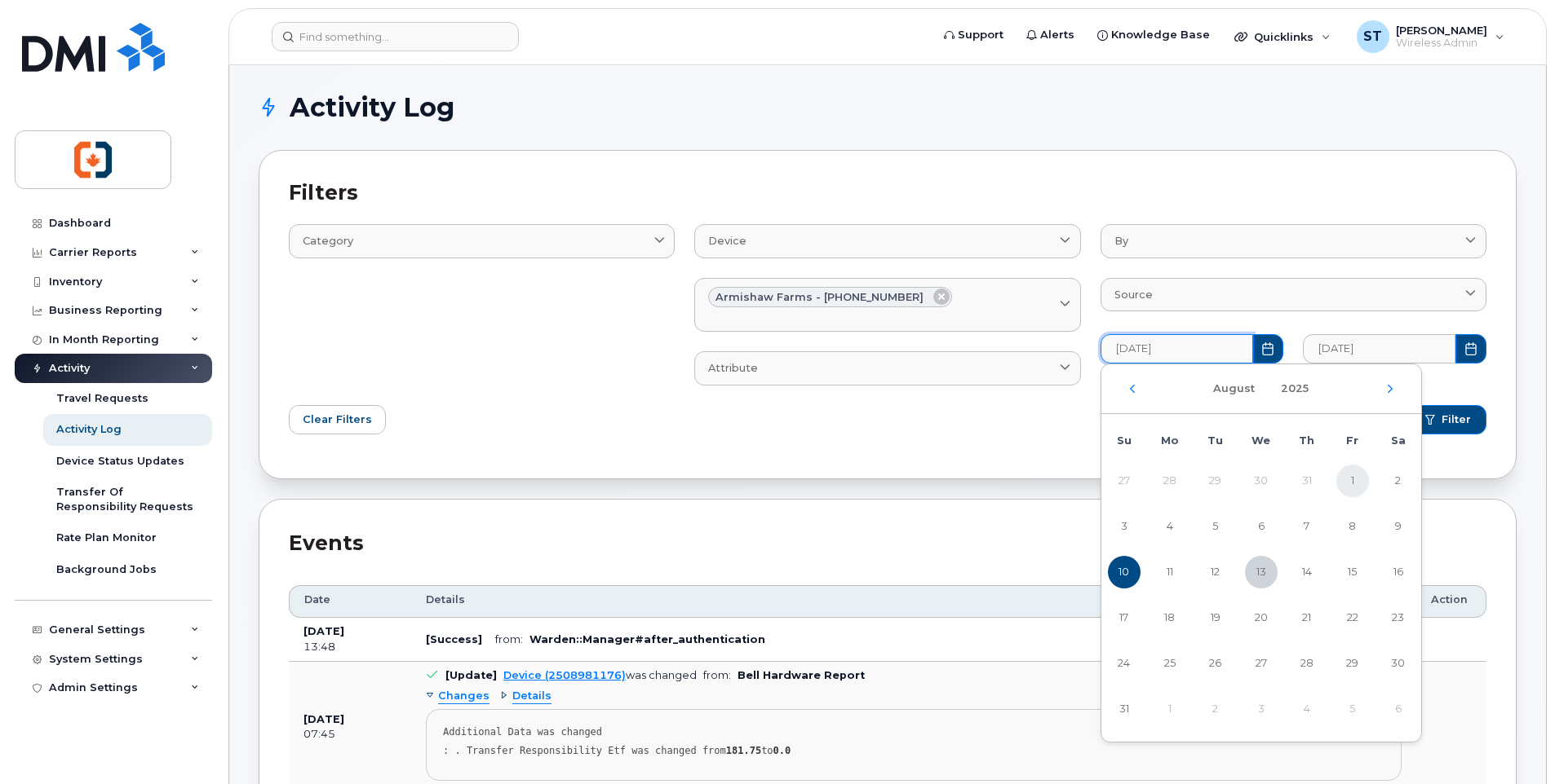
click at [1351, 480] on span "1" at bounding box center [1352, 481] width 32 height 32
type input "08/01/2025"
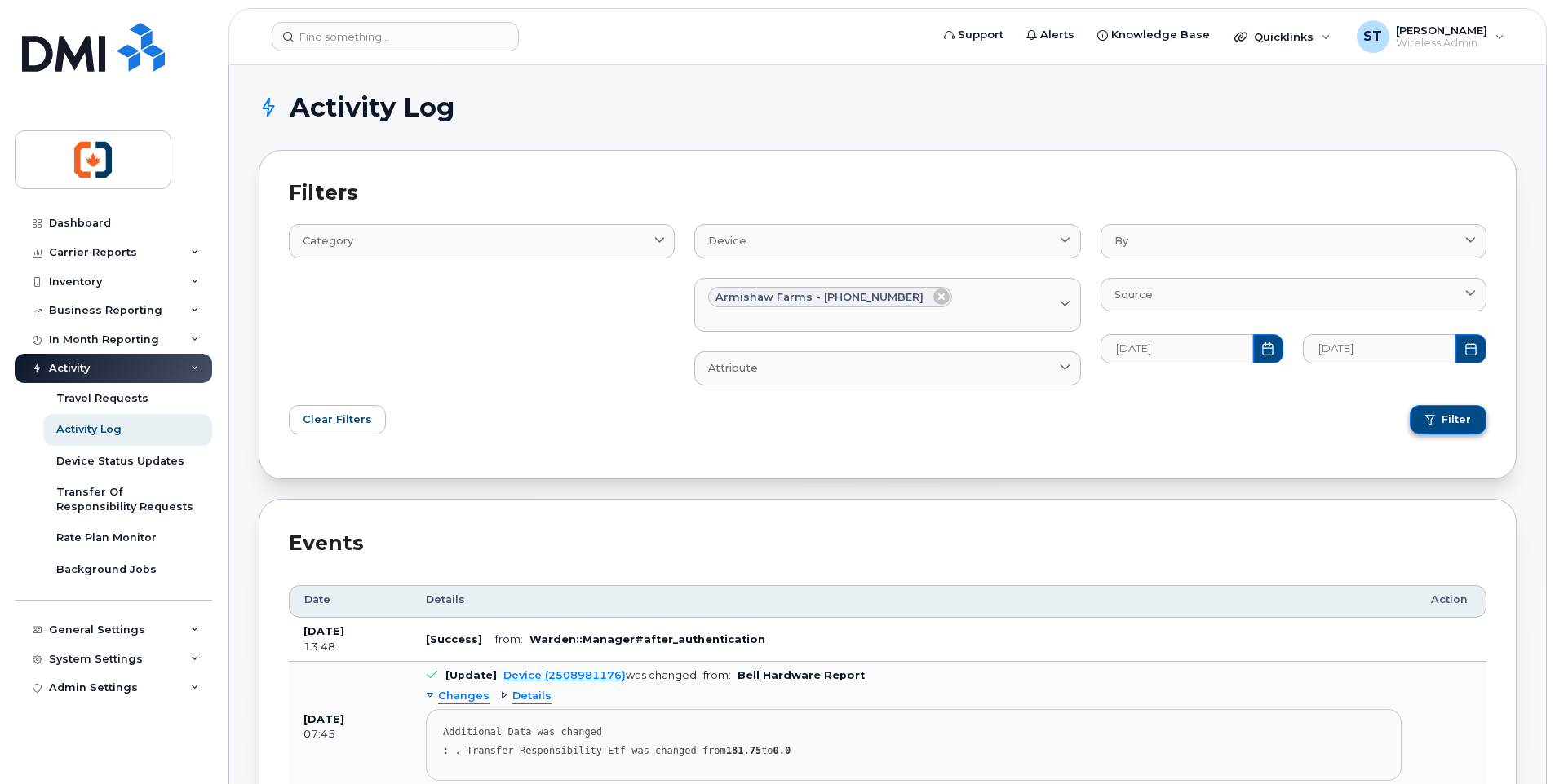
click at [1448, 428] on button "Filter" at bounding box center [1448, 420] width 77 height 30
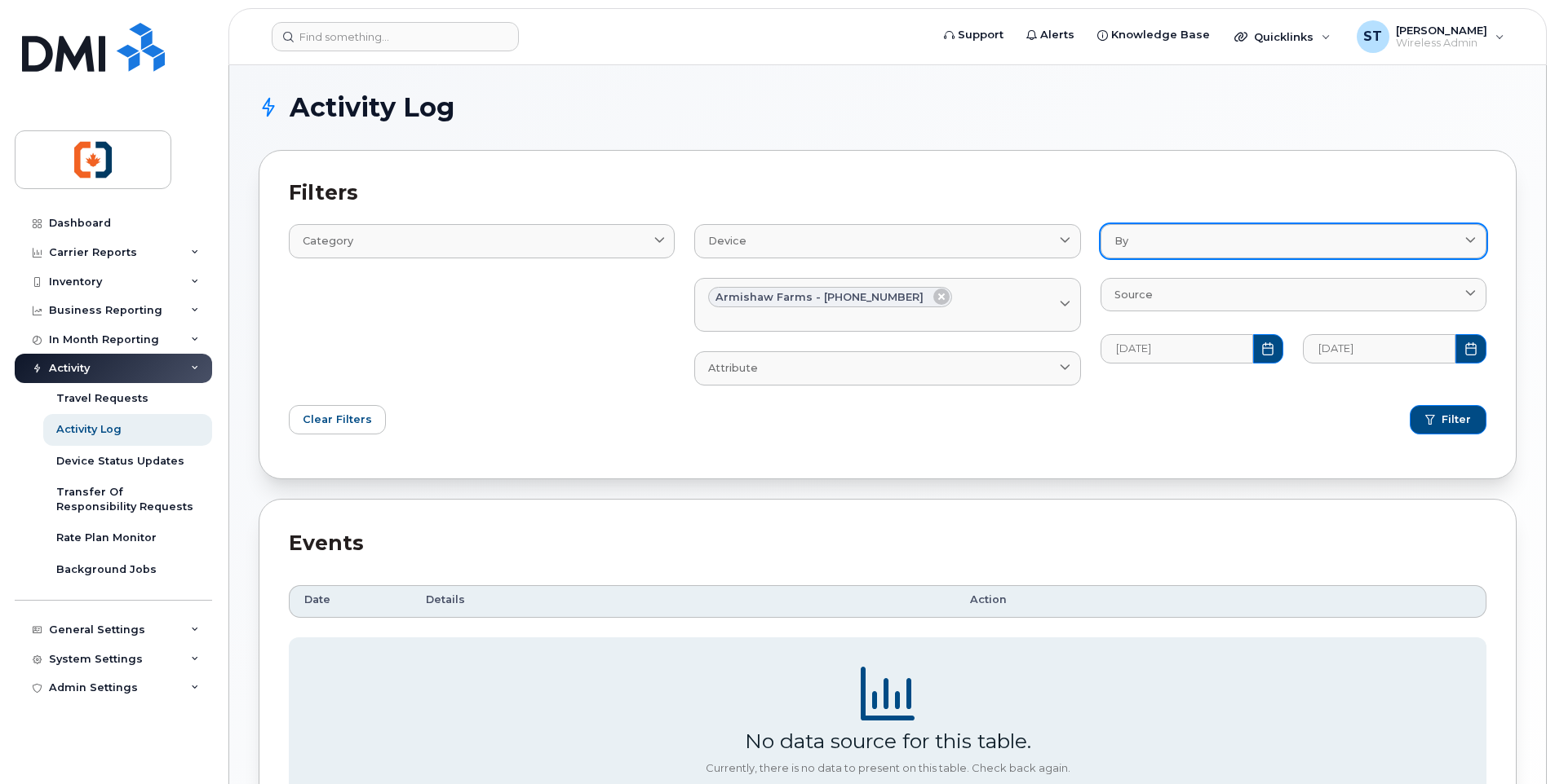
click at [1143, 246] on div "By" at bounding box center [1293, 240] width 358 height 16
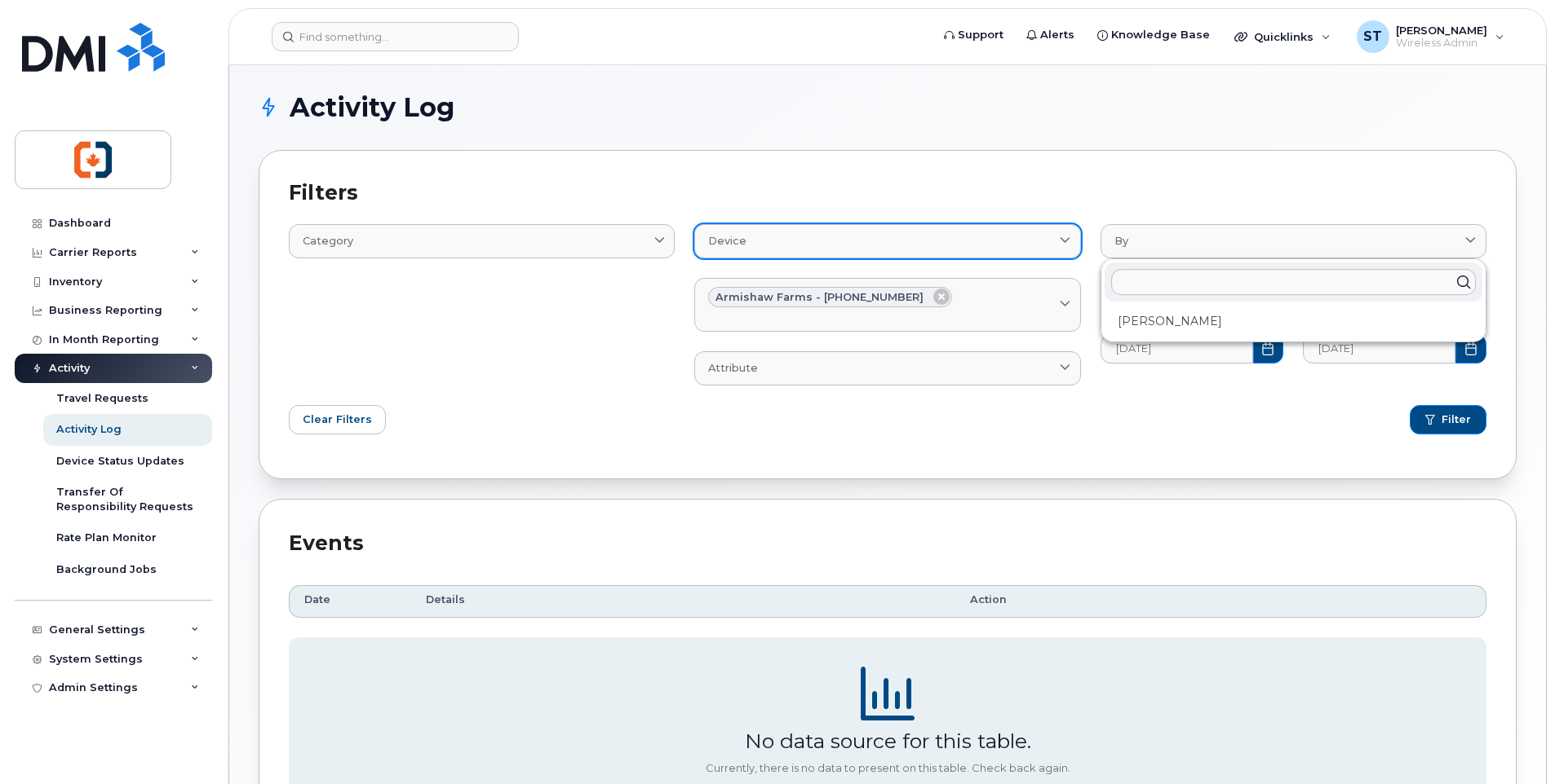
click at [776, 254] on link "Device" at bounding box center [887, 241] width 386 height 33
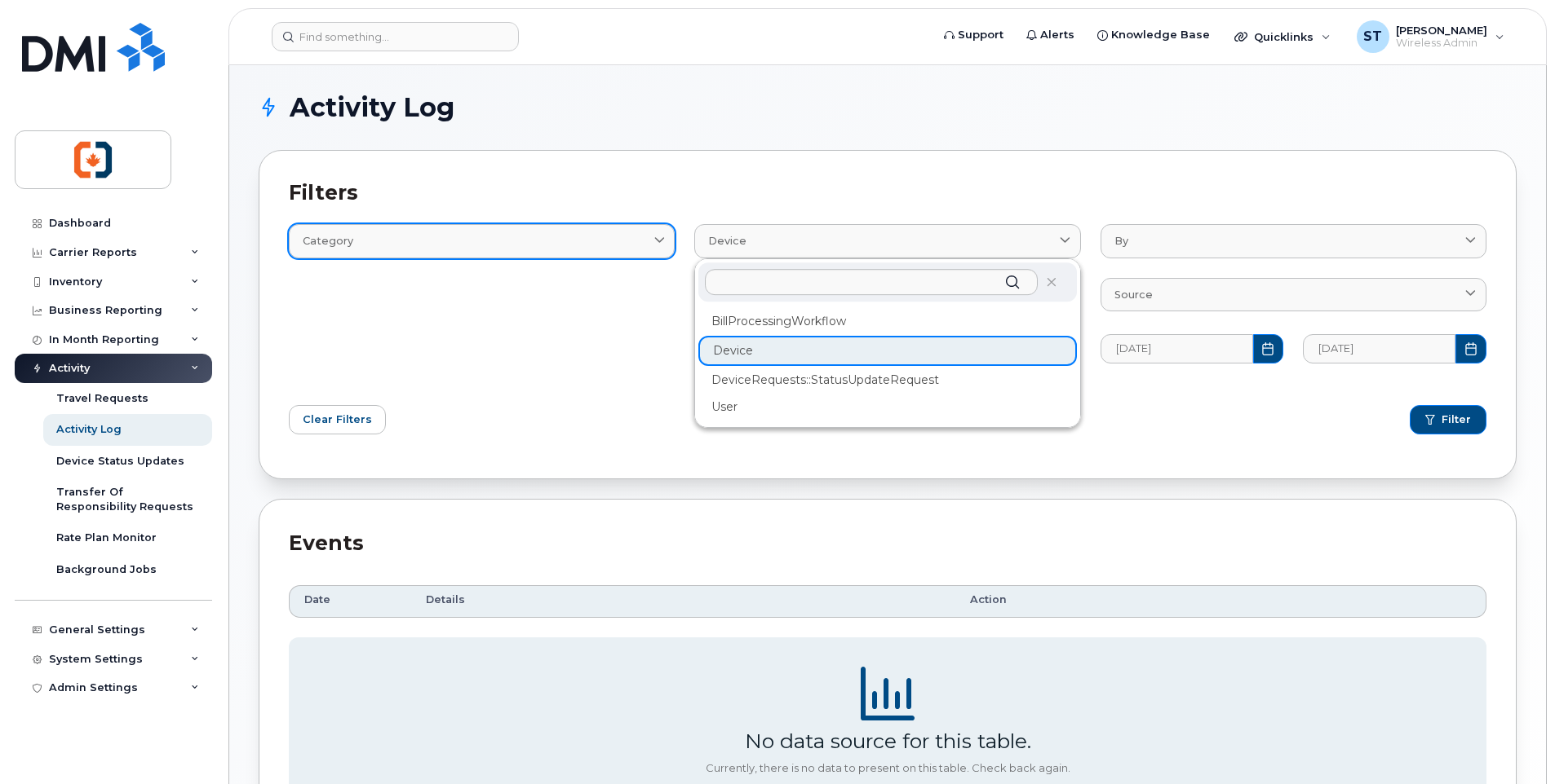
click at [536, 253] on link "Category" at bounding box center [481, 241] width 386 height 33
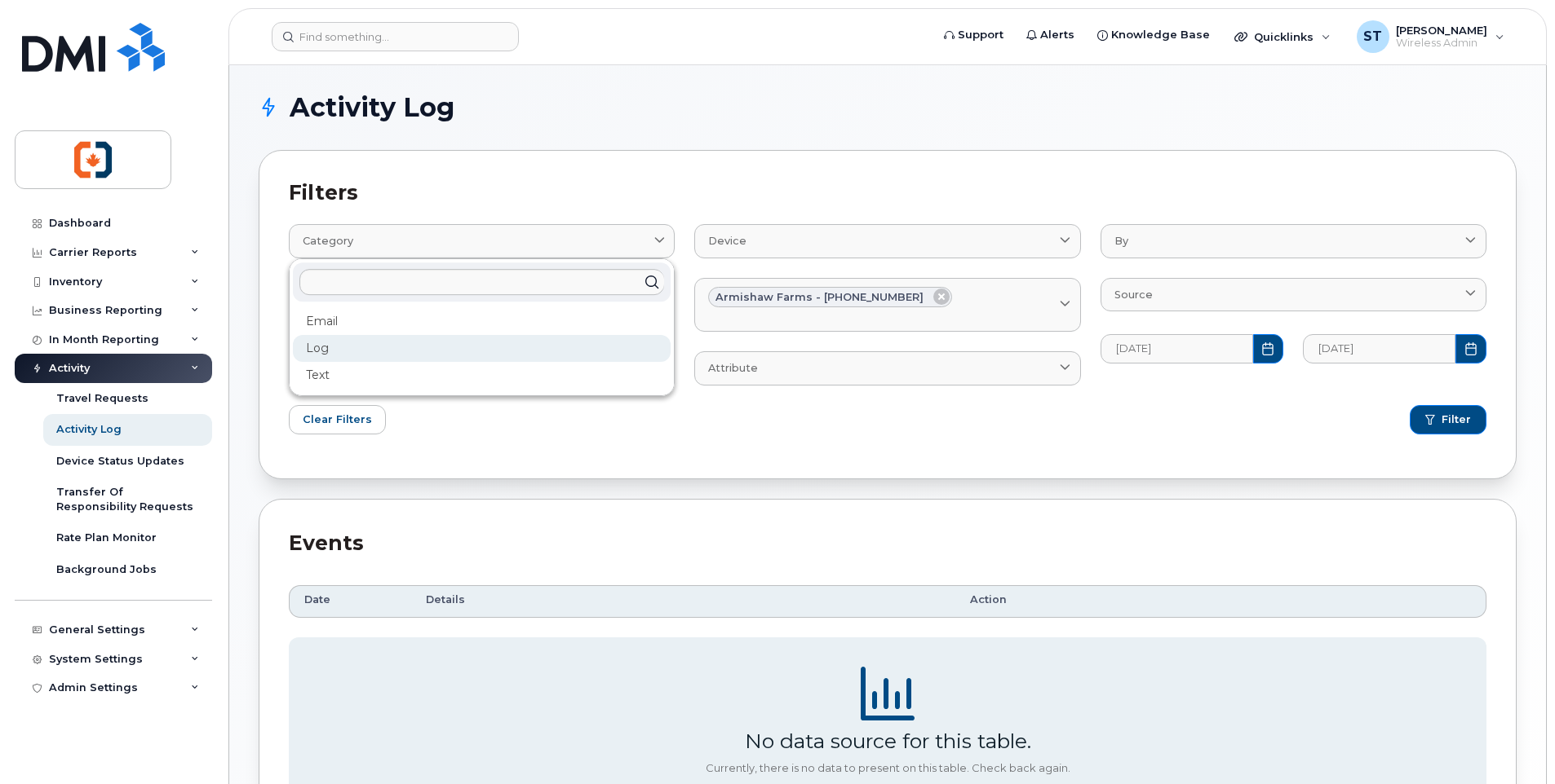
click at [426, 352] on div "Log" at bounding box center [482, 348] width 377 height 27
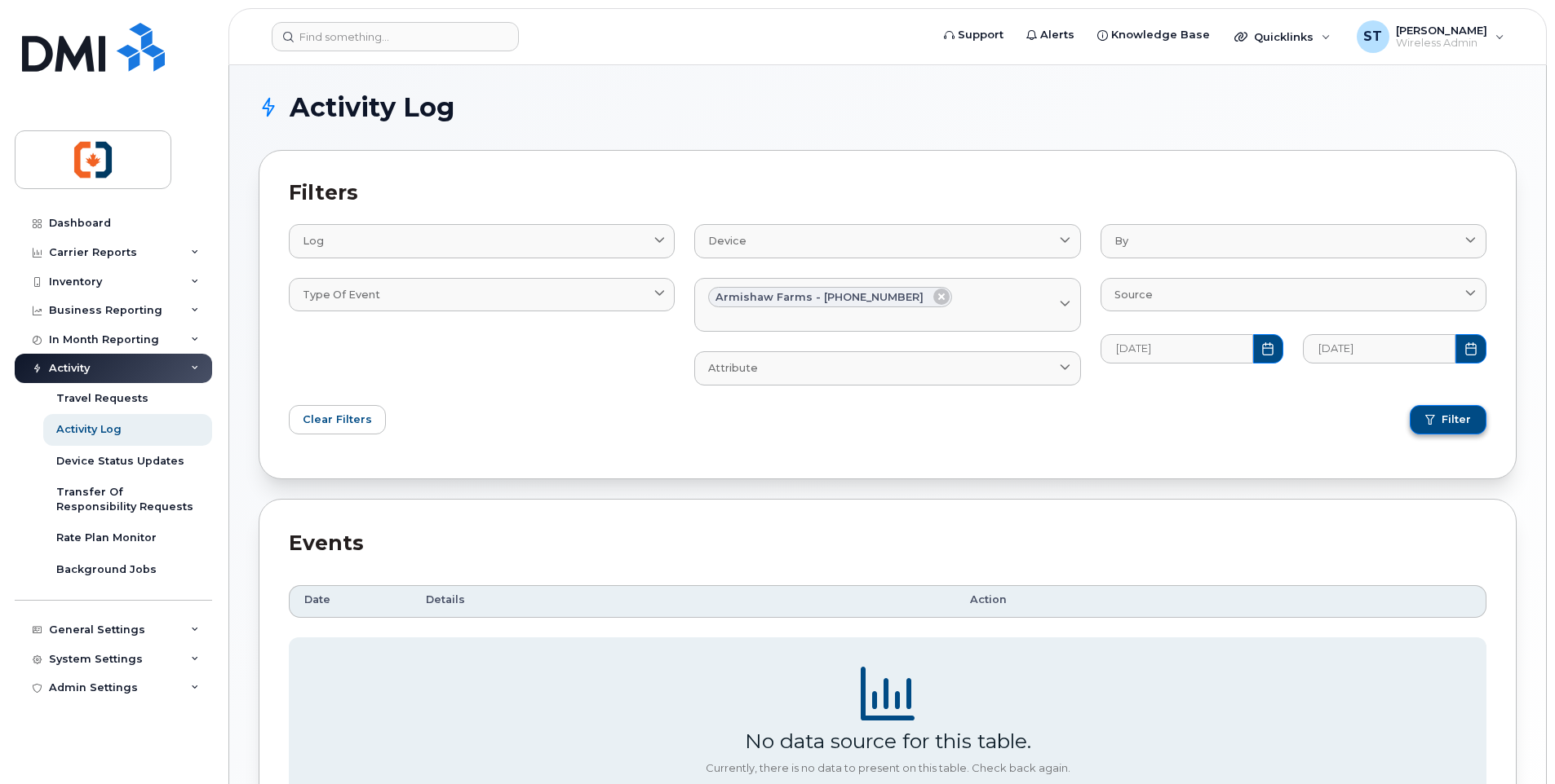
click at [1444, 421] on span "Filter" at bounding box center [1456, 420] width 30 height 15
click at [92, 253] on div "Carrier Reports" at bounding box center [93, 252] width 88 height 13
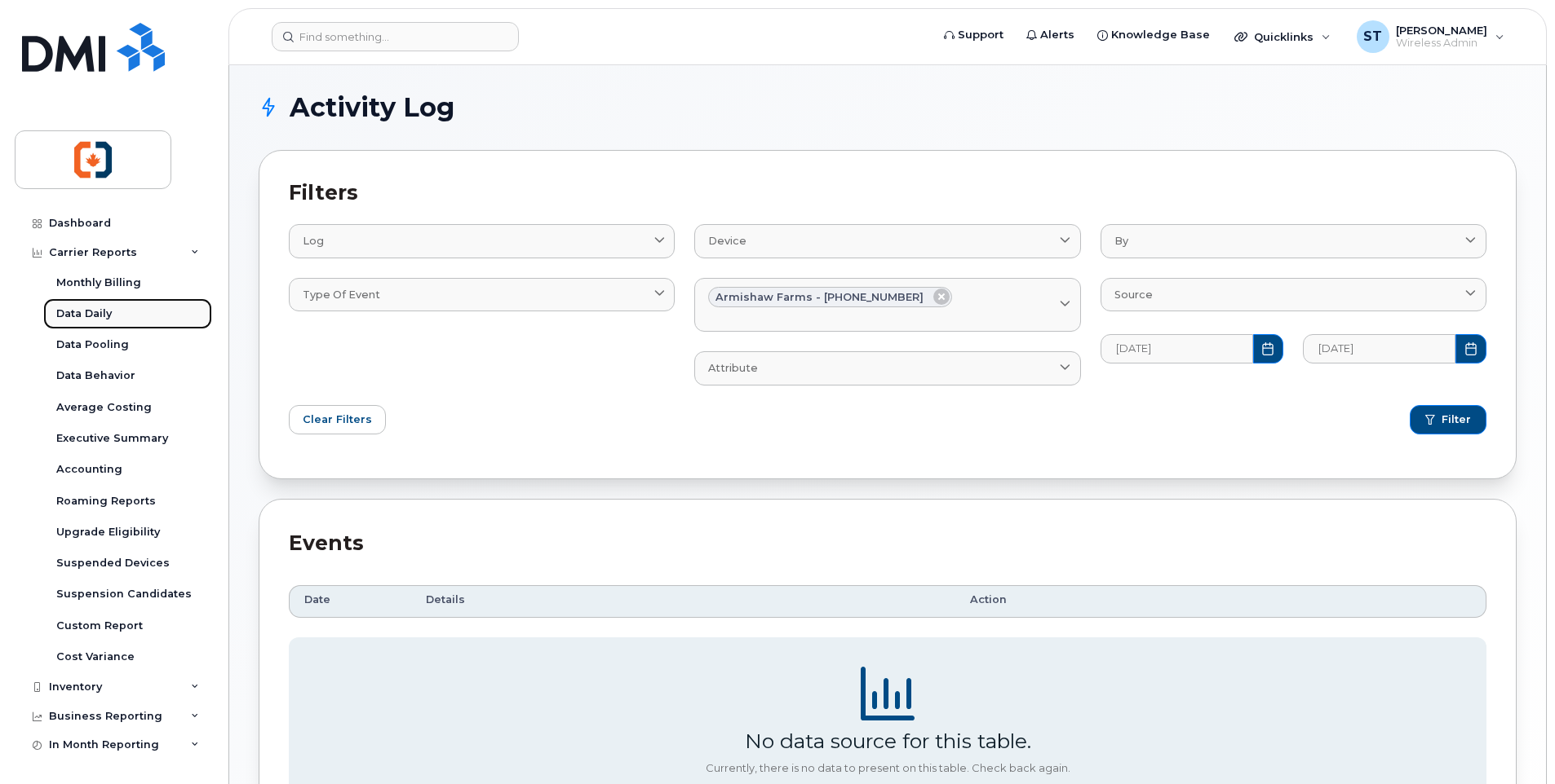
click at [105, 318] on div "Data Daily" at bounding box center [84, 314] width 56 height 15
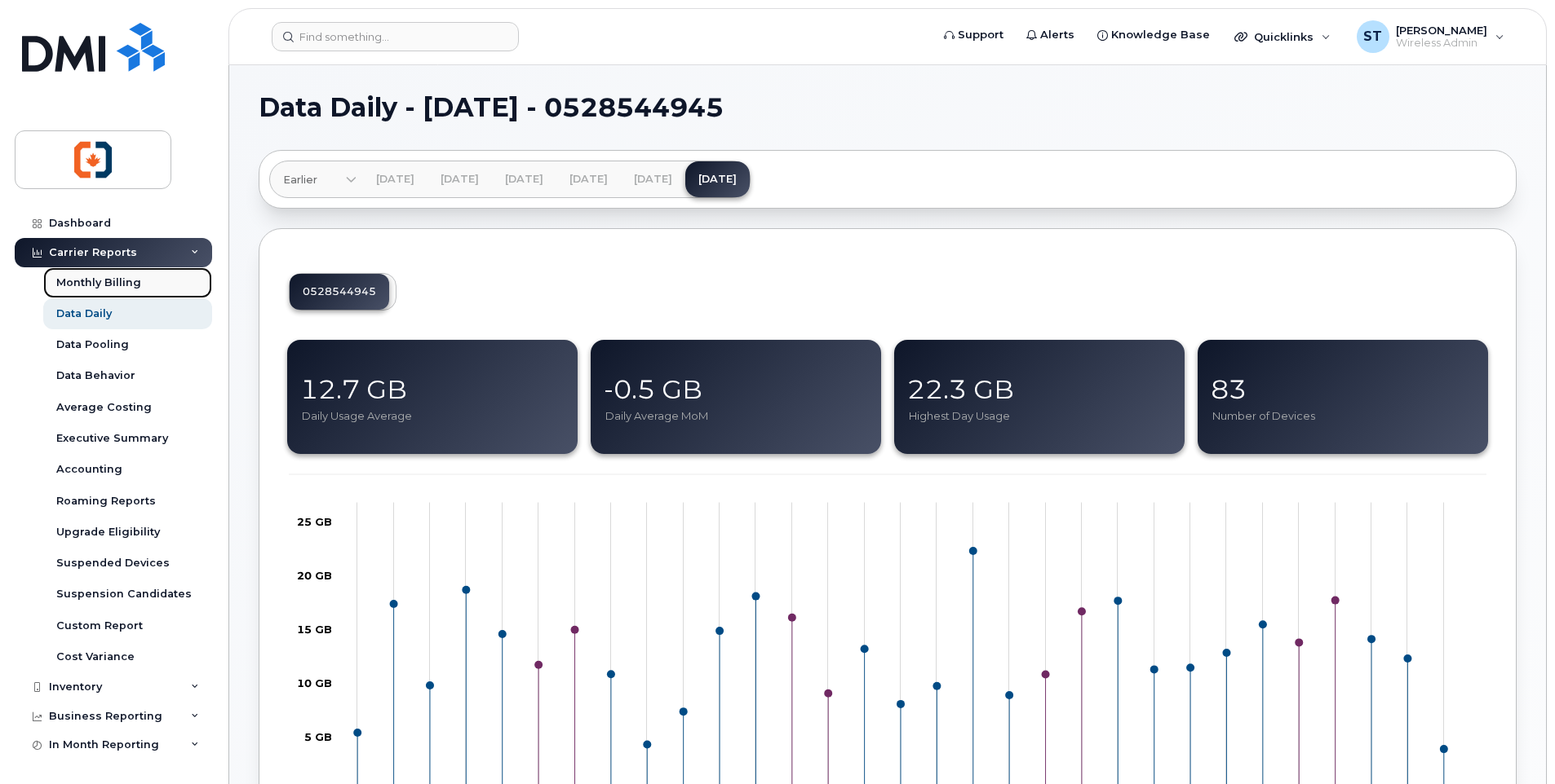
click at [105, 279] on div "Monthly Billing" at bounding box center [99, 283] width 85 height 15
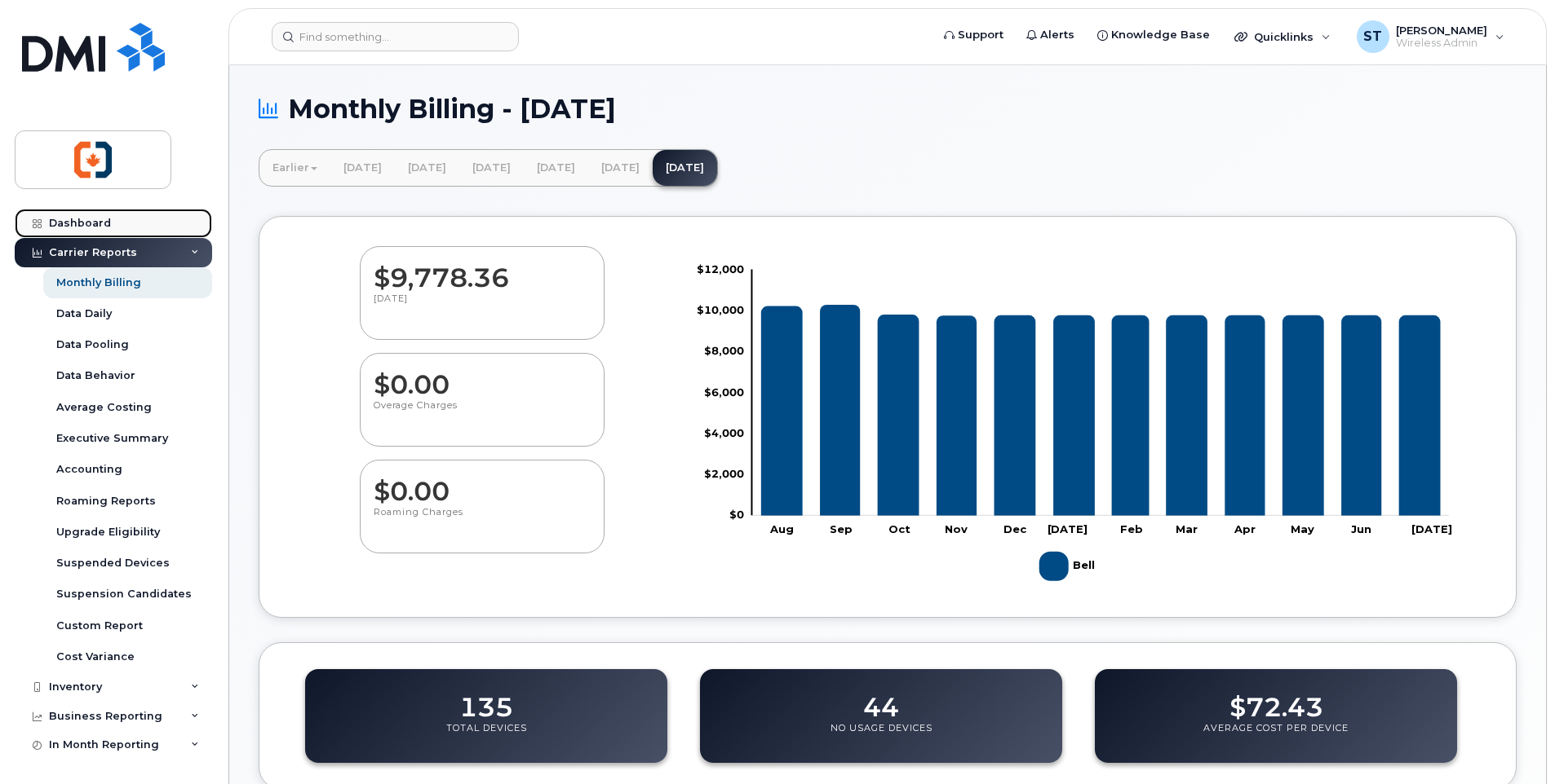
click at [80, 227] on div "Dashboard" at bounding box center [80, 224] width 62 height 13
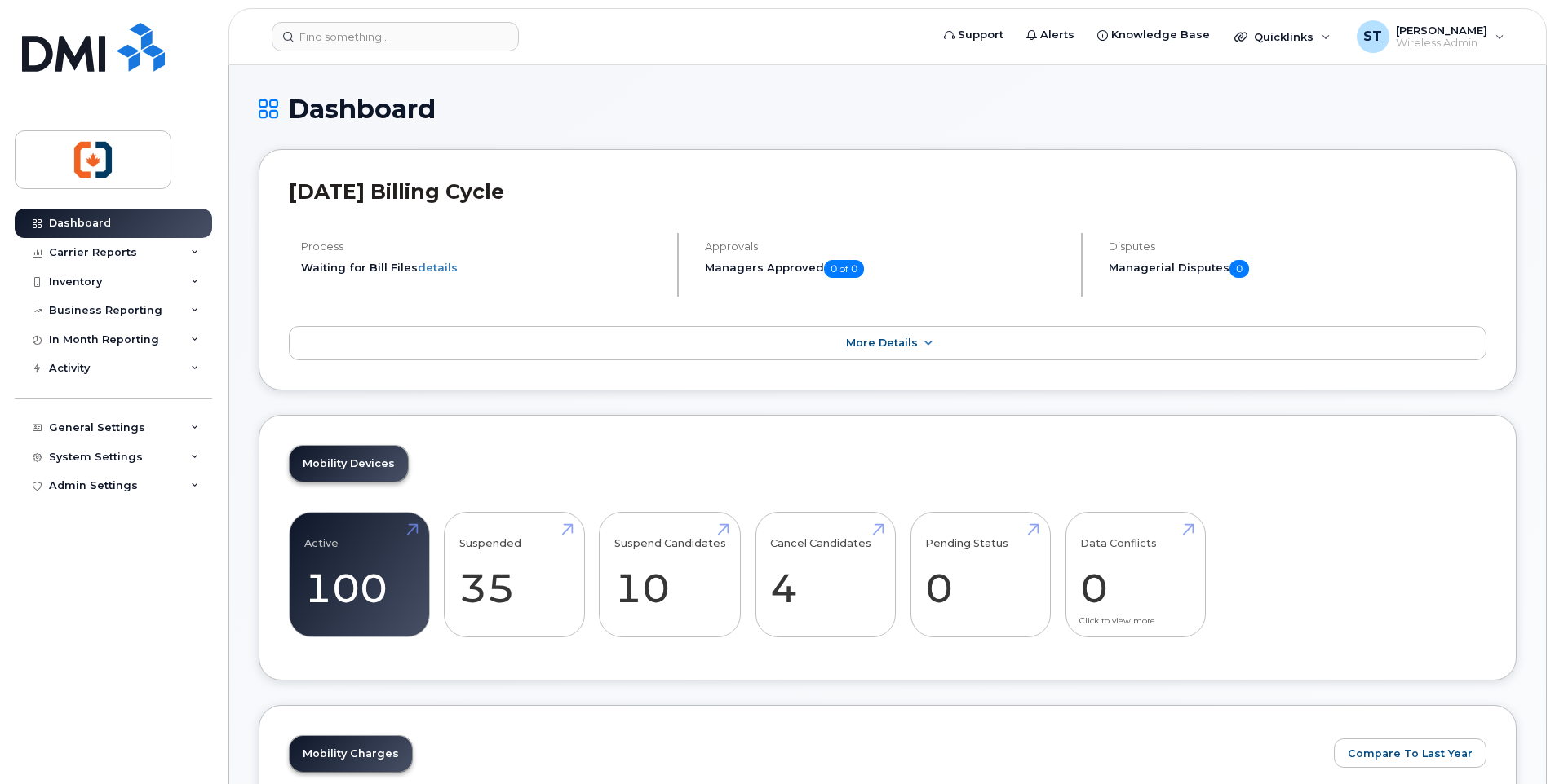
scroll to position [245, 0]
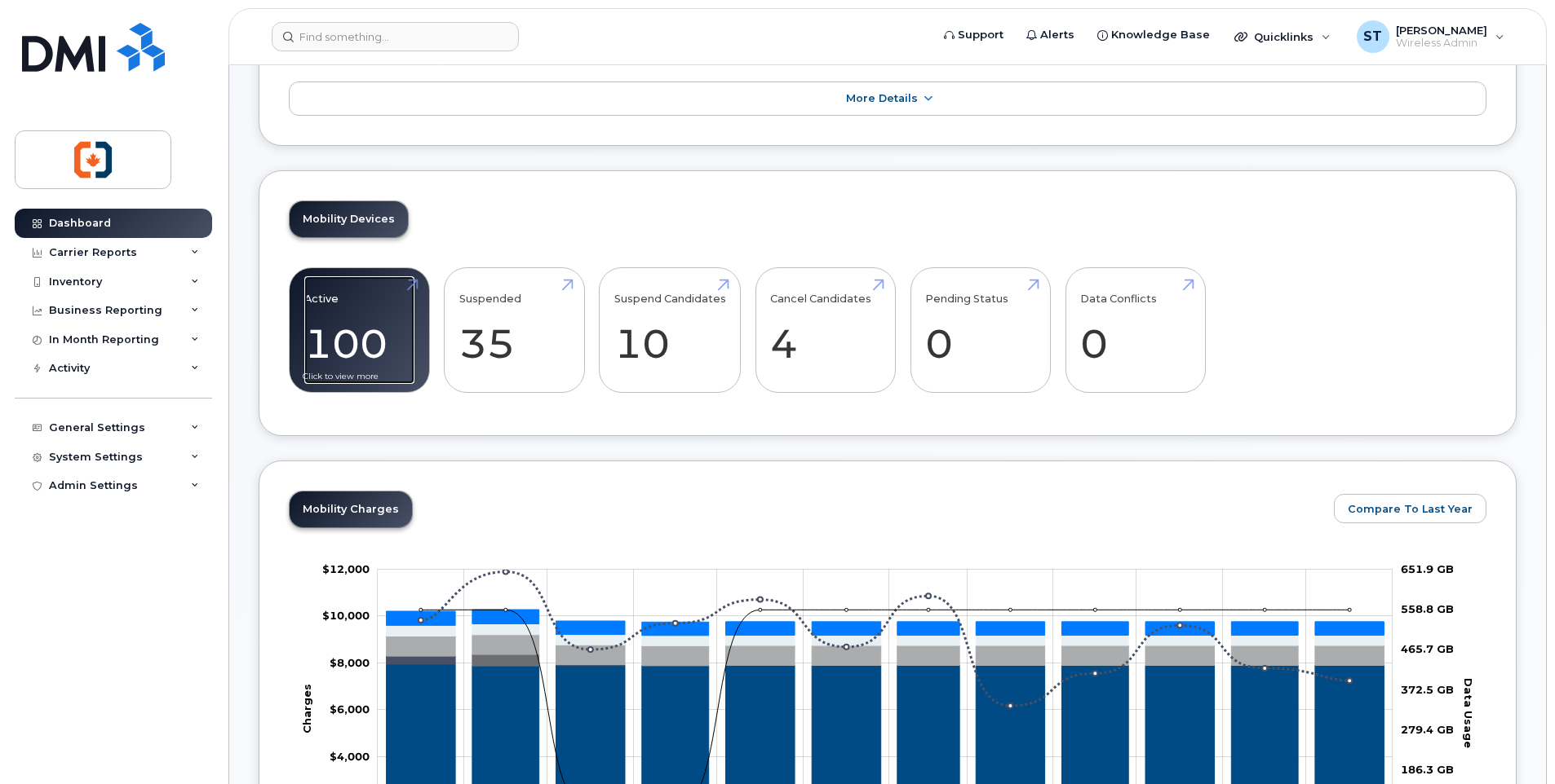
click at [383, 346] on link "Active 100" at bounding box center [359, 330] width 110 height 107
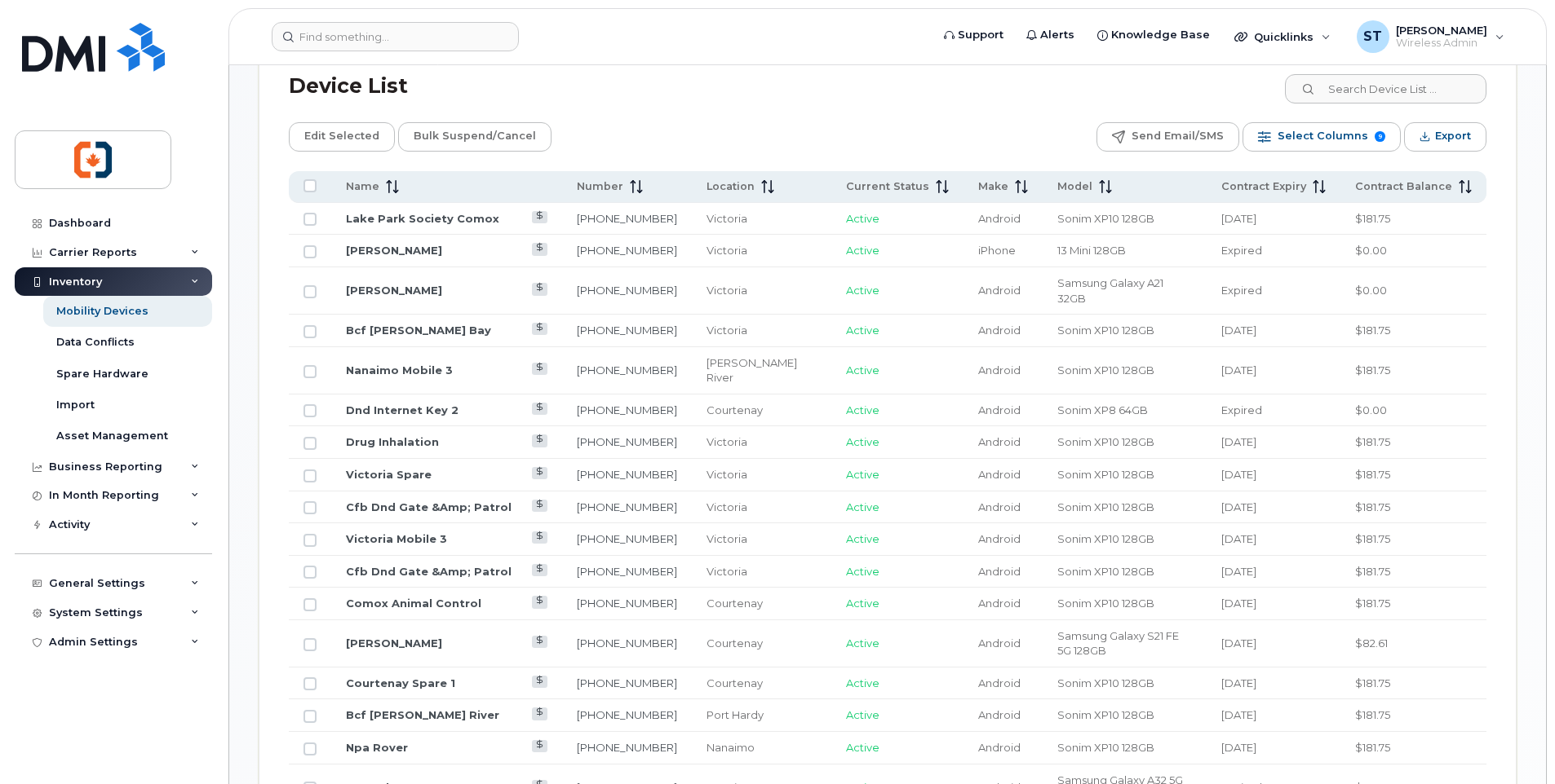
scroll to position [734, 0]
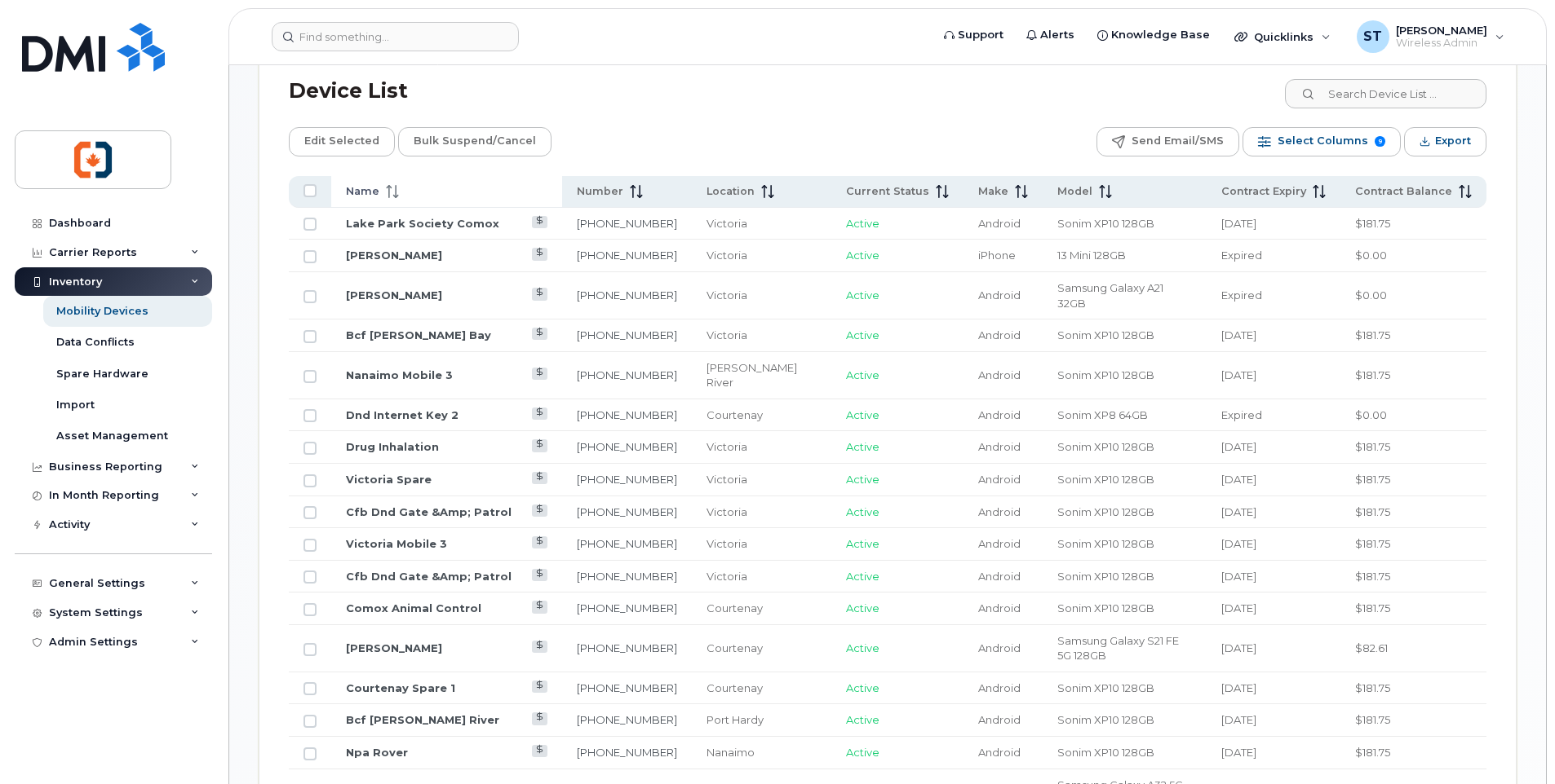
click at [393, 192] on icon at bounding box center [392, 191] width 13 height 13
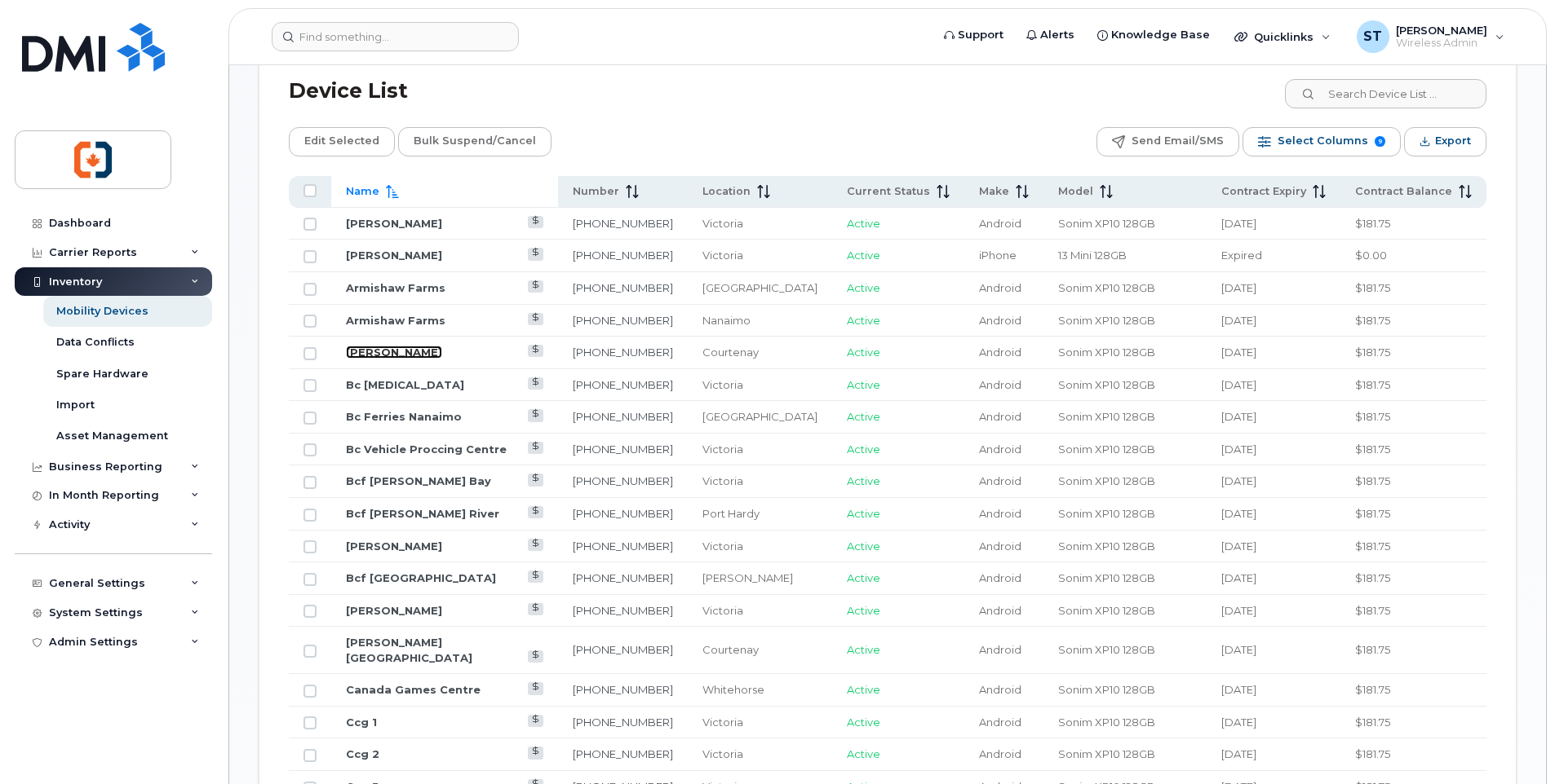
click at [399, 352] on link "[PERSON_NAME]" at bounding box center [394, 352] width 96 height 13
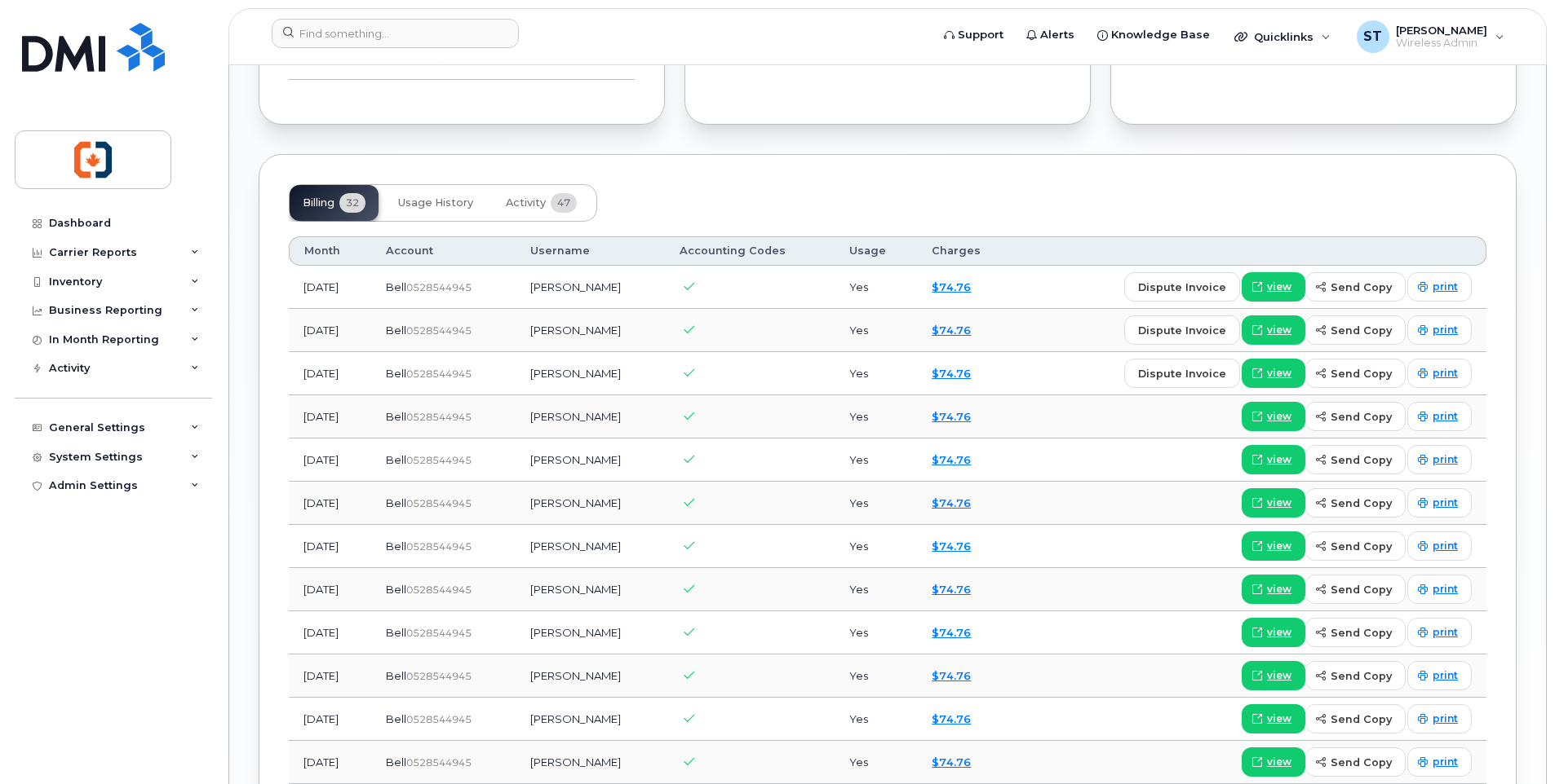
scroll to position [1550, 0]
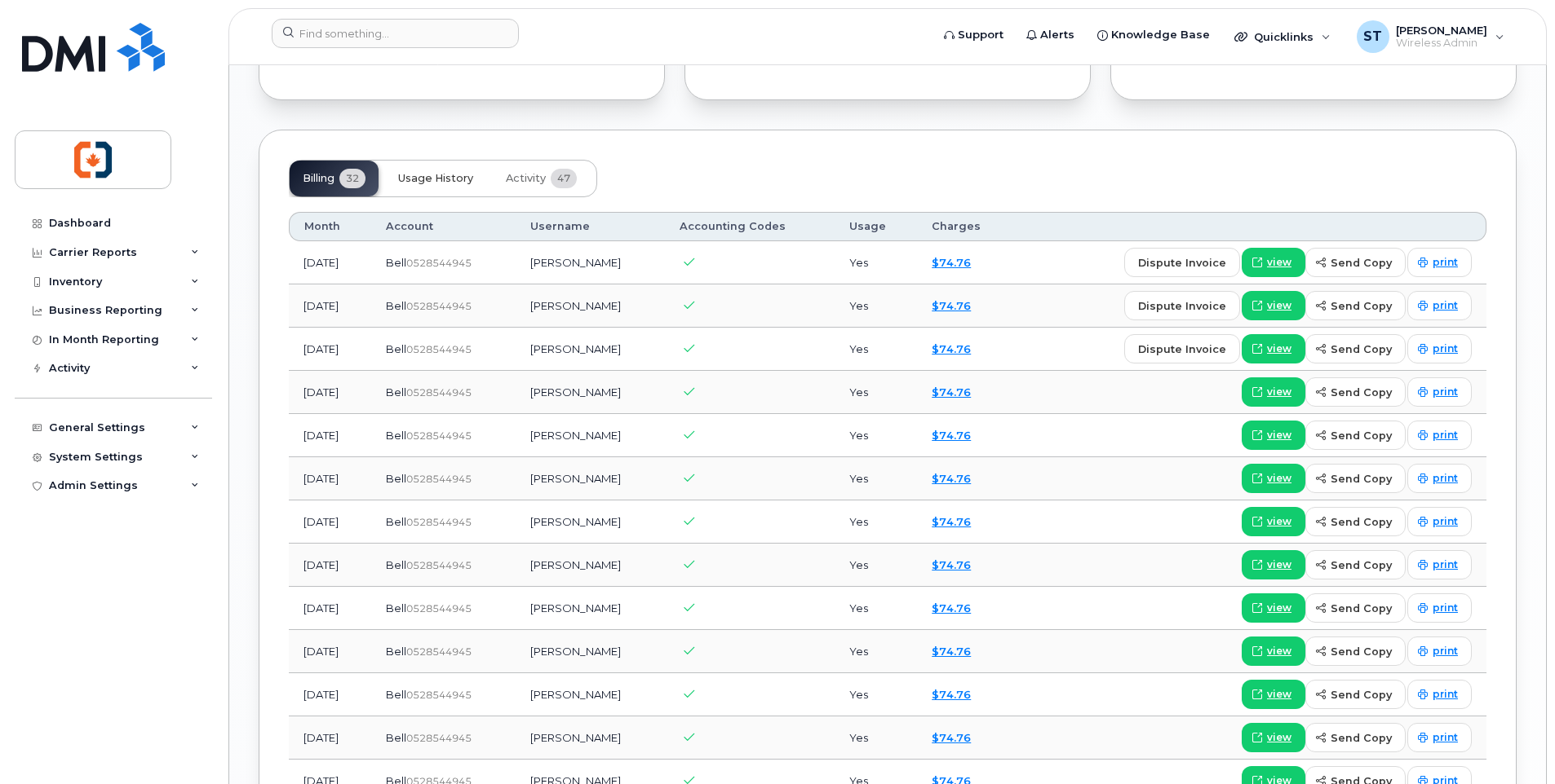
click at [422, 178] on span "Usage History" at bounding box center [435, 178] width 75 height 13
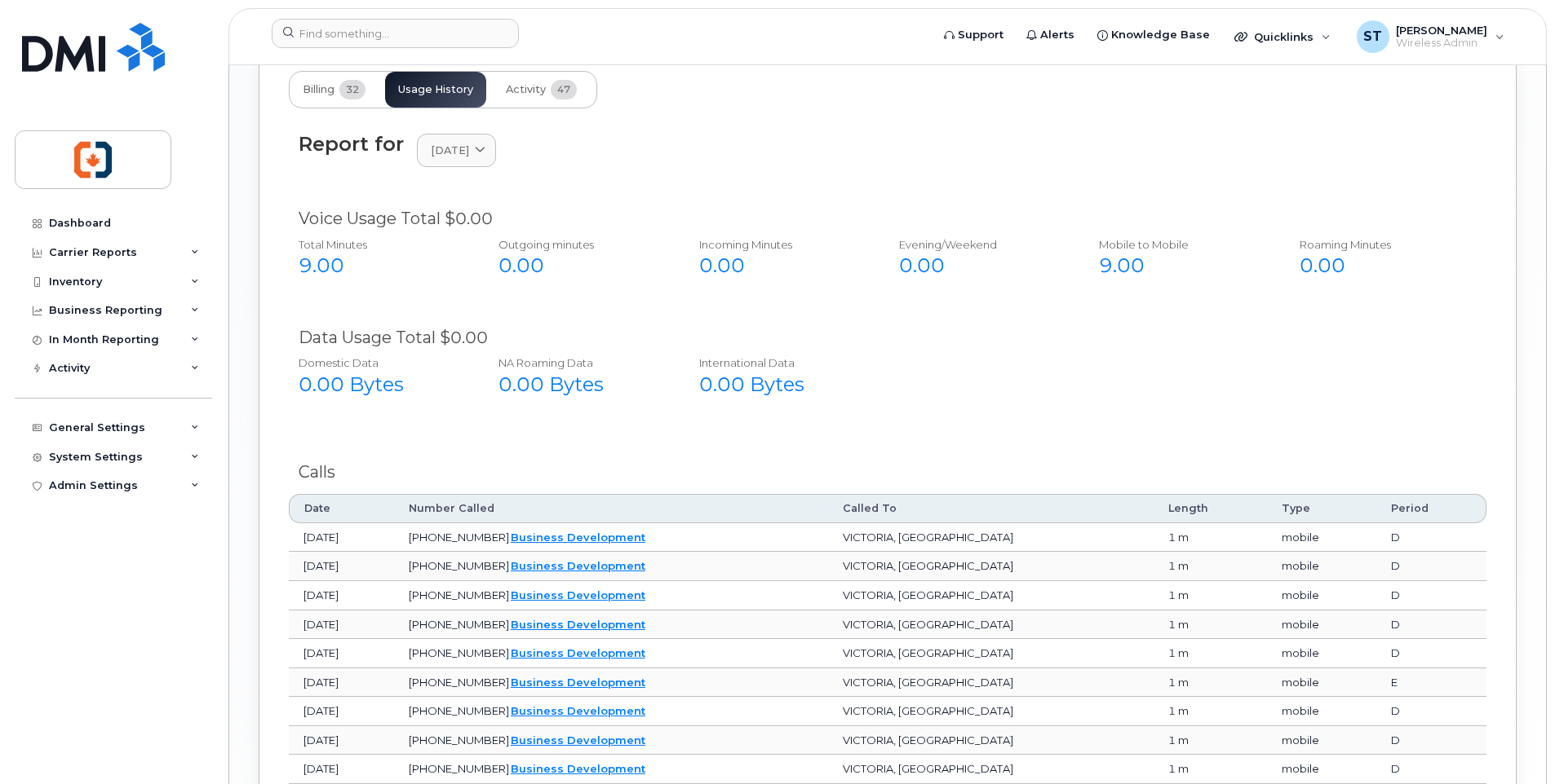
scroll to position [1561, 0]
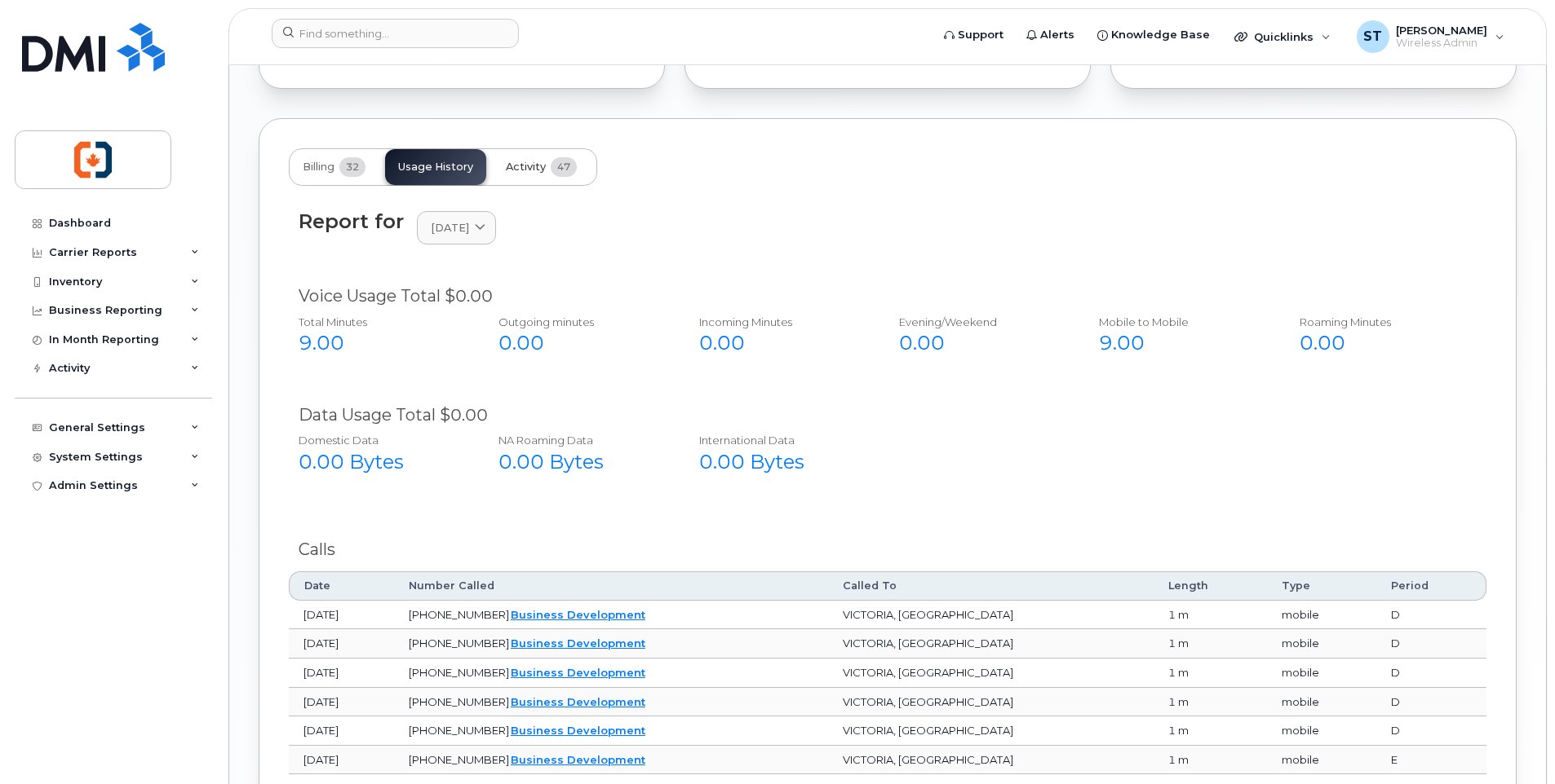
click at [522, 166] on span "Activity" at bounding box center [525, 167] width 40 height 13
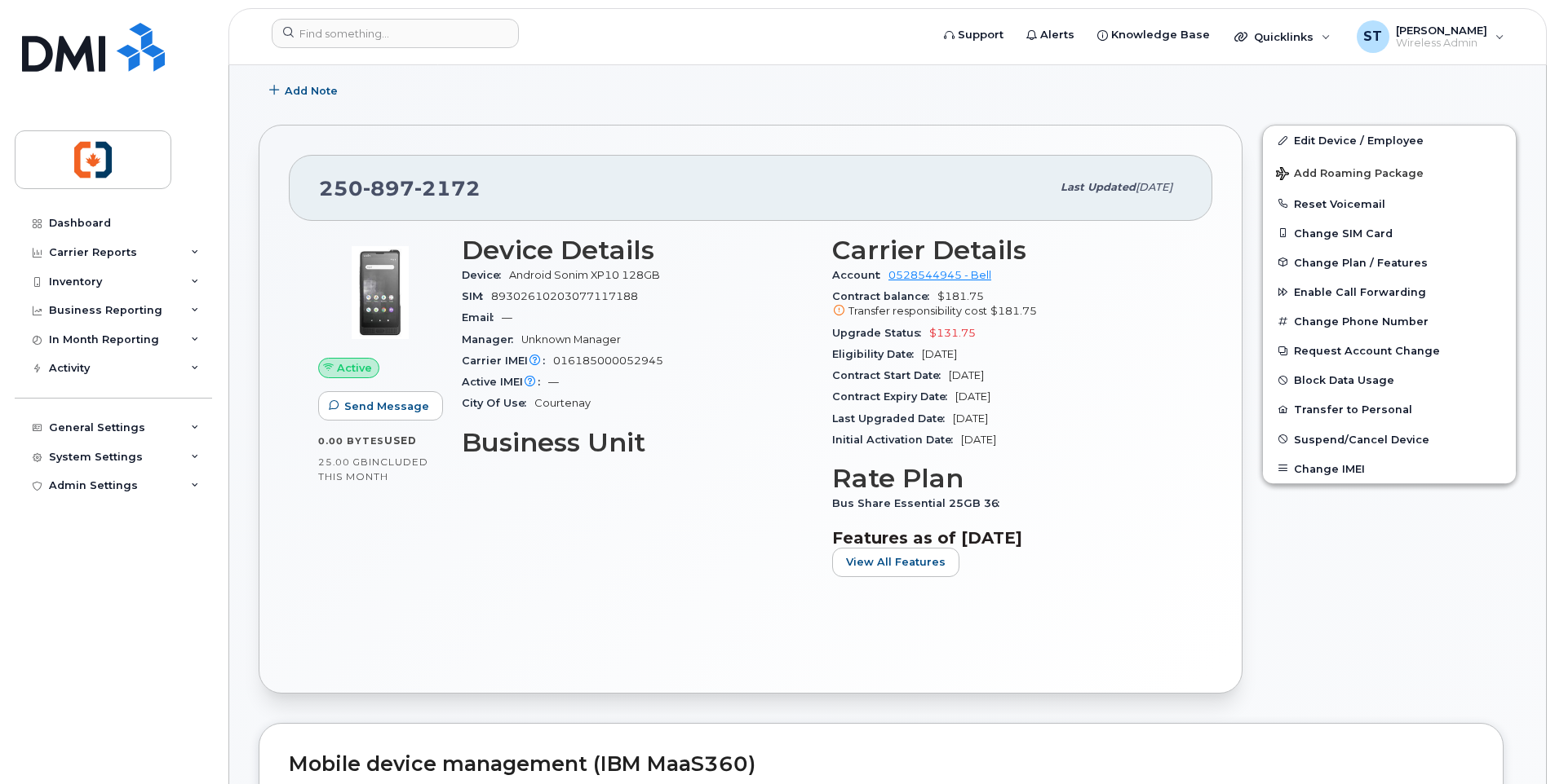
scroll to position [256, 0]
click at [1255, 42] on span "Quicklinks" at bounding box center [1283, 37] width 59 height 13
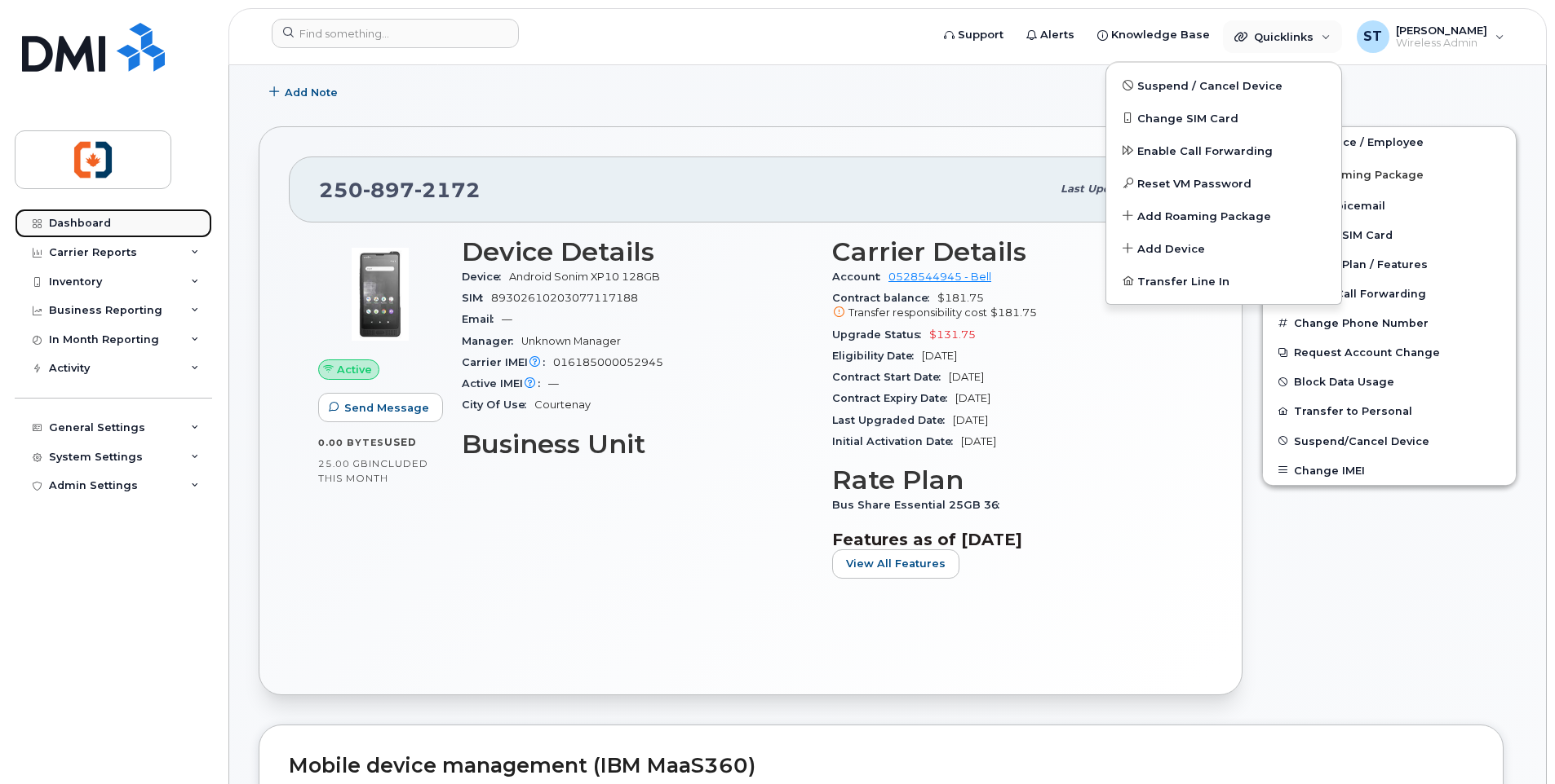
click at [81, 226] on div "Dashboard" at bounding box center [80, 224] width 62 height 13
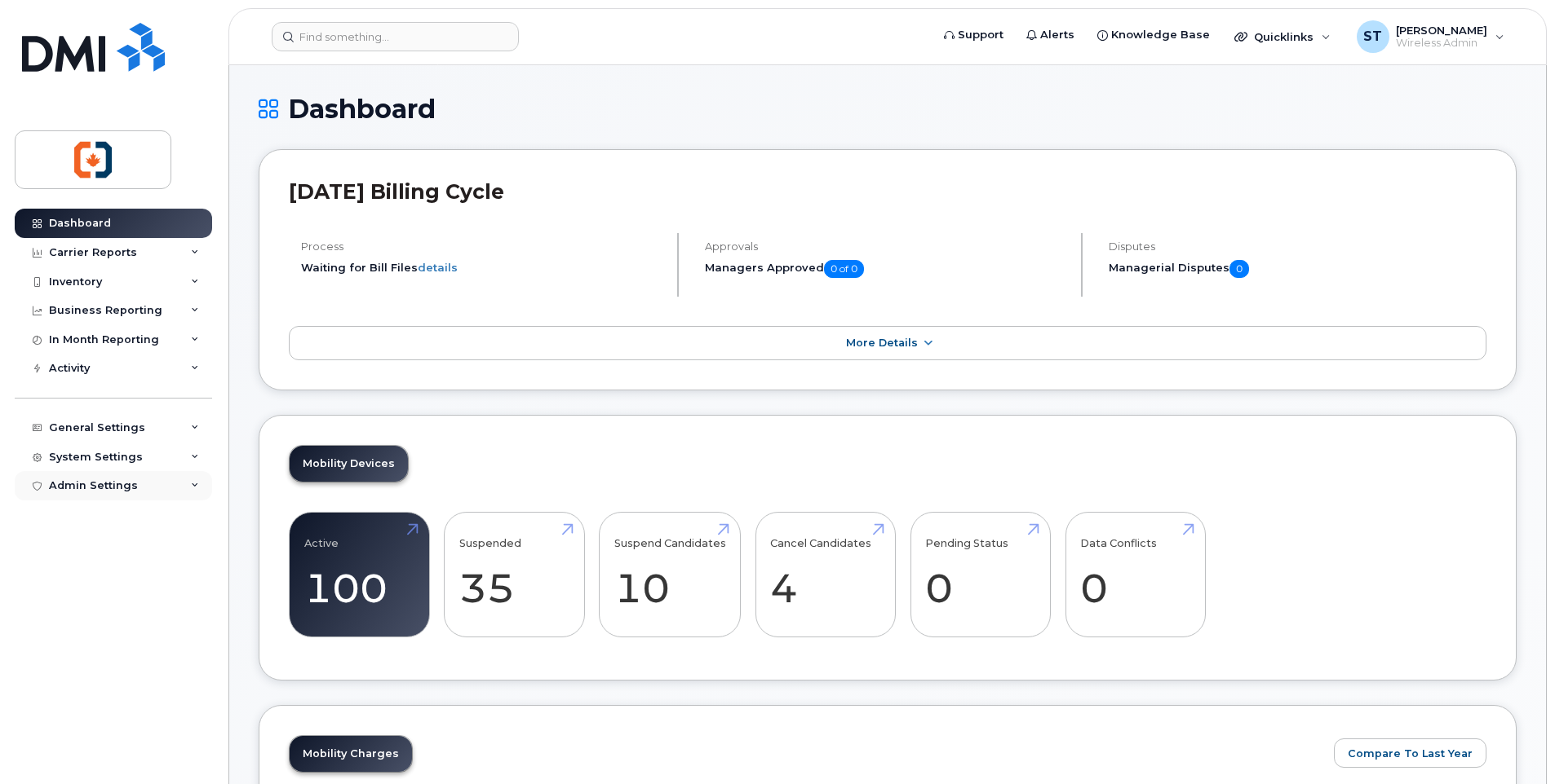
click at [74, 483] on div "Admin Settings" at bounding box center [93, 486] width 89 height 13
click at [84, 451] on div "System Settings" at bounding box center [95, 458] width 93 height 13
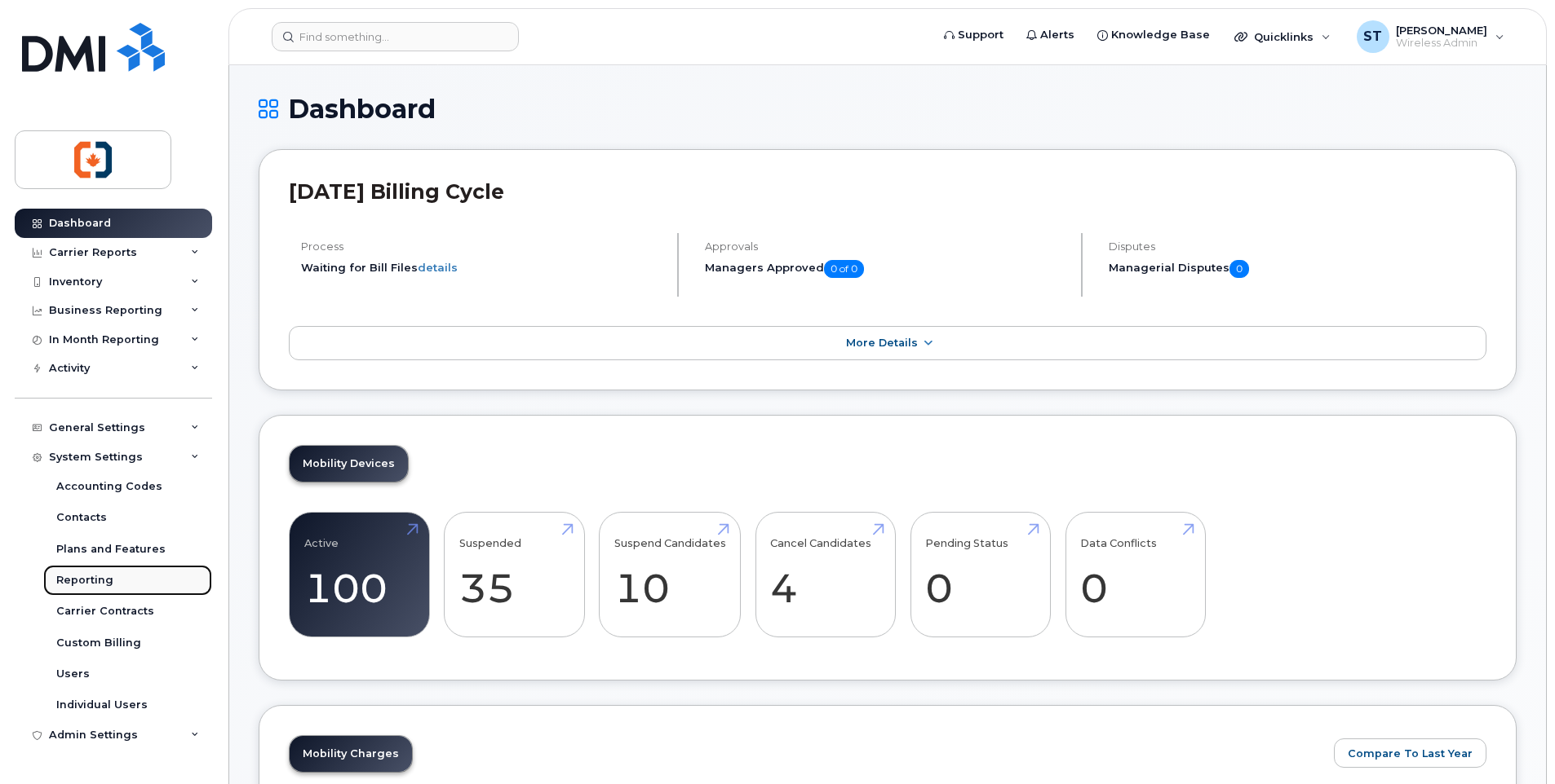
click at [86, 584] on div "Reporting" at bounding box center [85, 581] width 57 height 15
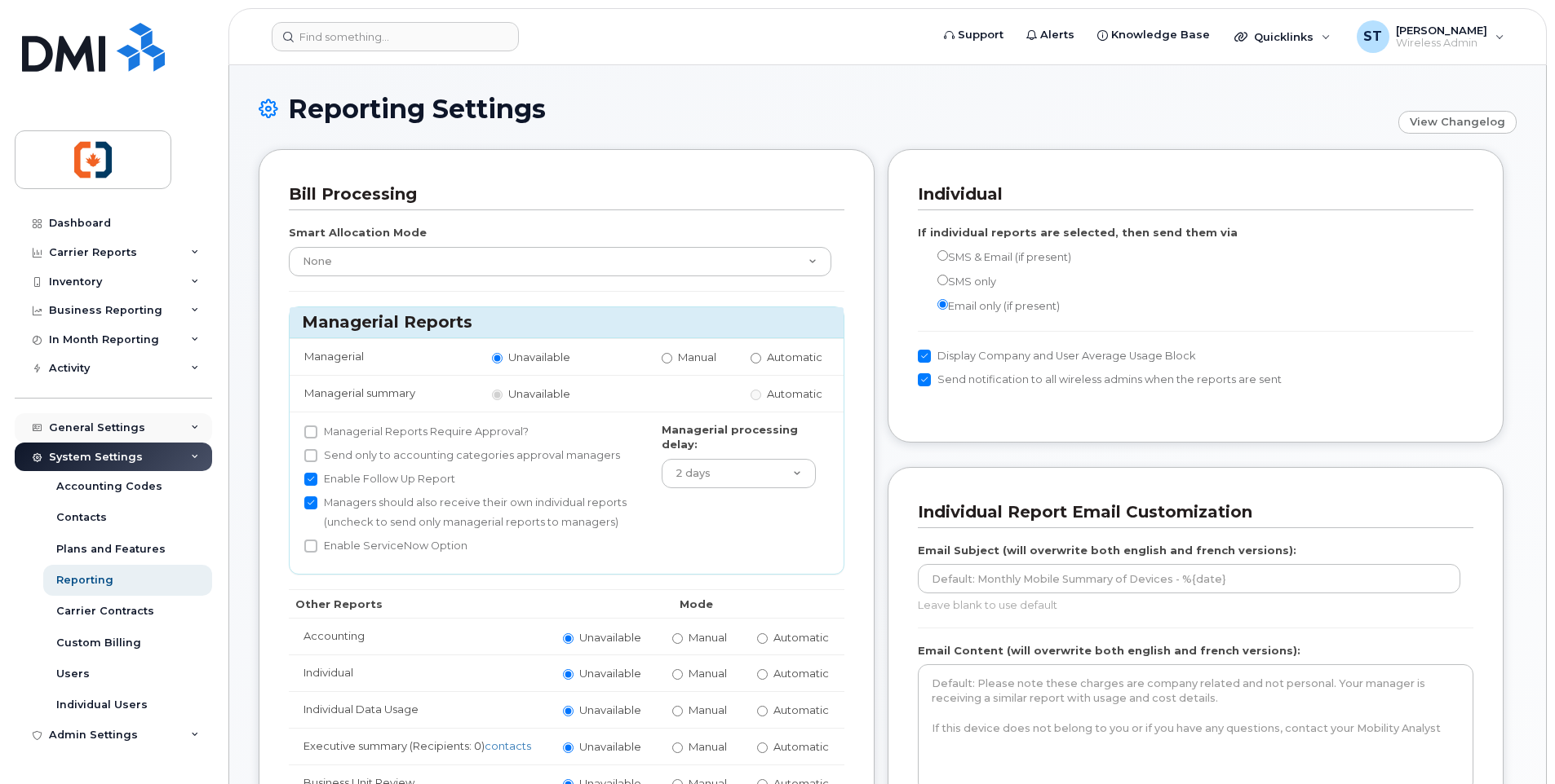
click at [97, 424] on div "General Settings" at bounding box center [97, 428] width 96 height 13
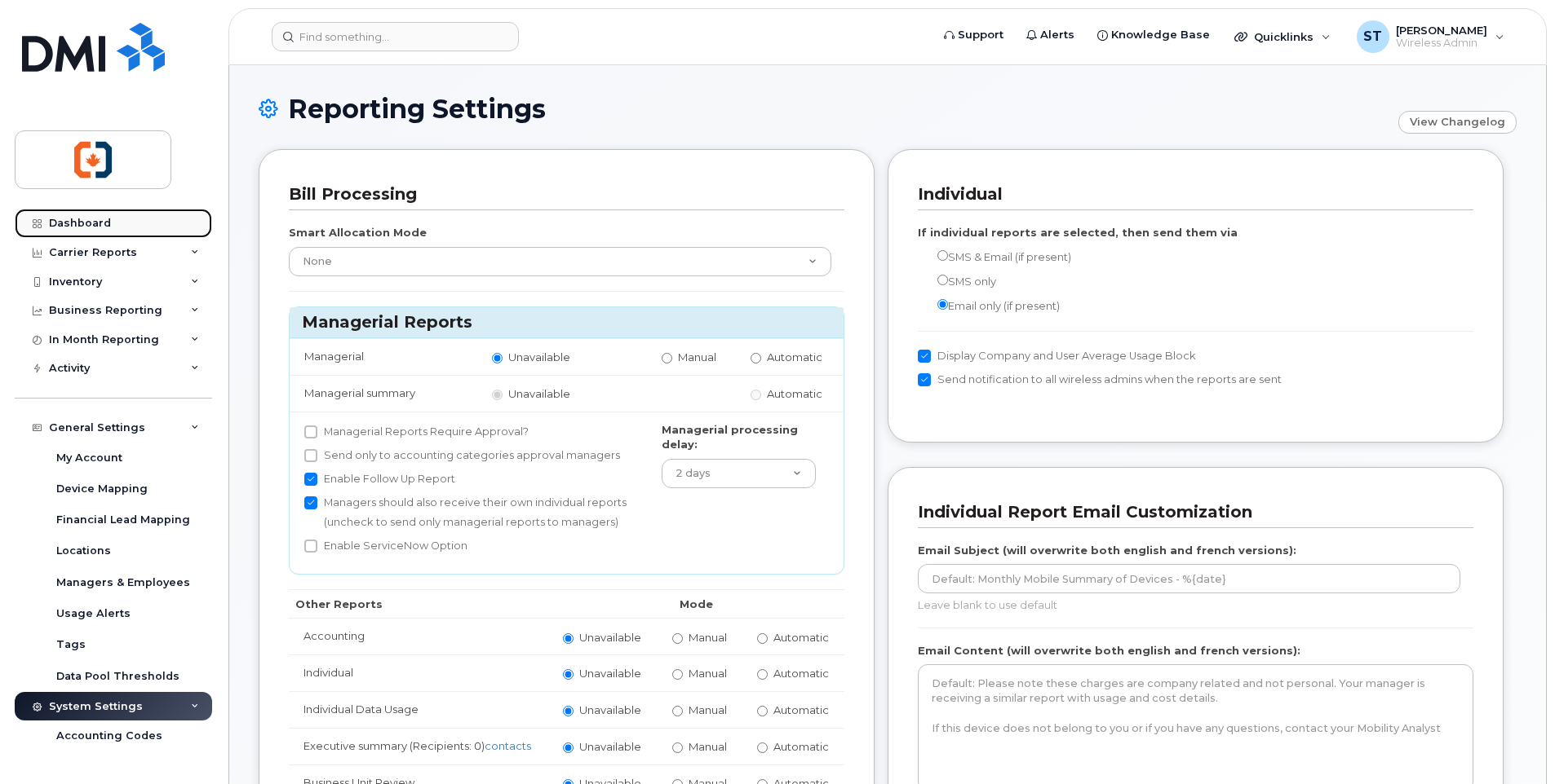
click at [87, 225] on div "Dashboard" at bounding box center [80, 224] width 62 height 13
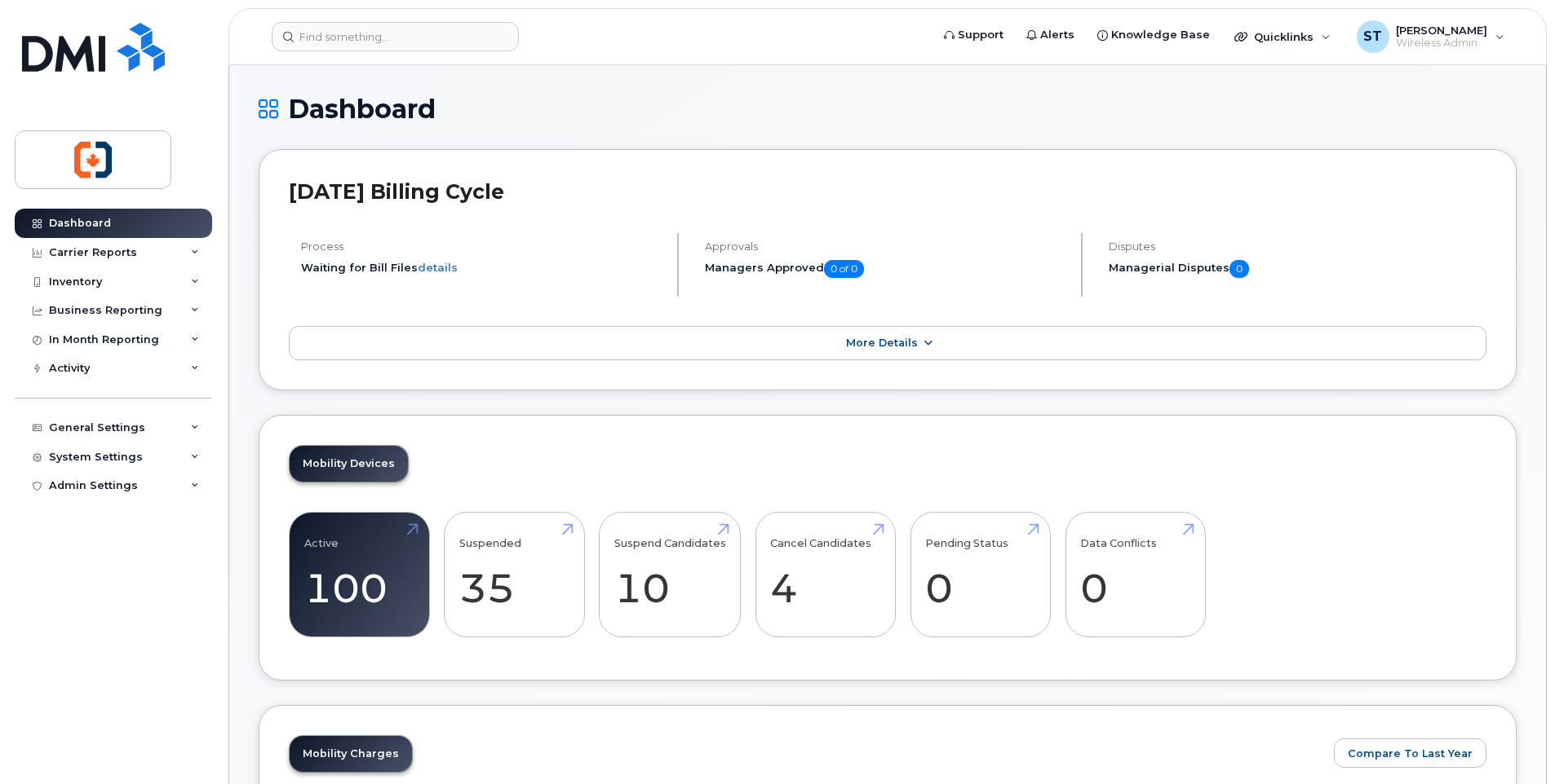
click at [892, 343] on span "More Details" at bounding box center [882, 342] width 72 height 12
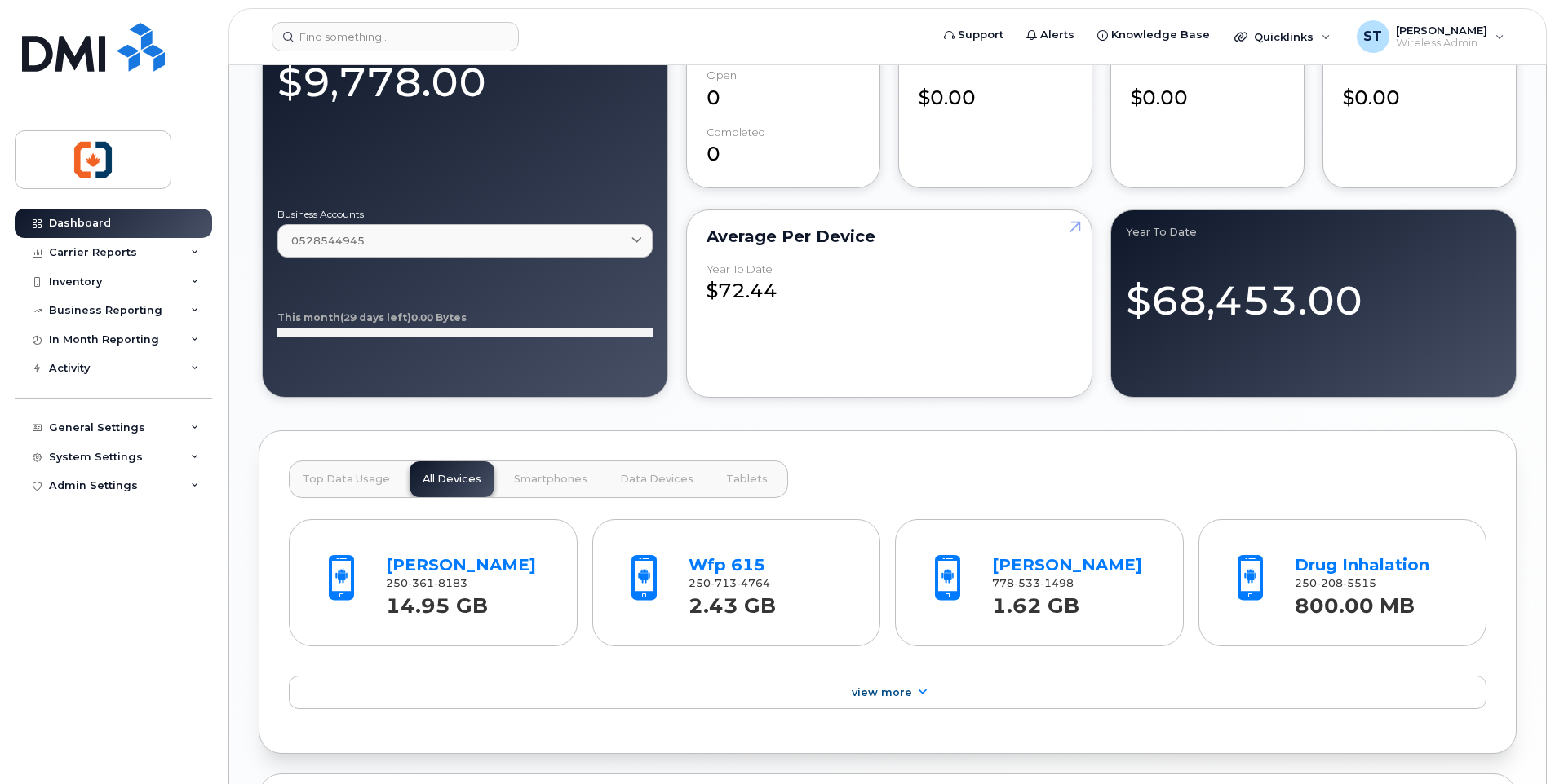
scroll to position [1386, 0]
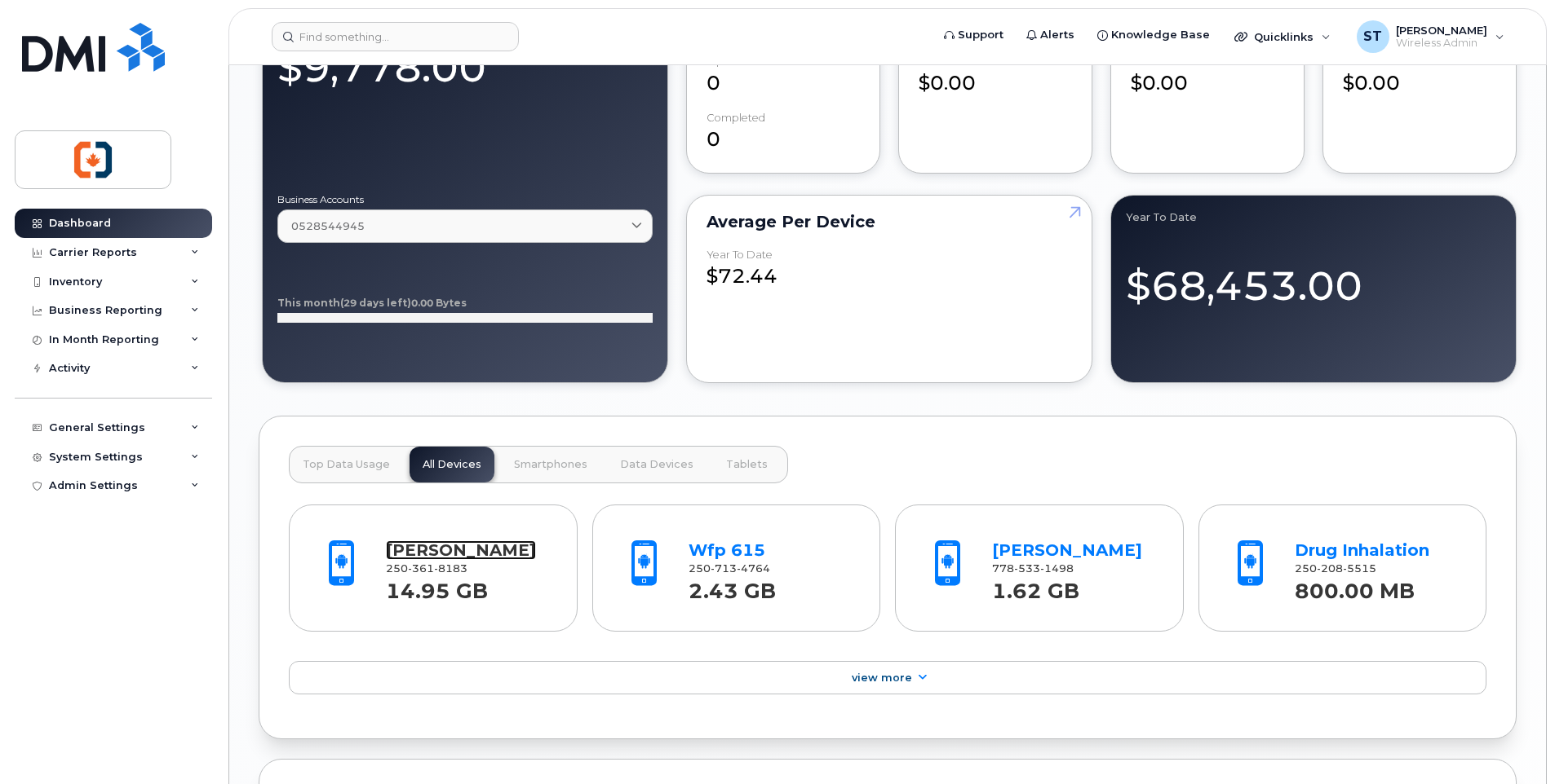
click at [434, 551] on link "[PERSON_NAME]" at bounding box center [461, 550] width 150 height 19
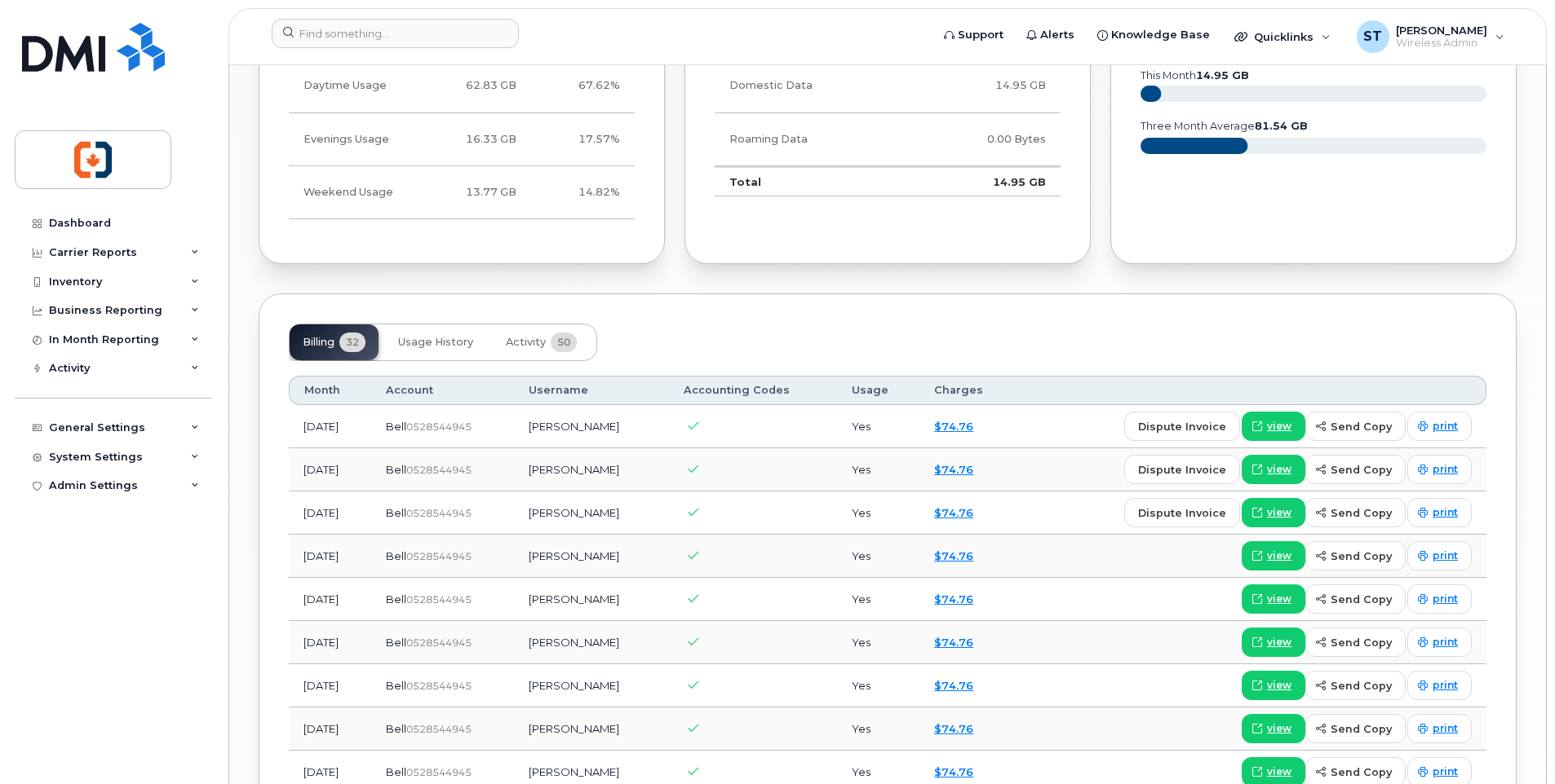
scroll to position [1386, 0]
click at [1281, 432] on span "view" at bounding box center [1279, 425] width 24 height 15
